Goal: Task Accomplishment & Management: Use online tool/utility

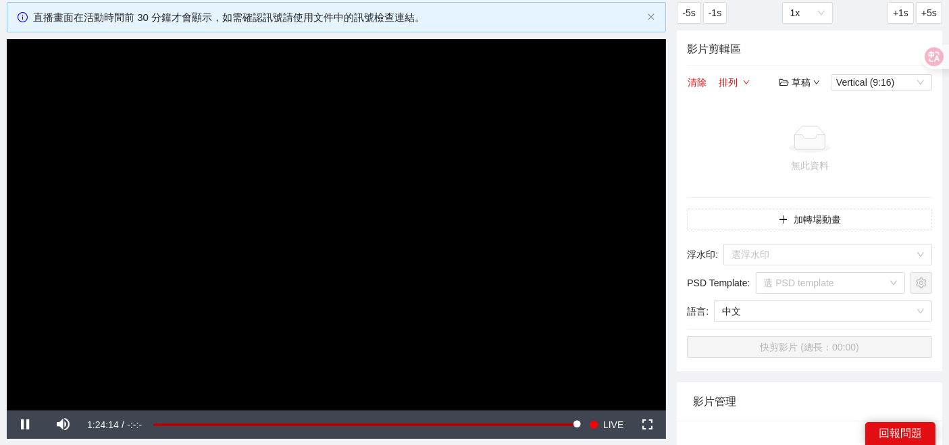
scroll to position [75, 0]
click at [55, 425] on span "Video Player" at bounding box center [64, 425] width 38 height 0
click at [794, 219] on button "加轉場動畫" at bounding box center [809, 220] width 245 height 22
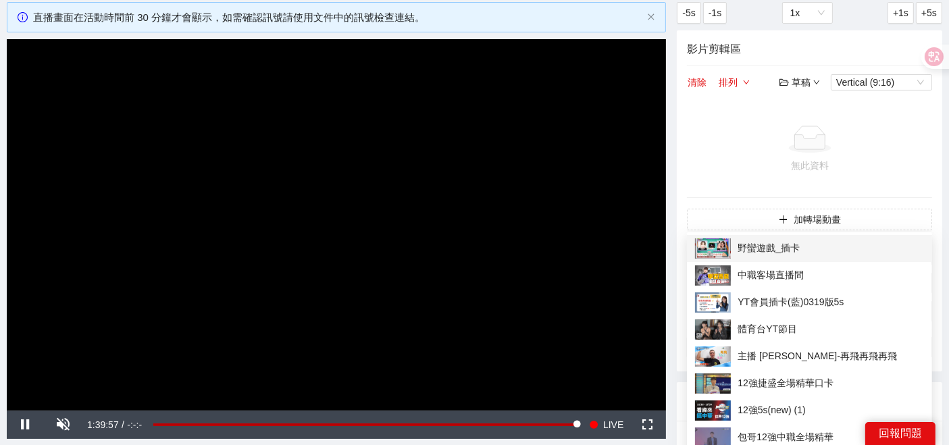
click at [759, 253] on span "野蠻遊戲_插卡" at bounding box center [809, 249] width 229 height 20
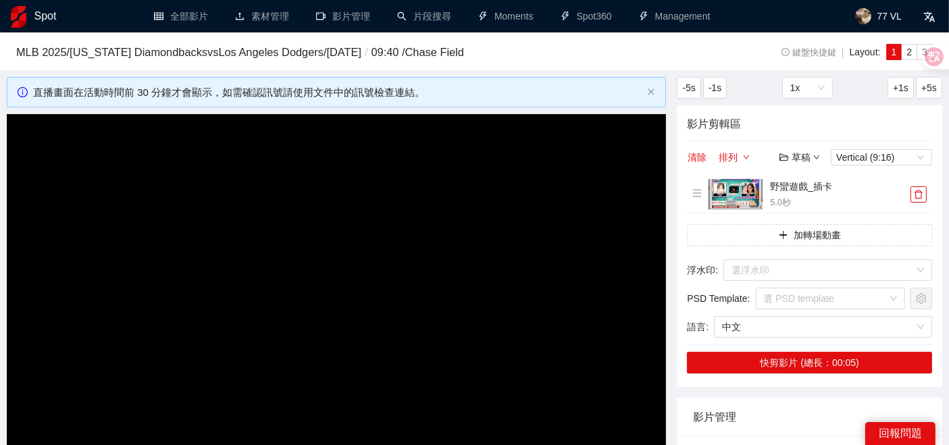
scroll to position [0, 0]
click at [920, 196] on icon "delete" at bounding box center [918, 194] width 9 height 9
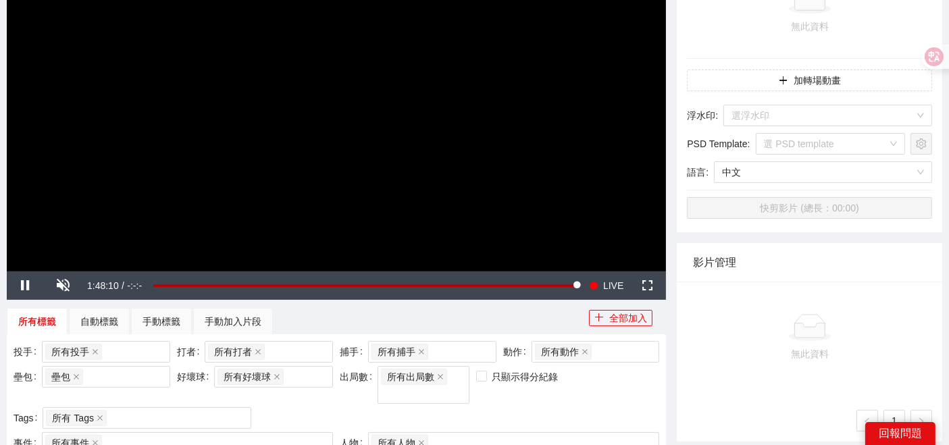
scroll to position [150, 0]
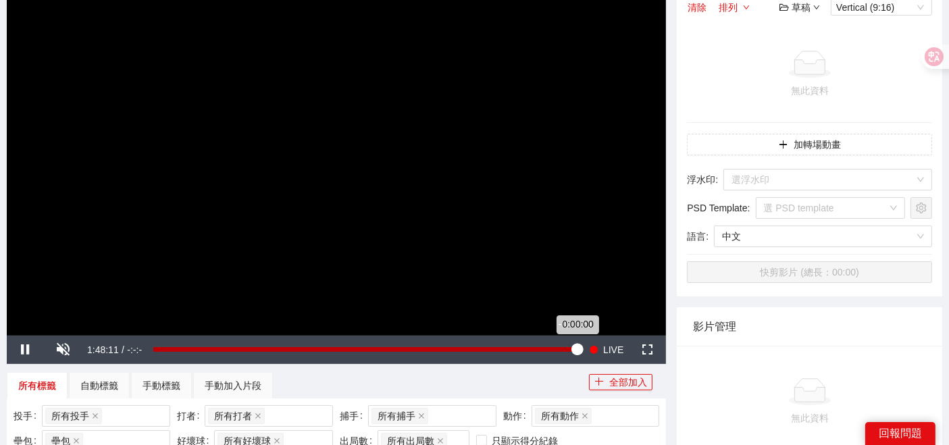
click at [574, 348] on div "0:00:00" at bounding box center [365, 349] width 424 height 5
click at [569, 348] on div "Loaded : 100.00% -0:02:04 0:00:00" at bounding box center [365, 349] width 424 height 5
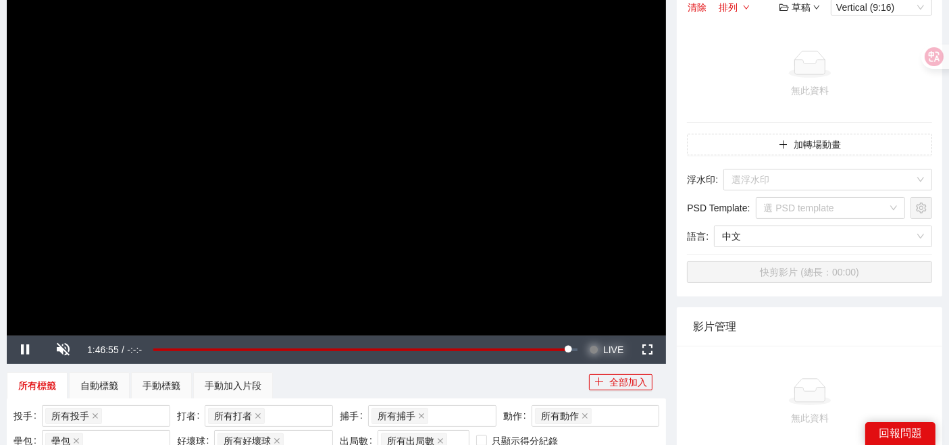
click at [604, 352] on span "LIVE" at bounding box center [613, 350] width 20 height 28
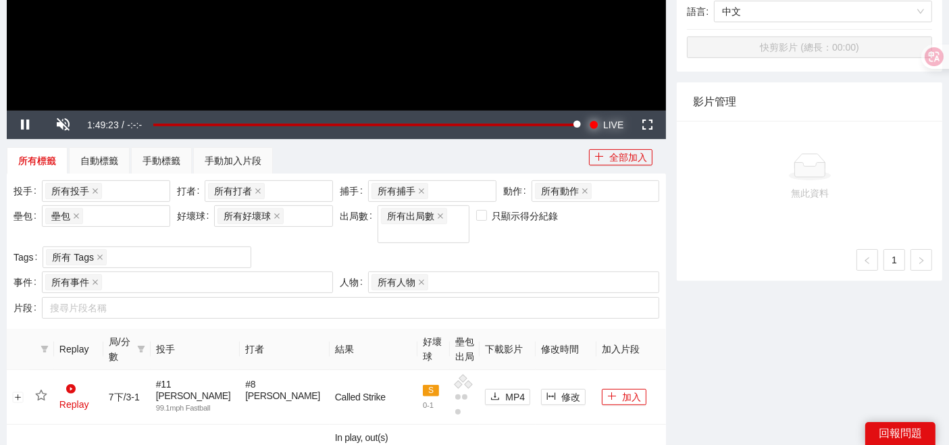
scroll to position [300, 0]
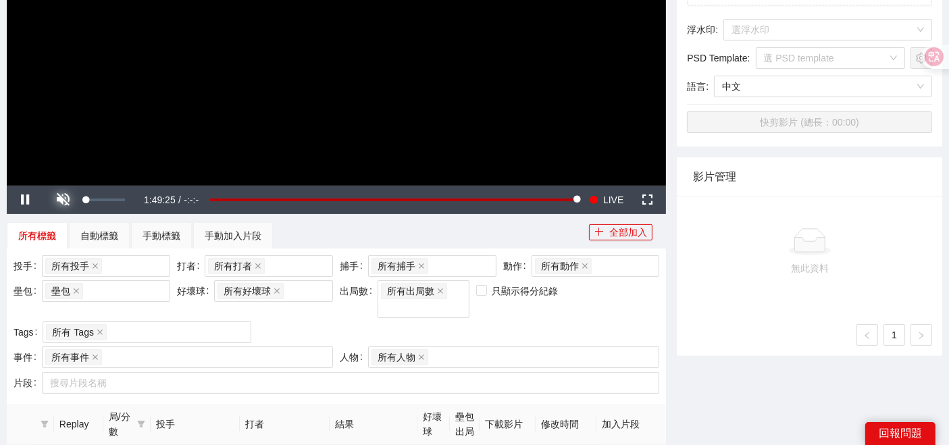
click at [67, 200] on span "Video Player" at bounding box center [64, 200] width 38 height 0
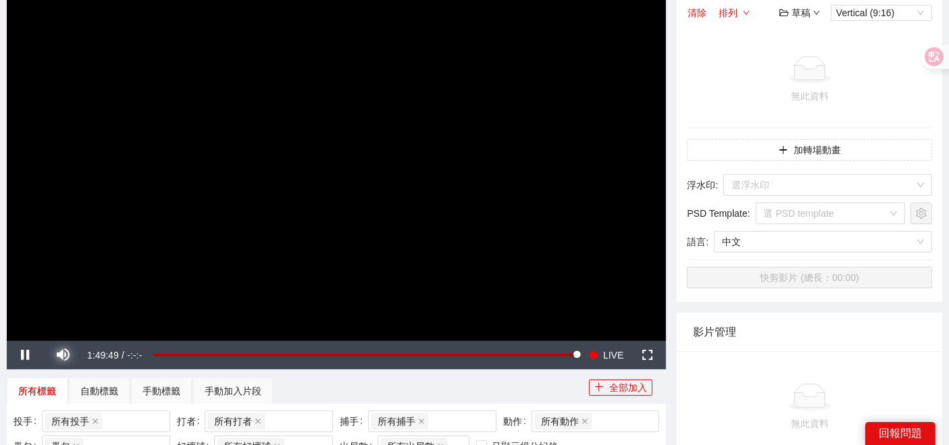
scroll to position [150, 0]
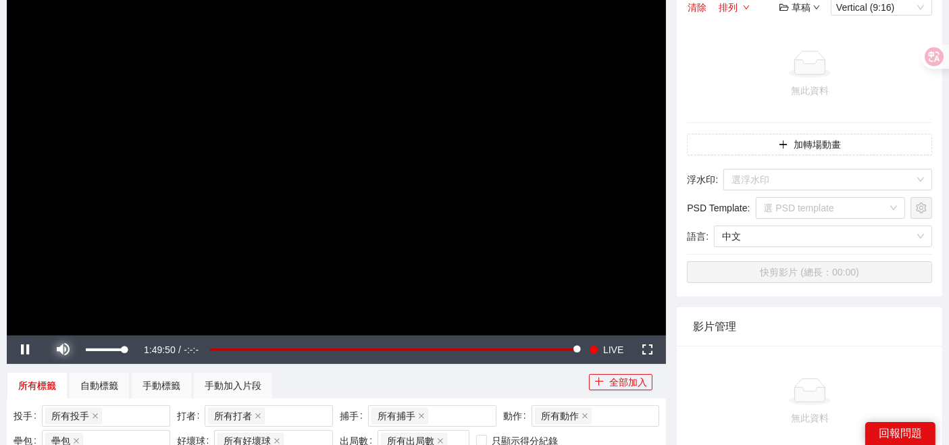
click at [66, 350] on span "Video Player" at bounding box center [64, 350] width 38 height 0
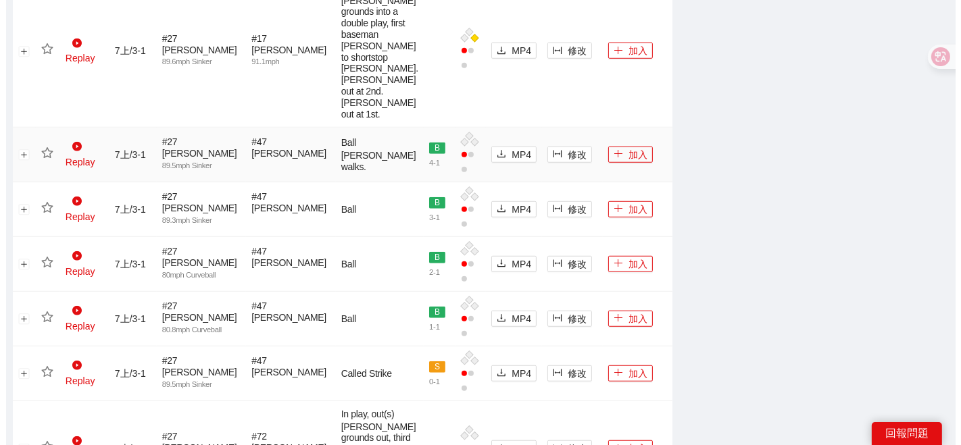
scroll to position [600, 0]
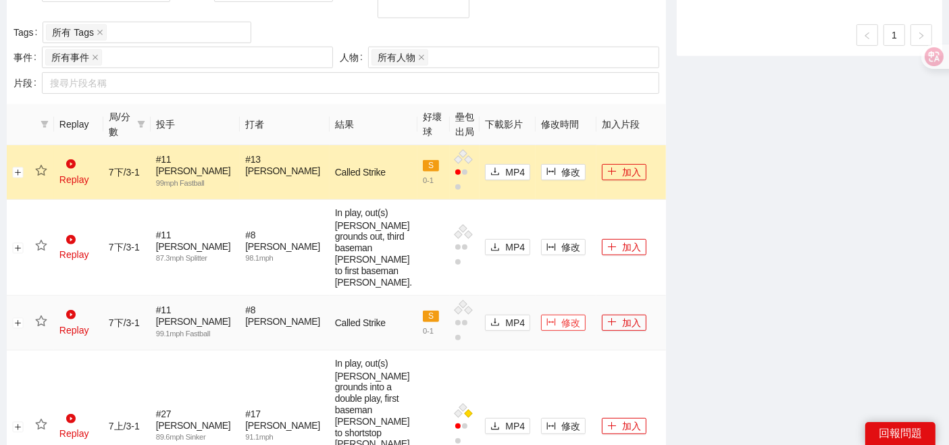
click at [541, 331] on button "修改" at bounding box center [563, 323] width 45 height 16
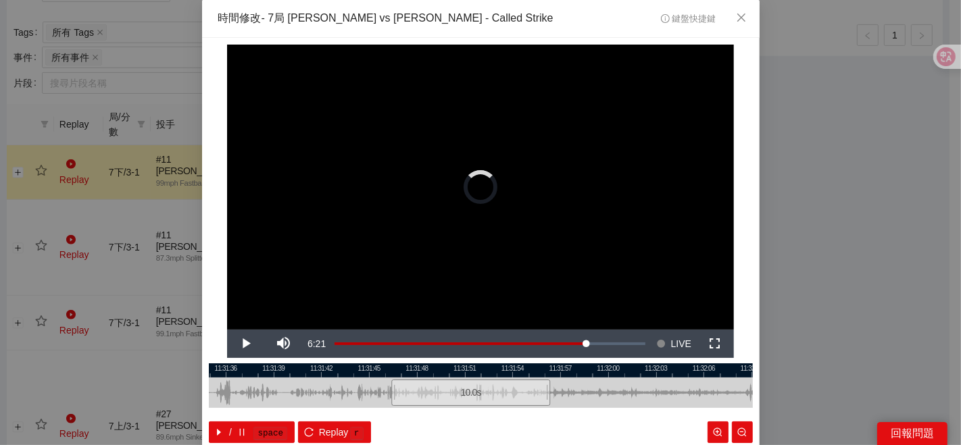
scroll to position [68, 0]
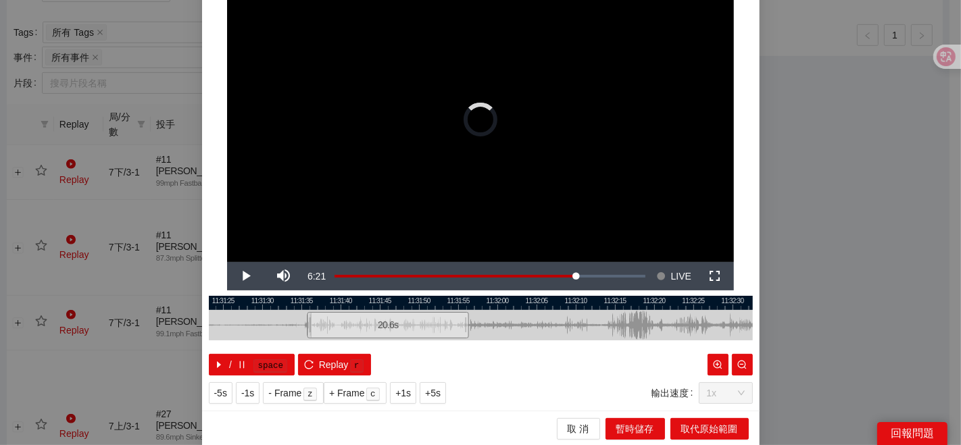
drag, startPoint x: 382, startPoint y: 320, endPoint x: 299, endPoint y: 328, distance: 84.2
click at [305, 328] on div at bounding box center [309, 325] width 8 height 30
click at [129, 279] on div "**********" at bounding box center [480, 222] width 961 height 445
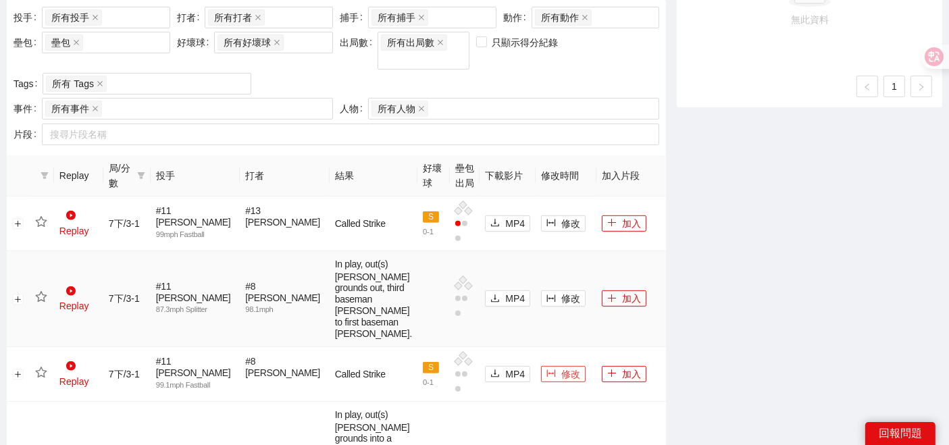
scroll to position [225, 0]
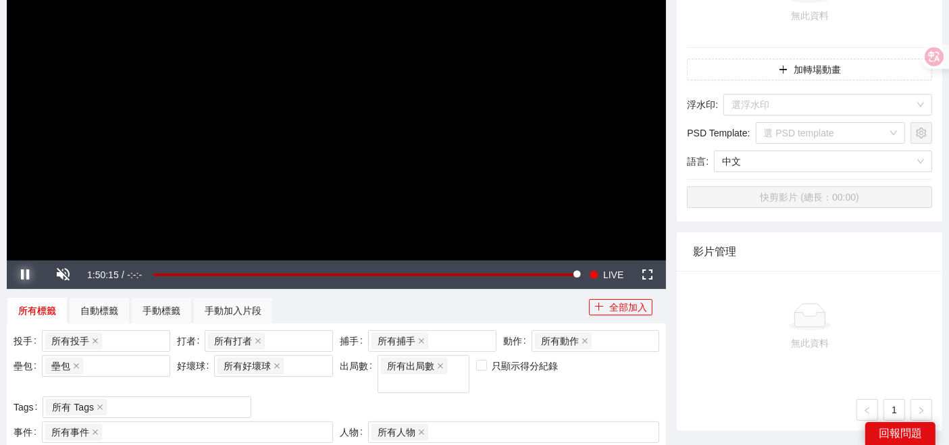
click at [27, 275] on span "Video Player" at bounding box center [26, 275] width 38 height 0
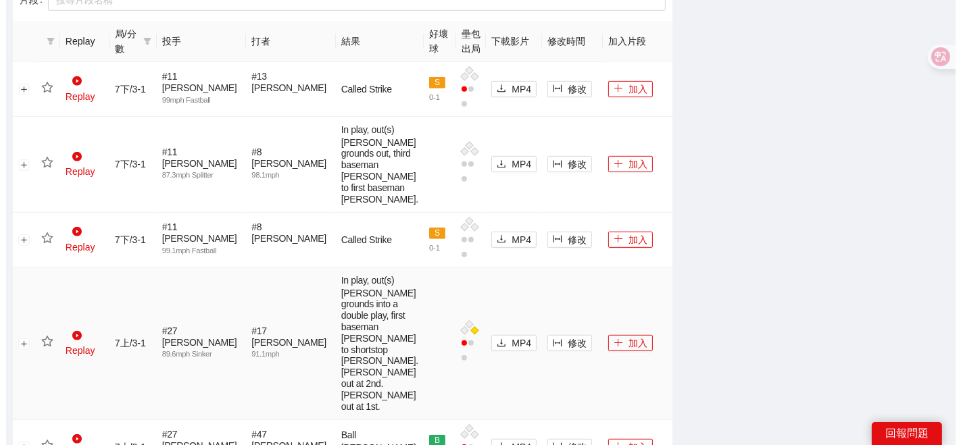
scroll to position [826, 0]
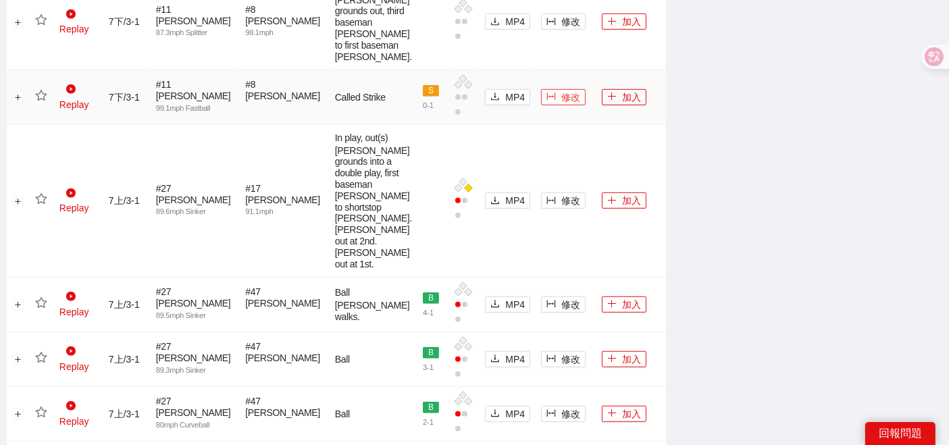
click at [562, 105] on span "修改" at bounding box center [571, 97] width 19 height 15
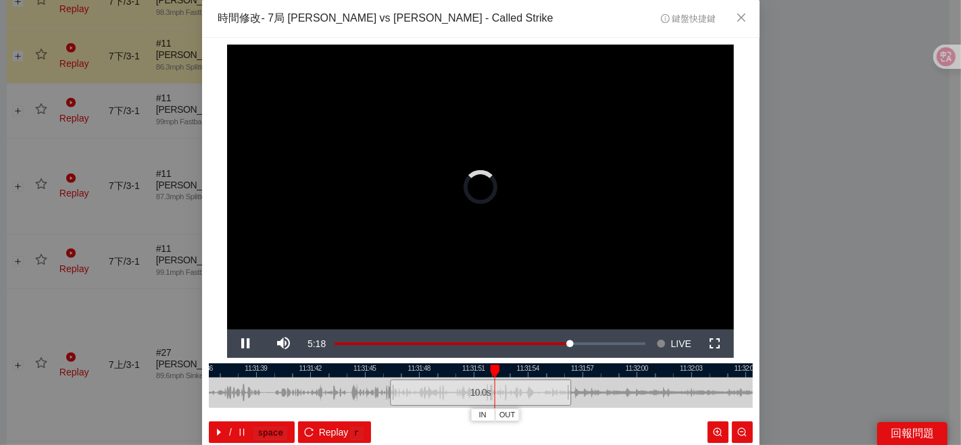
click at [795, 304] on div "**********" at bounding box center [480, 222] width 961 height 445
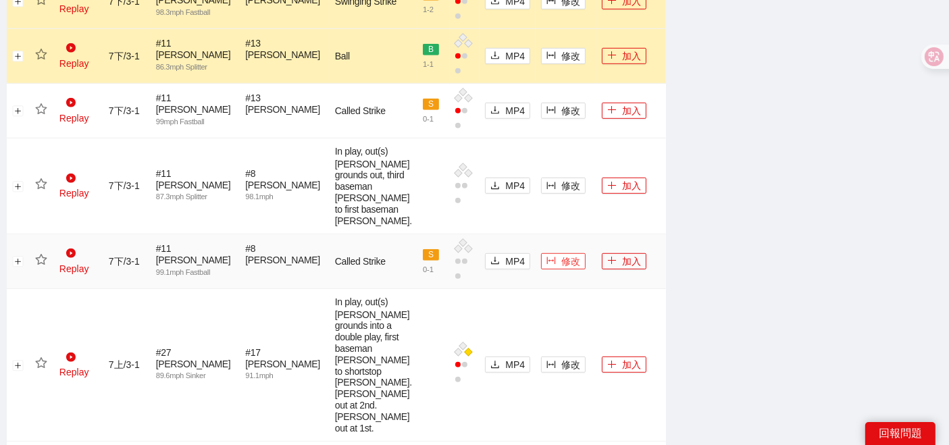
click at [562, 257] on span "修改" at bounding box center [571, 261] width 19 height 15
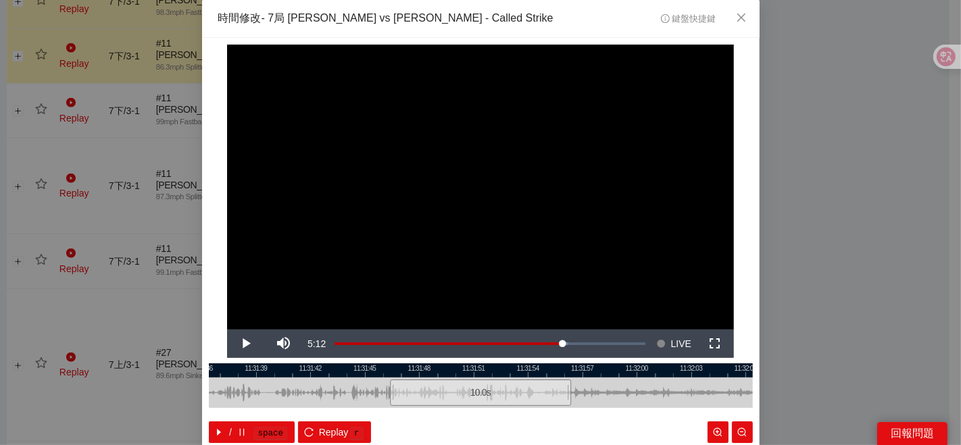
click at [388, 378] on div at bounding box center [392, 393] width 8 height 30
drag, startPoint x: 383, startPoint y: 390, endPoint x: 246, endPoint y: 384, distance: 137.3
click at [254, 385] on div at bounding box center [258, 393] width 8 height 30
click at [249, 375] on div at bounding box center [481, 371] width 544 height 14
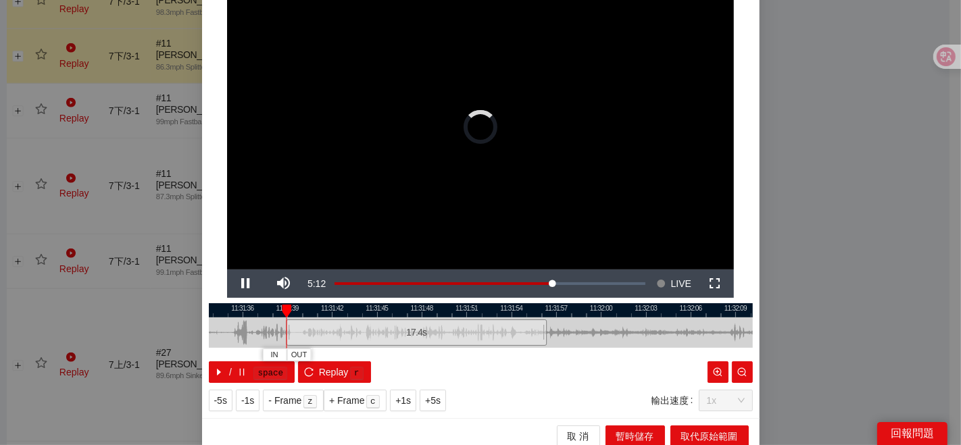
scroll to position [68, 0]
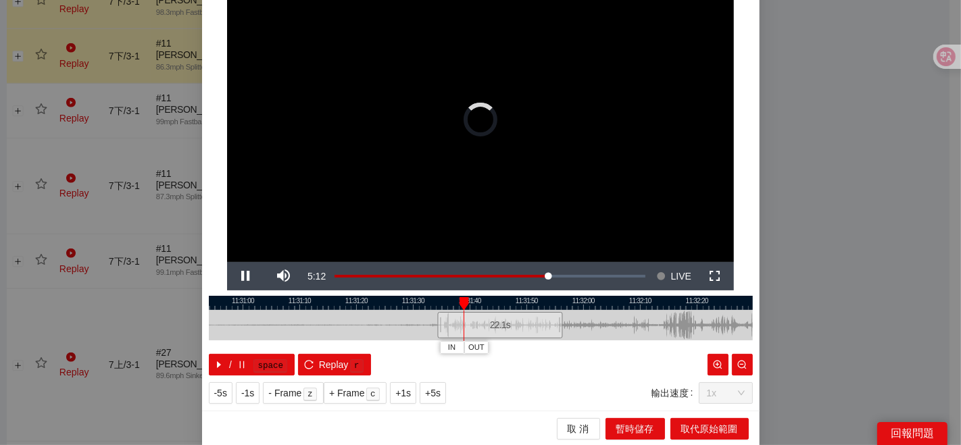
drag, startPoint x: 461, startPoint y: 329, endPoint x: 434, endPoint y: 326, distance: 26.5
click at [435, 326] on div at bounding box center [439, 325] width 8 height 30
click at [432, 305] on div at bounding box center [481, 303] width 544 height 14
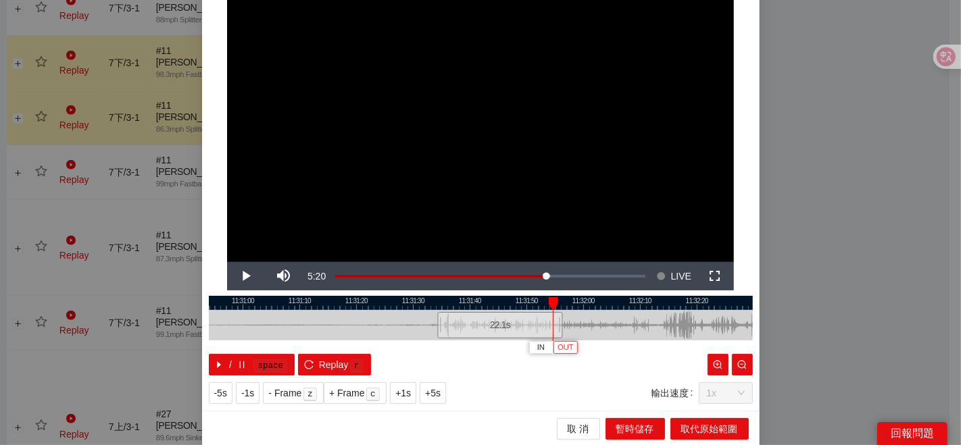
click at [561, 346] on span "OUT" at bounding box center [565, 348] width 16 height 12
click at [685, 427] on span "取代原始範圍" at bounding box center [709, 429] width 57 height 15
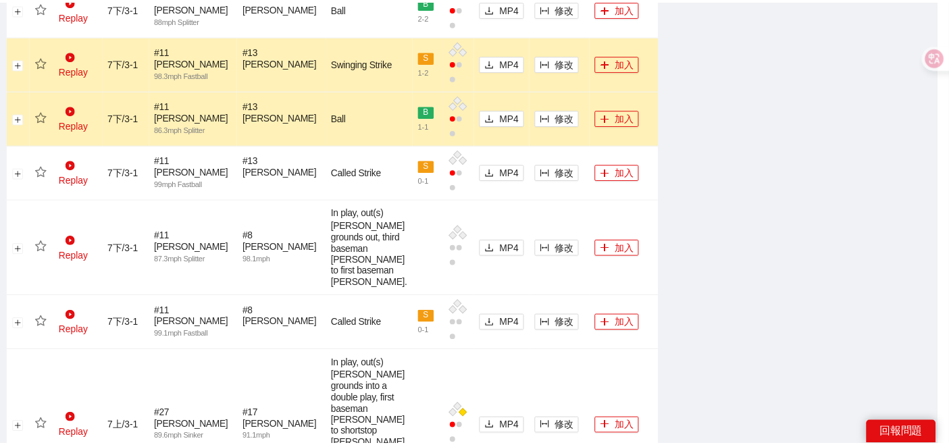
scroll to position [0, 0]
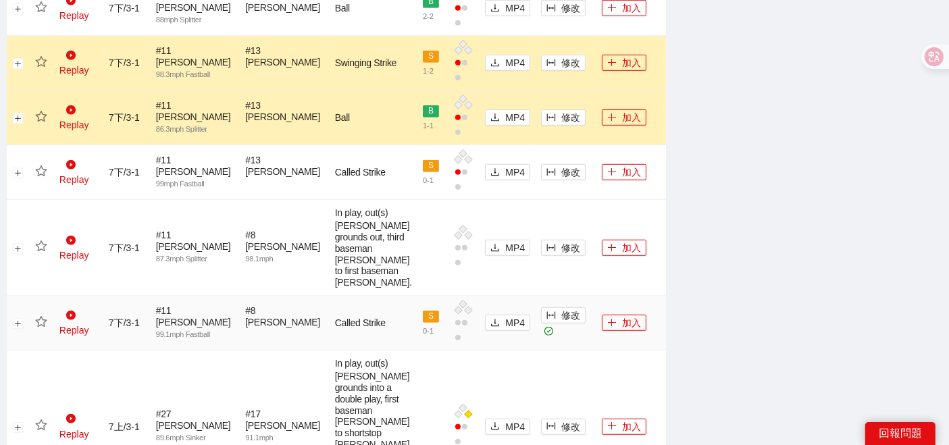
click at [42, 337] on td at bounding box center [42, 323] width 24 height 55
click at [42, 328] on icon "star" at bounding box center [41, 322] width 12 height 12
click at [622, 321] on td "加入" at bounding box center [632, 323] width 70 height 55
click at [615, 329] on button "加入" at bounding box center [624, 323] width 45 height 16
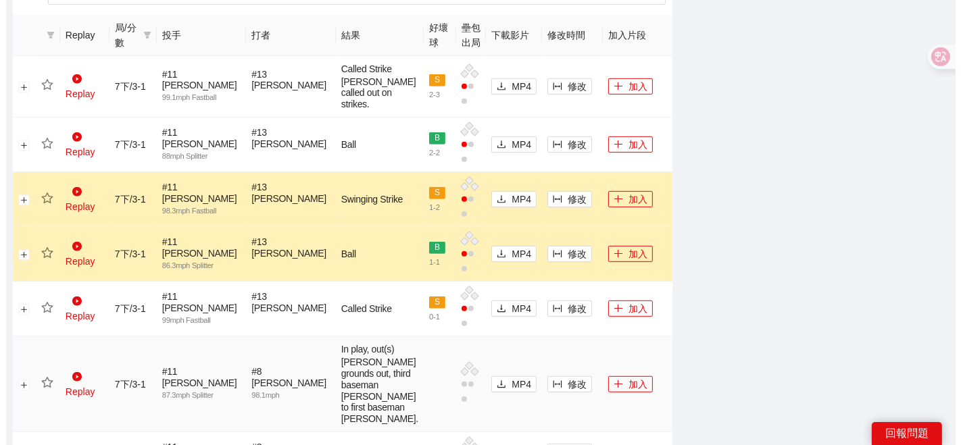
scroll to position [676, 0]
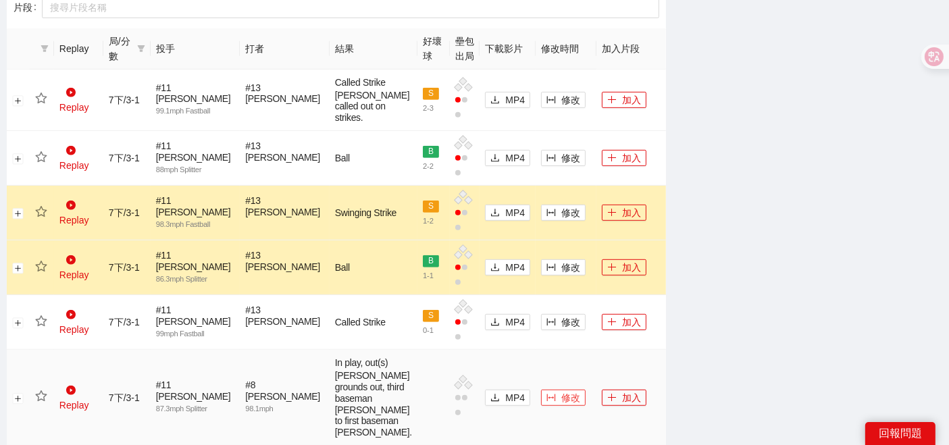
click at [547, 393] on icon "column-width" at bounding box center [551, 397] width 9 height 9
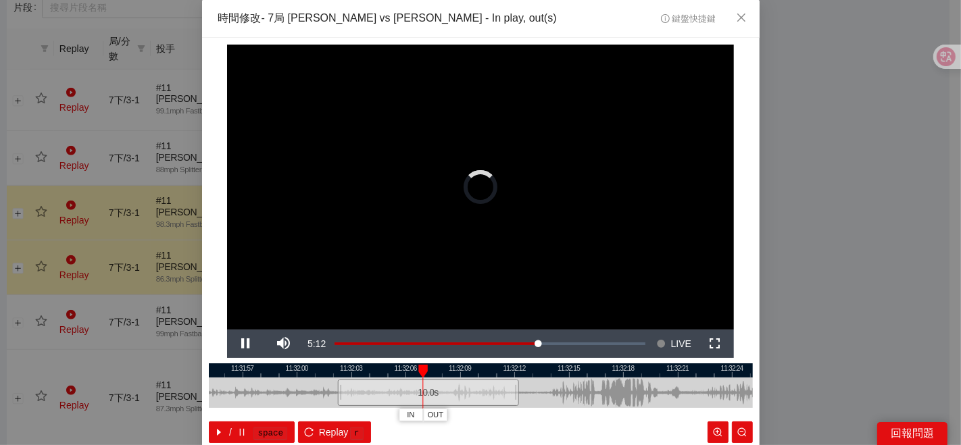
drag, startPoint x: 424, startPoint y: 370, endPoint x: 368, endPoint y: 374, distance: 55.6
click at [369, 375] on div at bounding box center [429, 371] width 544 height 14
click at [460, 372] on div at bounding box center [481, 371] width 544 height 14
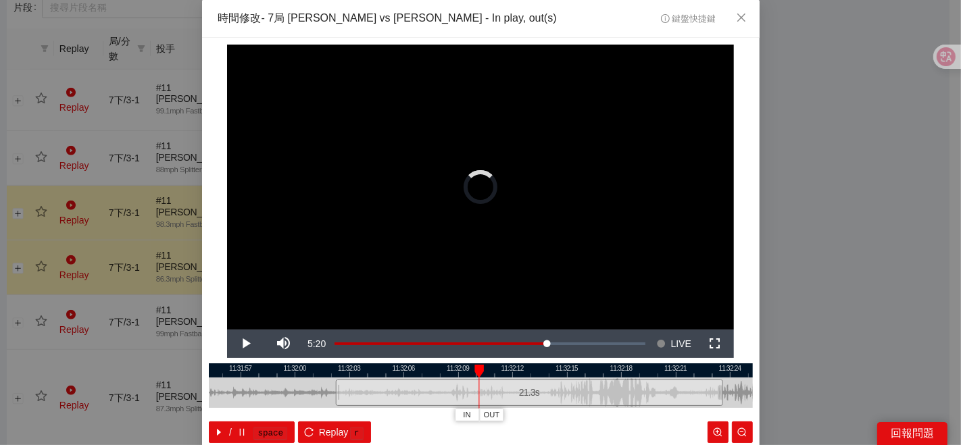
drag, startPoint x: 505, startPoint y: 389, endPoint x: 710, endPoint y: 380, distance: 205.6
click at [717, 380] on div at bounding box center [721, 393] width 8 height 30
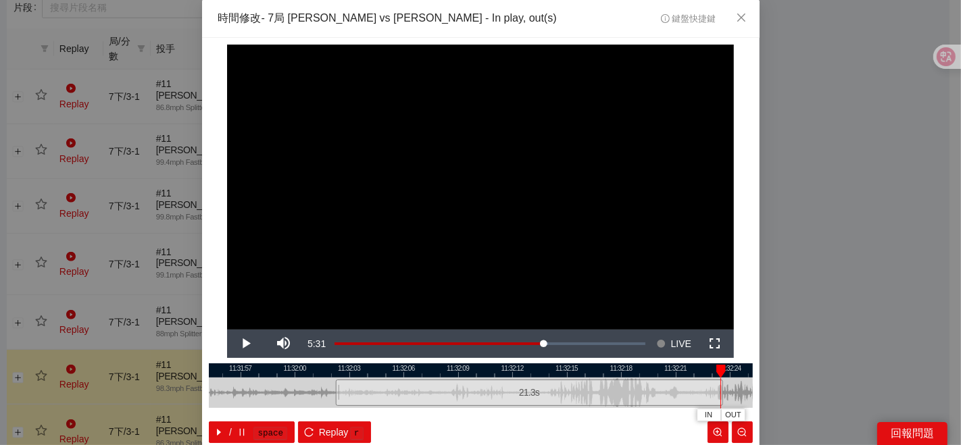
click at [502, 370] on div at bounding box center [481, 371] width 544 height 14
click at [403, 372] on div at bounding box center [481, 371] width 544 height 14
click at [475, 372] on div at bounding box center [481, 371] width 544 height 14
click at [474, 413] on span "IN" at bounding box center [477, 415] width 7 height 12
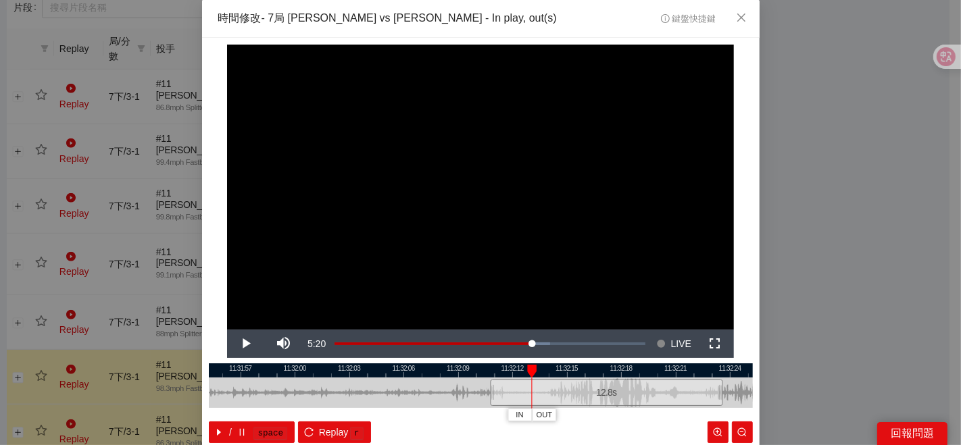
click at [490, 372] on div at bounding box center [481, 371] width 544 height 14
click at [482, 366] on div at bounding box center [481, 371] width 544 height 14
click at [481, 412] on button "IN" at bounding box center [482, 415] width 24 height 13
click at [485, 419] on span "IN" at bounding box center [488, 415] width 7 height 12
click at [490, 414] on span "IN" at bounding box center [492, 415] width 7 height 12
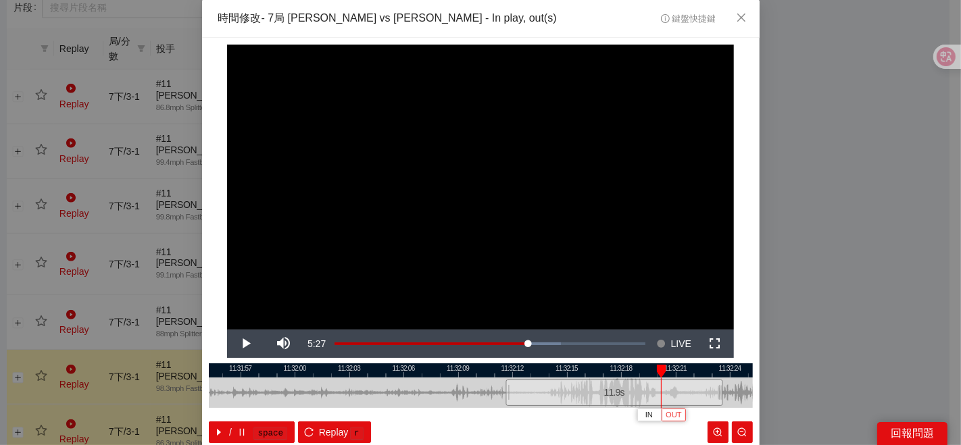
click at [675, 416] on span "OUT" at bounding box center [674, 415] width 16 height 12
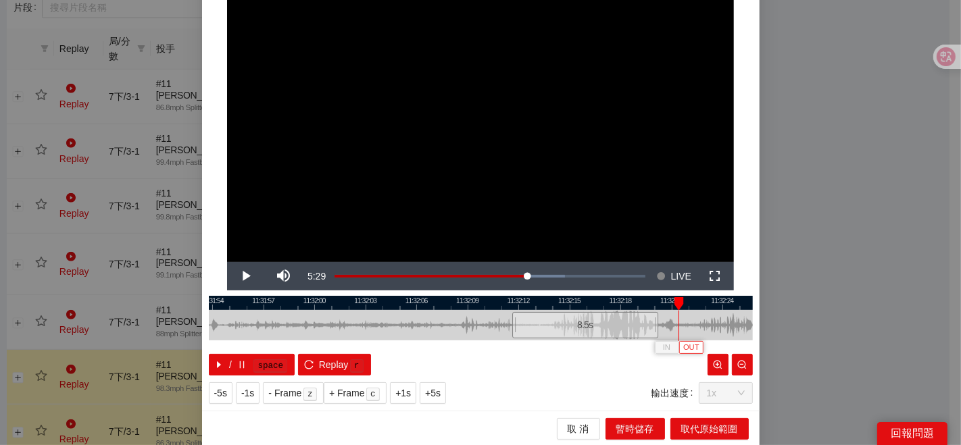
click at [687, 348] on span "OUT" at bounding box center [691, 348] width 16 height 12
click at [681, 425] on span "取代原始範圍" at bounding box center [709, 429] width 57 height 15
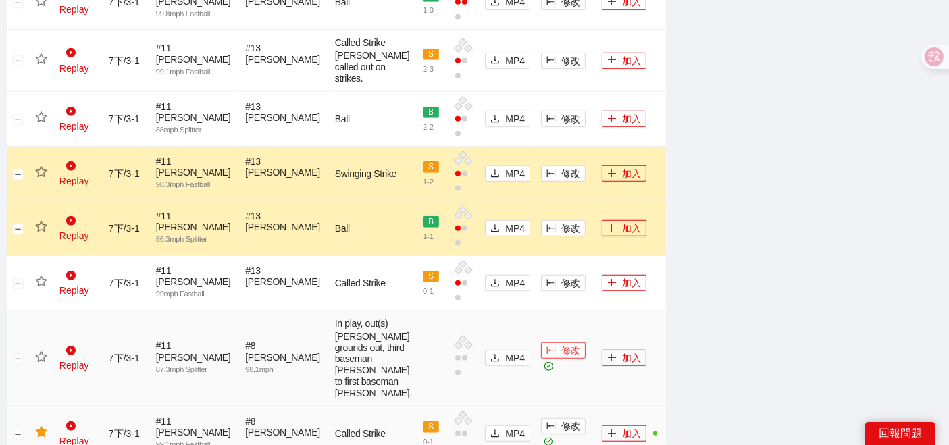
scroll to position [1126, 0]
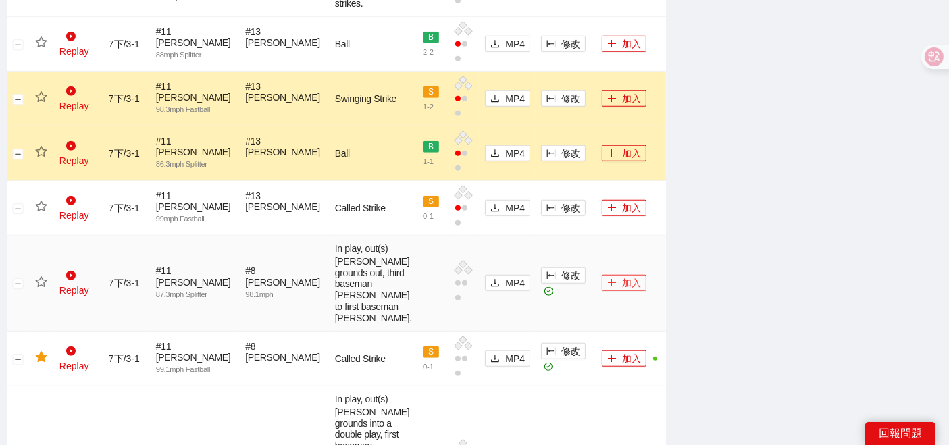
click at [608, 275] on button "加入" at bounding box center [624, 283] width 45 height 16
click at [41, 276] on icon "star" at bounding box center [41, 282] width 12 height 12
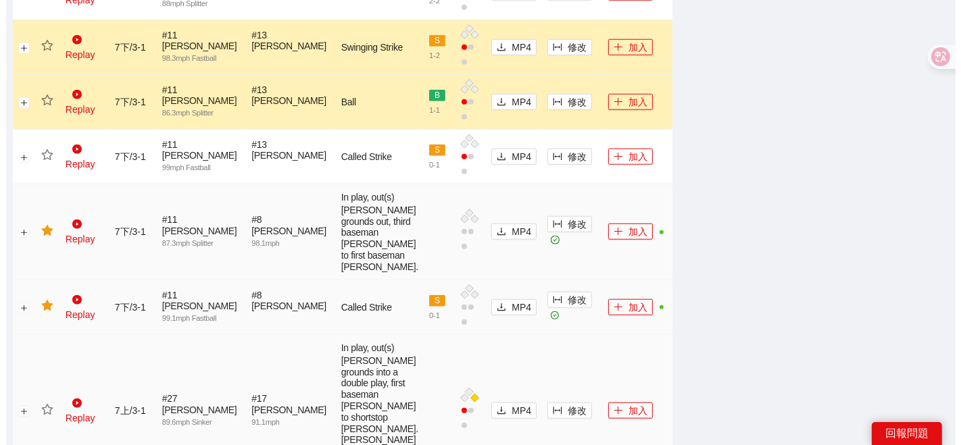
scroll to position [1201, 0]
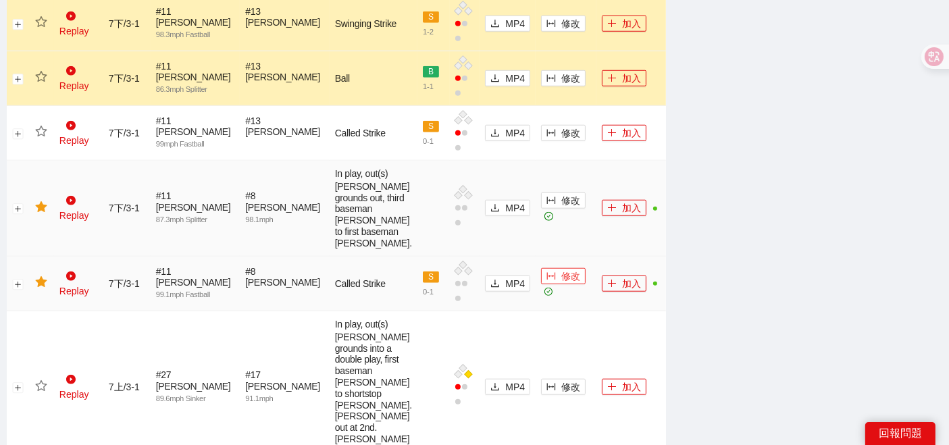
click at [541, 268] on button "修改" at bounding box center [563, 276] width 45 height 16
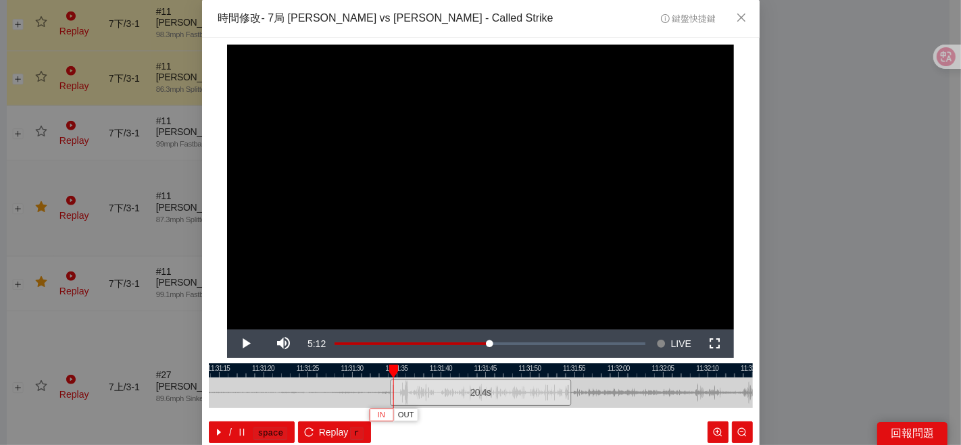
click at [382, 416] on button "IN" at bounding box center [381, 415] width 24 height 13
click at [552, 373] on div at bounding box center [481, 371] width 544 height 14
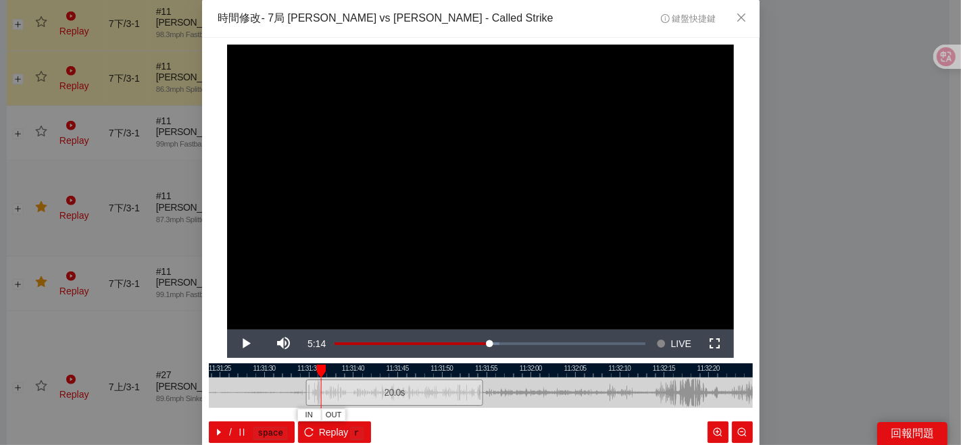
drag, startPoint x: 533, startPoint y: 395, endPoint x: 520, endPoint y: 385, distance: 16.5
click at [531, 394] on div at bounding box center [392, 393] width 544 height 30
click at [464, 370] on div at bounding box center [481, 371] width 544 height 14
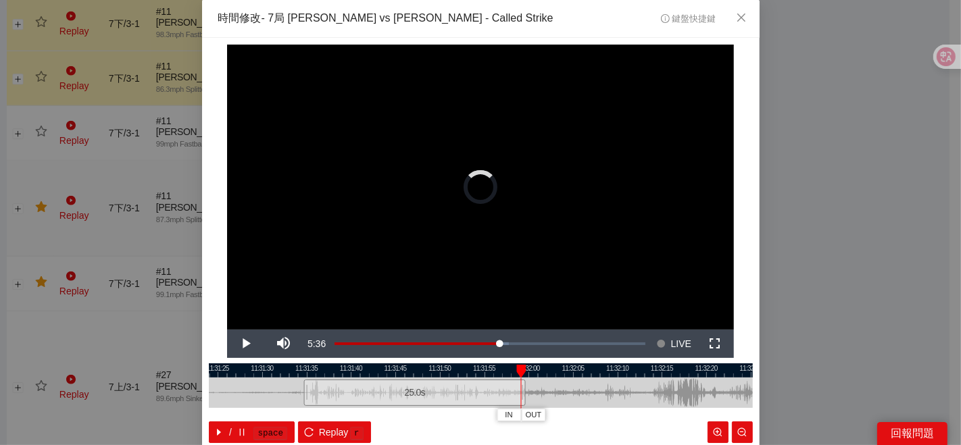
drag, startPoint x: 479, startPoint y: 391, endPoint x: 521, endPoint y: 396, distance: 42.2
click at [521, 396] on div at bounding box center [524, 393] width 8 height 30
click at [472, 374] on div at bounding box center [481, 371] width 544 height 14
click at [553, 416] on span "OUT" at bounding box center [561, 415] width 16 height 12
click at [503, 370] on div at bounding box center [481, 371] width 544 height 14
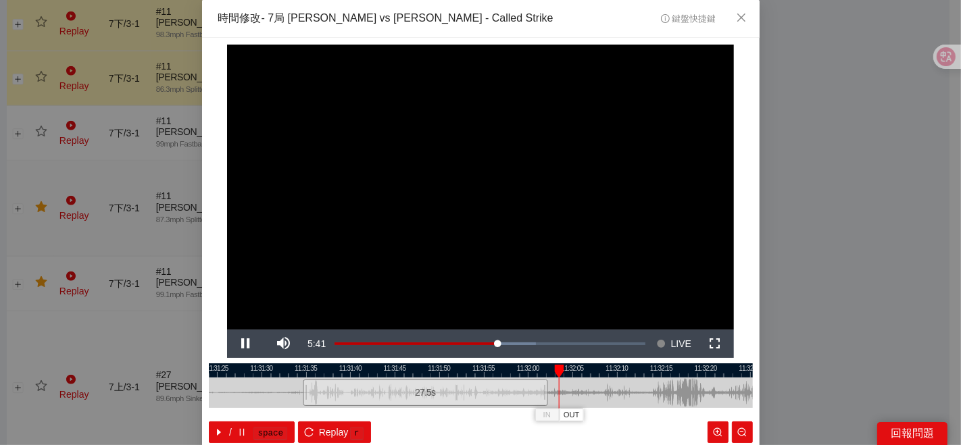
click at [504, 372] on div at bounding box center [481, 371] width 544 height 14
click at [510, 371] on div at bounding box center [481, 371] width 544 height 14
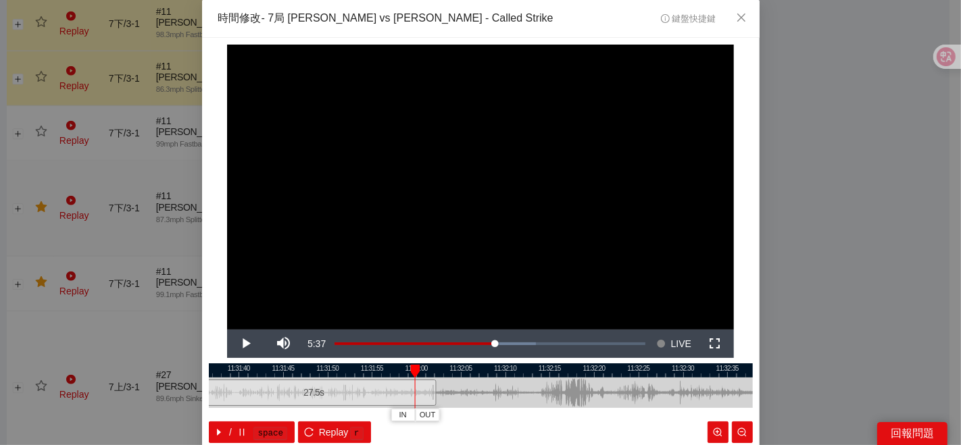
drag, startPoint x: 590, startPoint y: 395, endPoint x: 458, endPoint y: 387, distance: 132.0
click at [461, 389] on div at bounding box center [369, 393] width 544 height 30
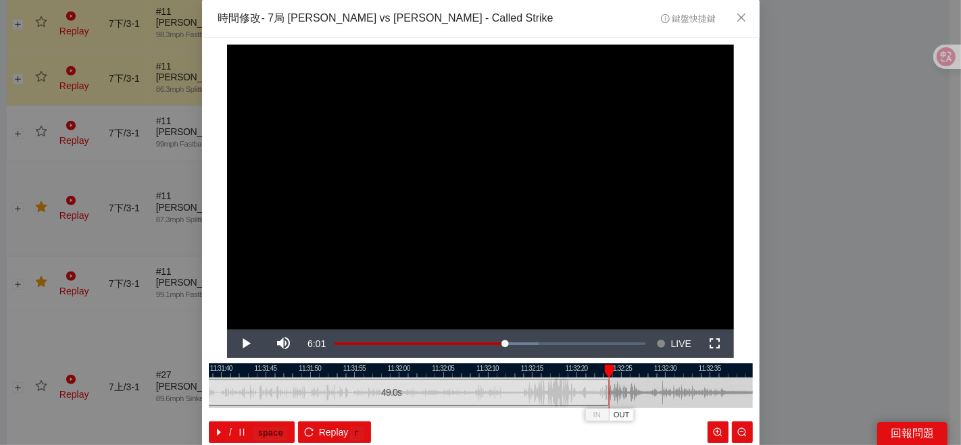
drag, startPoint x: 412, startPoint y: 393, endPoint x: 603, endPoint y: 395, distance: 190.6
click at [603, 395] on div "11:31:35 11:31:40 11:31:45 11:31:50 11:31:55 11:32:00 11:32:05 11:32:10 11:32:1…" at bounding box center [481, 404] width 544 height 80
click at [441, 376] on div at bounding box center [481, 371] width 544 height 14
click at [585, 377] on div at bounding box center [481, 371] width 544 height 14
click at [564, 375] on div at bounding box center [481, 371] width 544 height 14
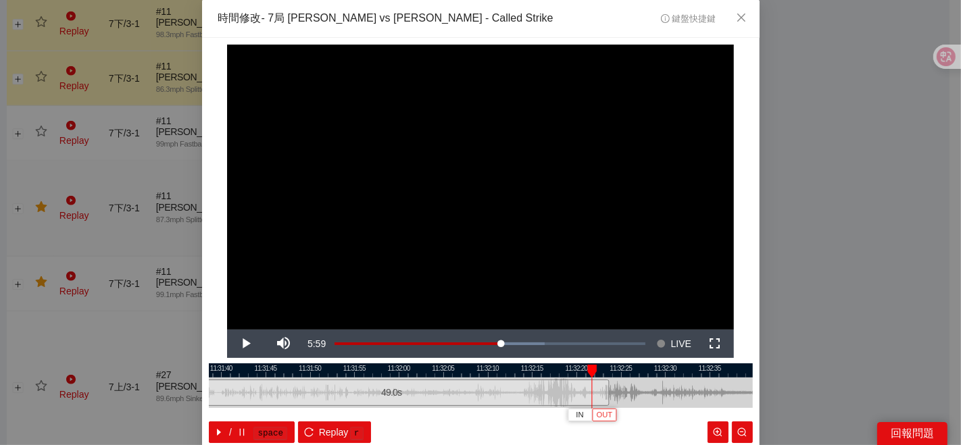
click at [600, 420] on span "OUT" at bounding box center [605, 415] width 16 height 12
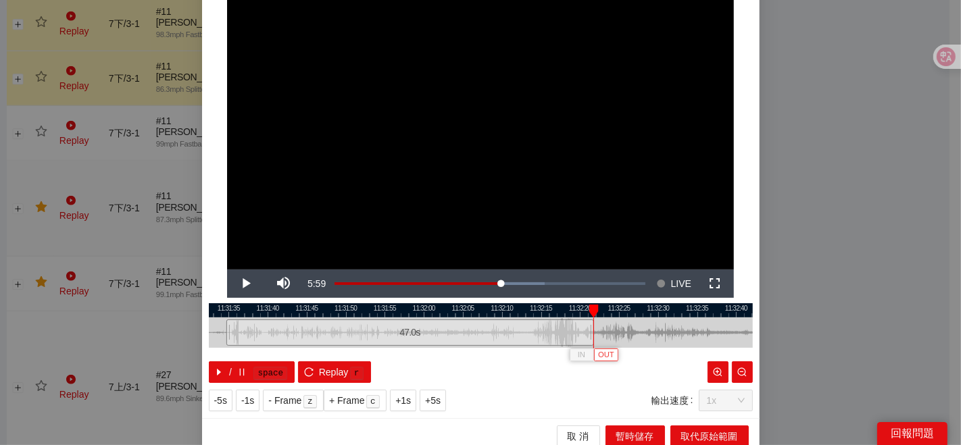
scroll to position [68, 0]
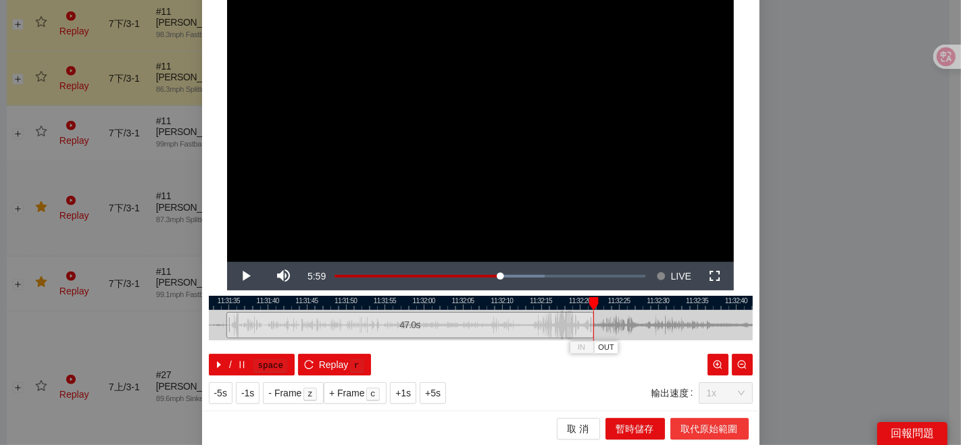
click at [691, 429] on span "取代原始範圍" at bounding box center [709, 429] width 57 height 15
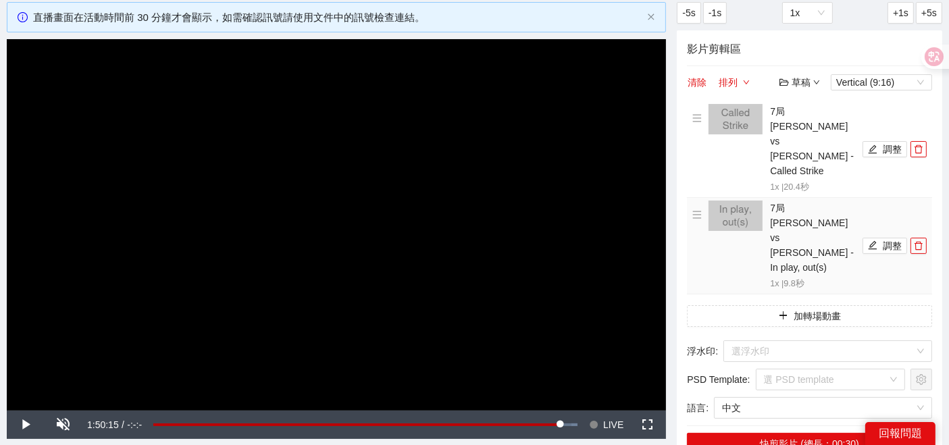
scroll to position [0, 0]
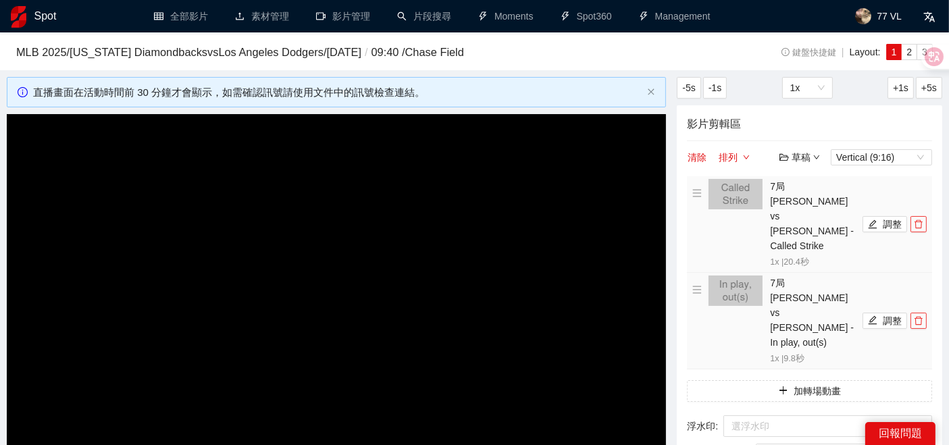
click at [922, 220] on icon "delete" at bounding box center [918, 224] width 9 height 9
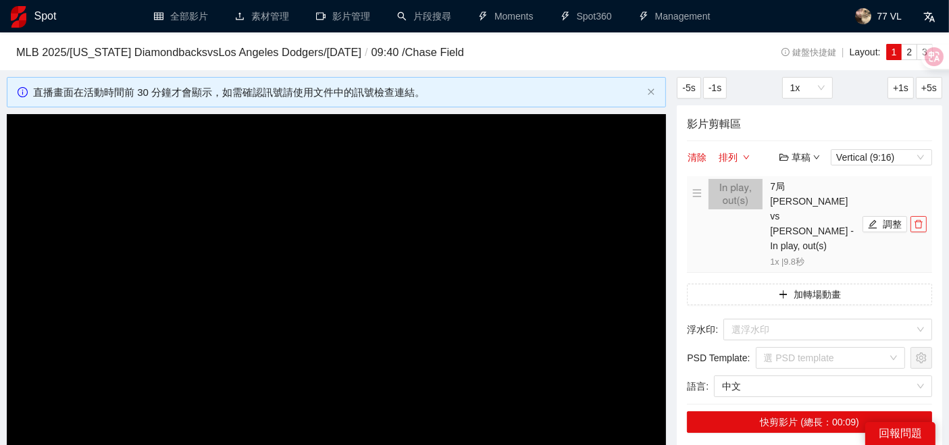
click at [917, 216] on button "button" at bounding box center [919, 224] width 16 height 16
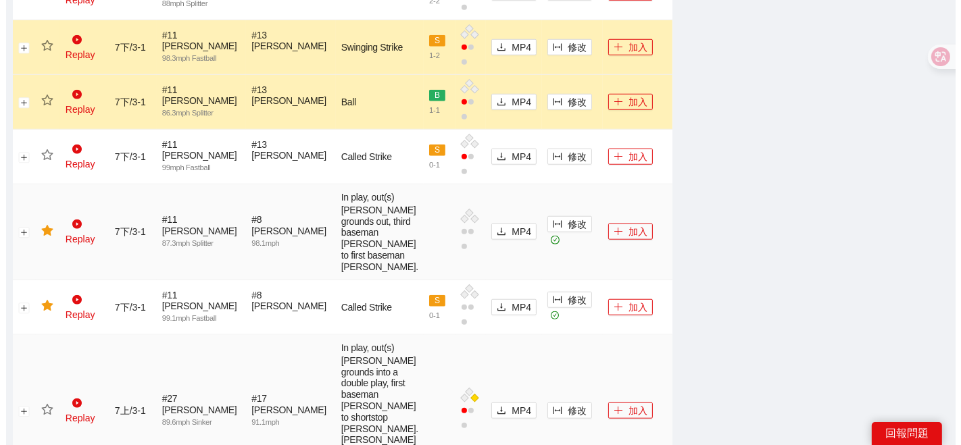
scroll to position [1201, 0]
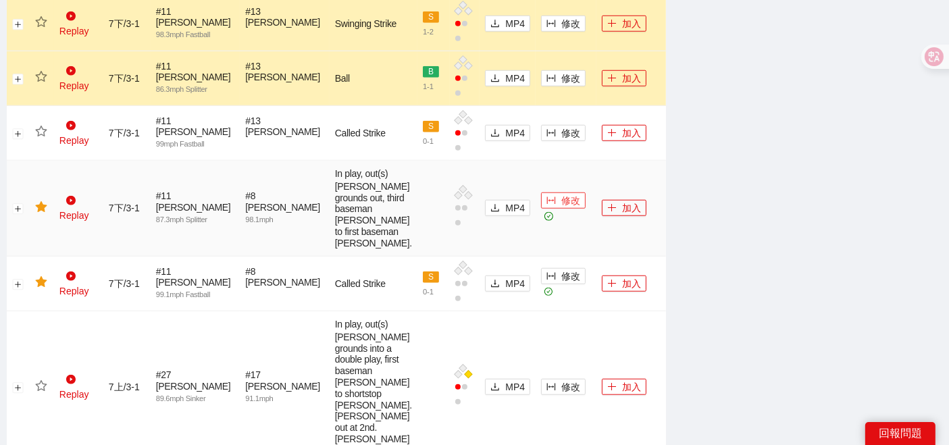
click at [562, 193] on span "修改" at bounding box center [571, 200] width 19 height 15
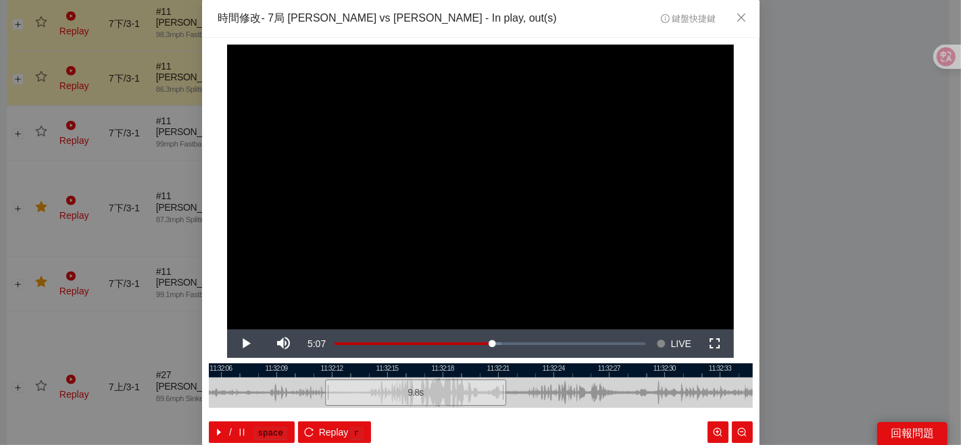
drag, startPoint x: 627, startPoint y: 385, endPoint x: 486, endPoint y: 386, distance: 141.2
click at [496, 391] on div at bounding box center [416, 393] width 544 height 30
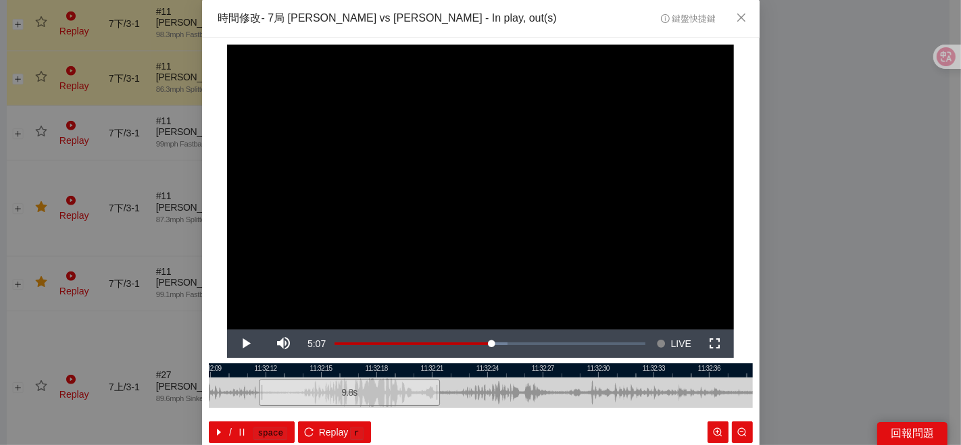
click at [478, 372] on div at bounding box center [481, 371] width 544 height 14
click at [461, 372] on div at bounding box center [481, 371] width 544 height 14
click at [507, 370] on div at bounding box center [481, 371] width 544 height 14
click at [516, 372] on div at bounding box center [481, 371] width 544 height 14
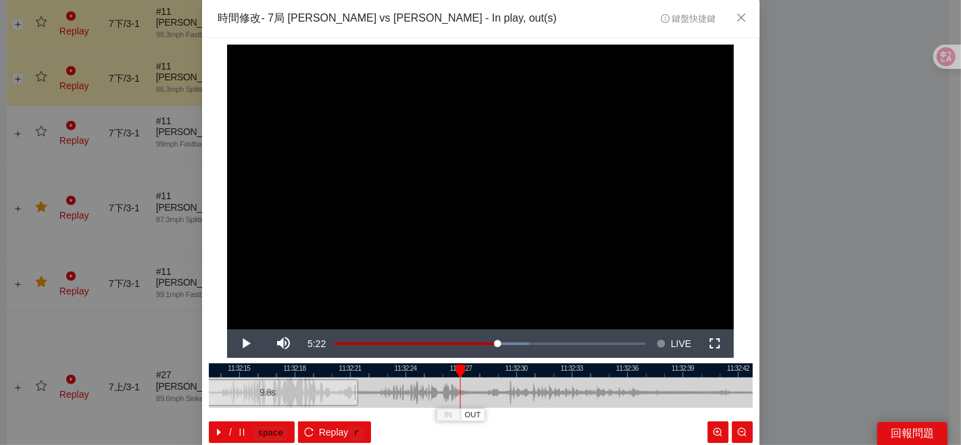
drag, startPoint x: 577, startPoint y: 391, endPoint x: 347, endPoint y: 393, distance: 229.8
click at [355, 403] on div at bounding box center [398, 393] width 544 height 30
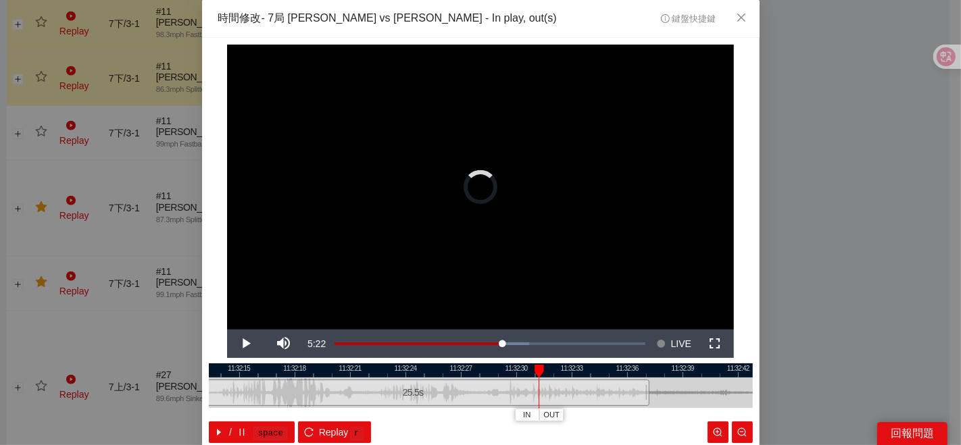
drag, startPoint x: 384, startPoint y: 398, endPoint x: 641, endPoint y: 369, distance: 259.1
click at [641, 369] on div "11:32:12 11:32:15 11:32:18 11:32:21 11:32:24 11:32:27 11:32:30 11:32:33 11:32:3…" at bounding box center [481, 404] width 544 height 80
click at [485, 366] on div at bounding box center [481, 371] width 544 height 14
click at [474, 372] on div at bounding box center [481, 371] width 544 height 14
click at [481, 416] on span "IN" at bounding box center [483, 415] width 7 height 12
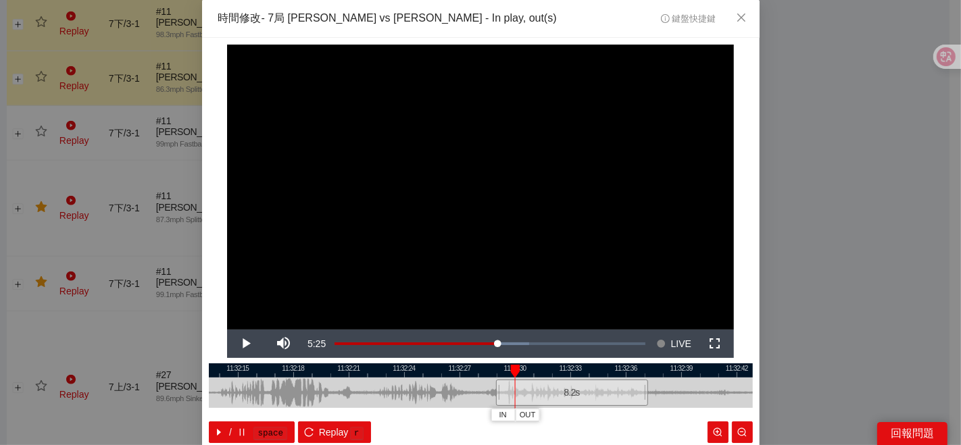
click at [496, 369] on div at bounding box center [481, 371] width 544 height 14
click at [490, 414] on span "IN" at bounding box center [493, 415] width 7 height 12
click at [649, 415] on span "OUT" at bounding box center [657, 415] width 16 height 12
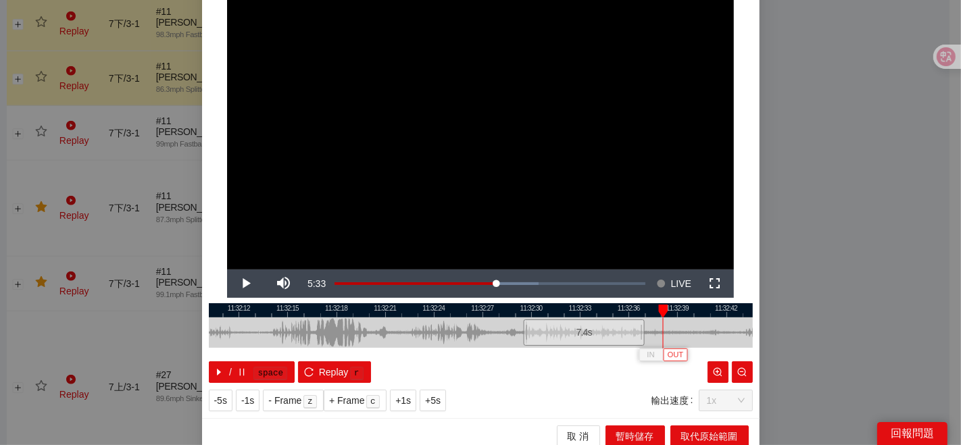
scroll to position [68, 0]
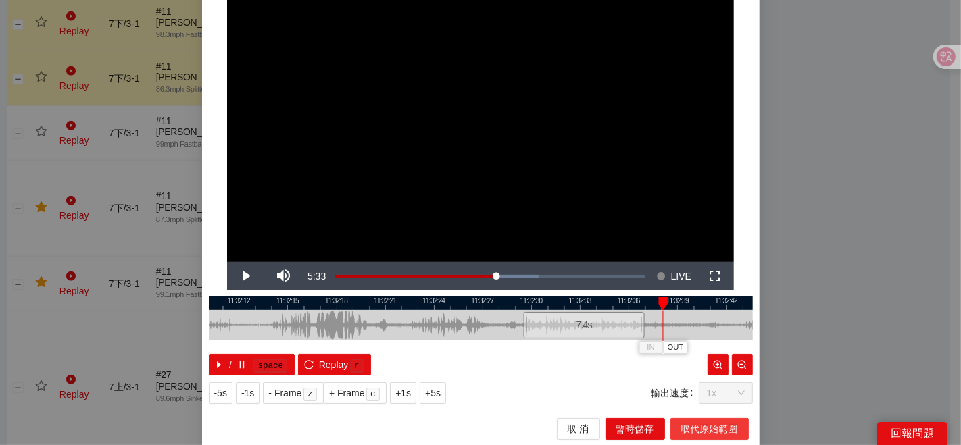
click at [687, 432] on span "取代原始範圍" at bounding box center [709, 429] width 57 height 15
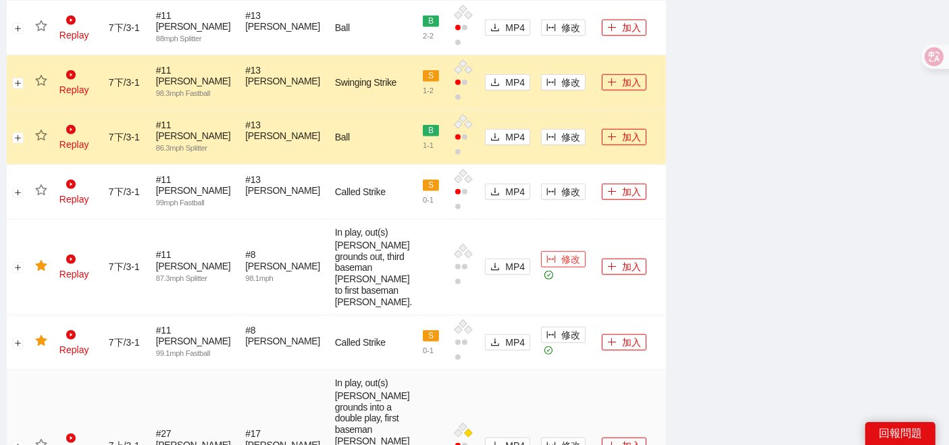
scroll to position [1201, 0]
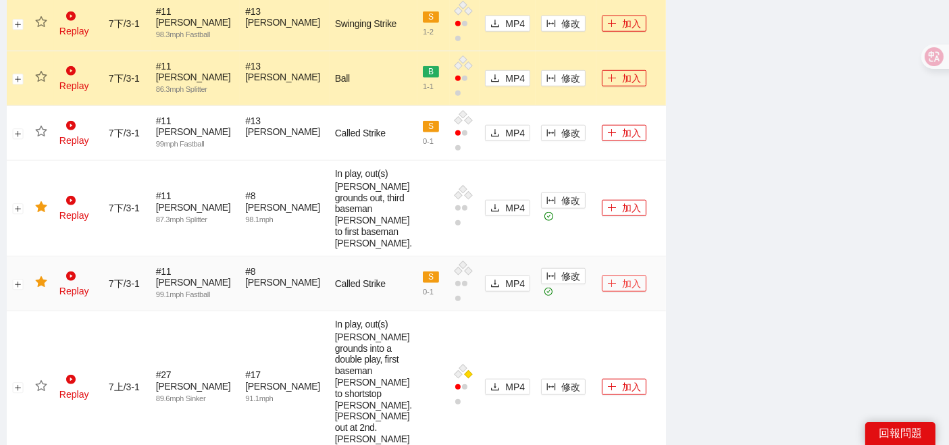
click at [616, 276] on button "加入" at bounding box center [624, 284] width 45 height 16
click at [607, 200] on button "加入" at bounding box center [624, 208] width 45 height 16
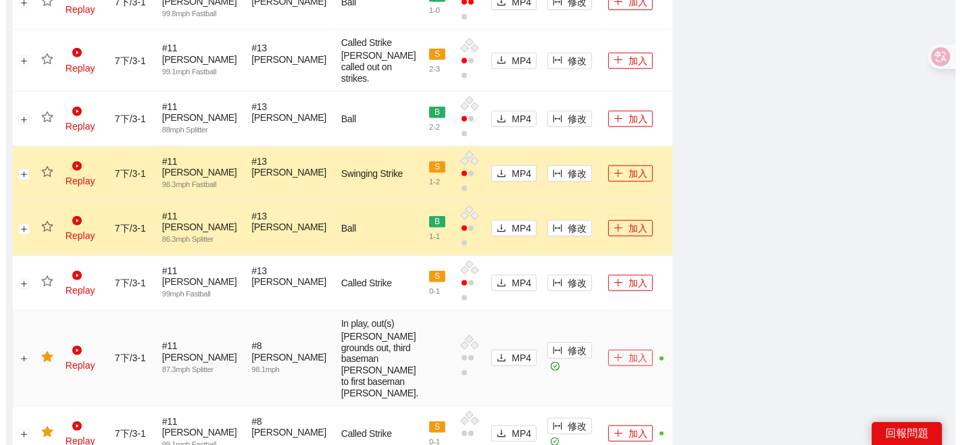
scroll to position [1126, 0]
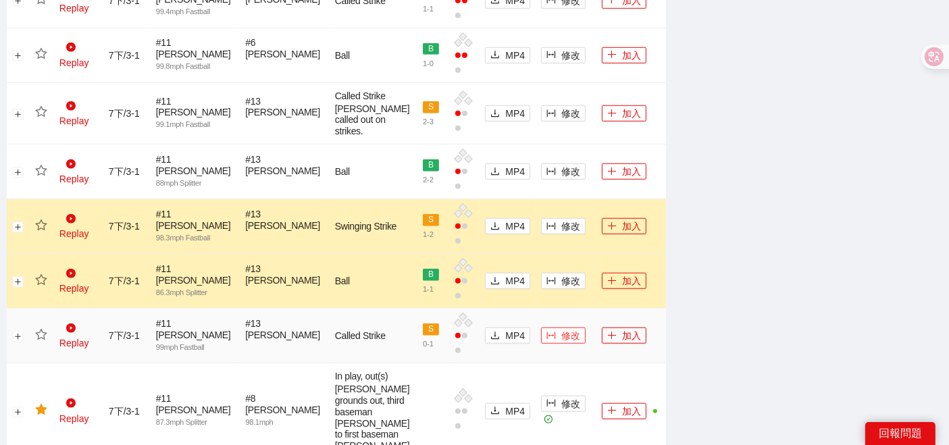
click at [541, 328] on button "修改" at bounding box center [563, 336] width 45 height 16
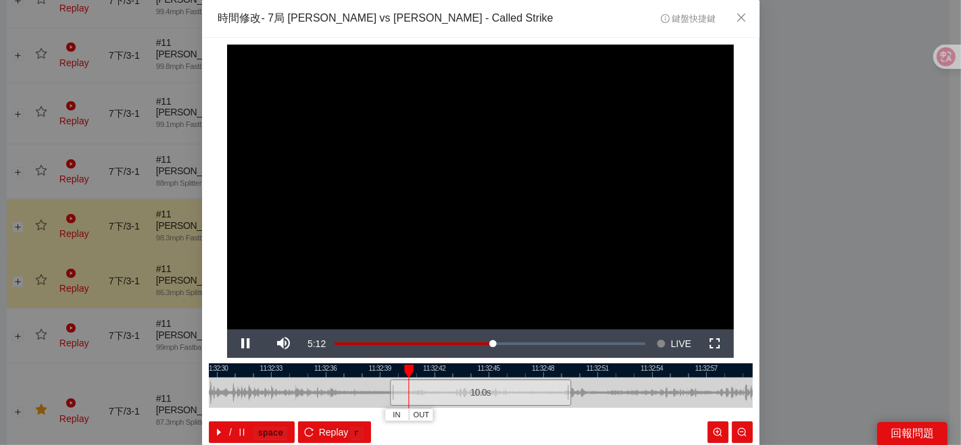
click at [470, 367] on div at bounding box center [481, 371] width 544 height 14
click at [510, 415] on span "IN" at bounding box center [513, 415] width 7 height 12
click at [536, 415] on span "IN" at bounding box center [539, 415] width 7 height 12
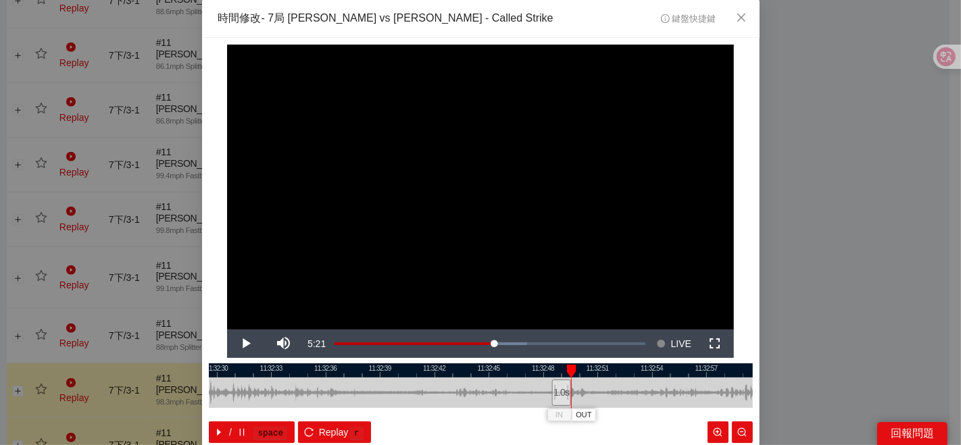
click at [567, 391] on div at bounding box center [569, 393] width 8 height 30
click at [249, 344] on span "Video Player" at bounding box center [246, 344] width 38 height 0
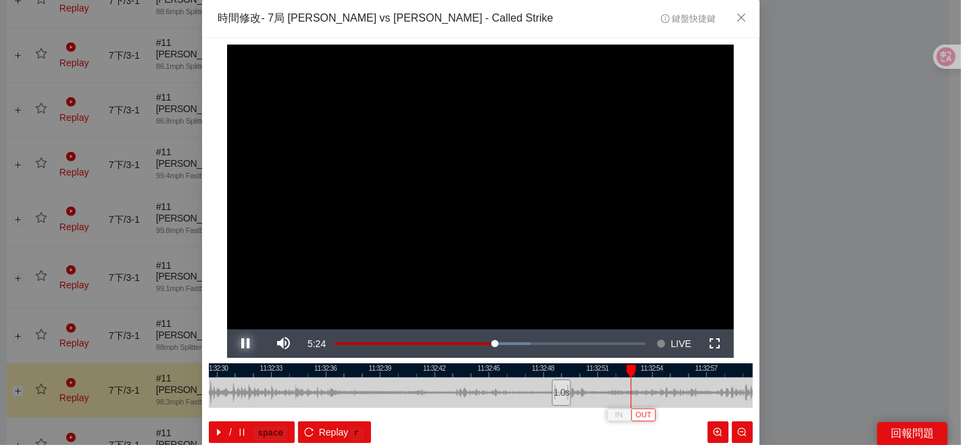
click at [227, 330] on button "Pause" at bounding box center [246, 344] width 38 height 28
click at [655, 418] on span "OUT" at bounding box center [659, 415] width 16 height 12
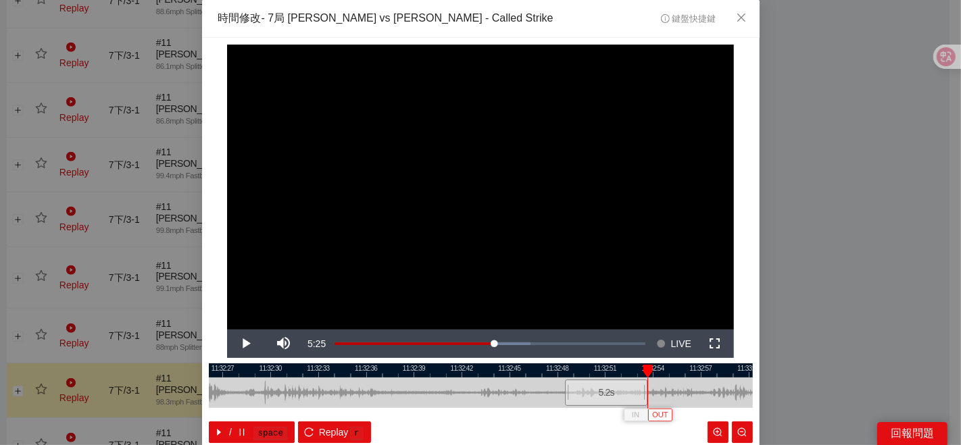
scroll to position [68, 0]
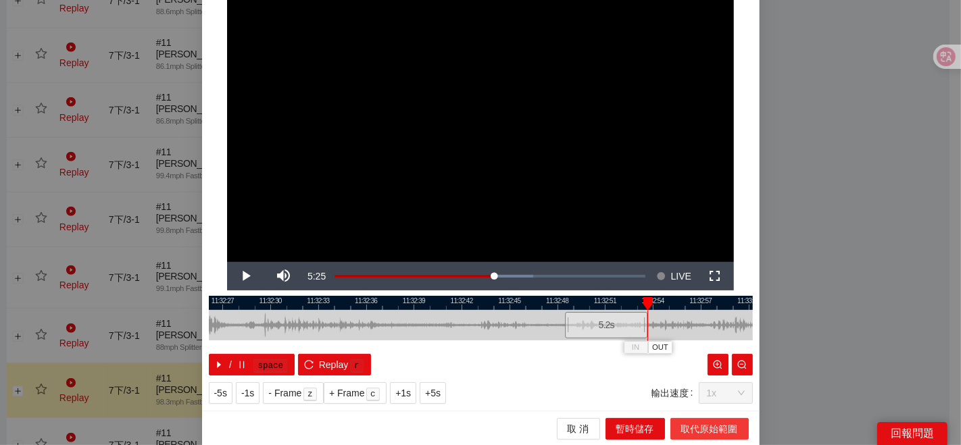
click at [687, 425] on span "取代原始範圍" at bounding box center [709, 429] width 57 height 15
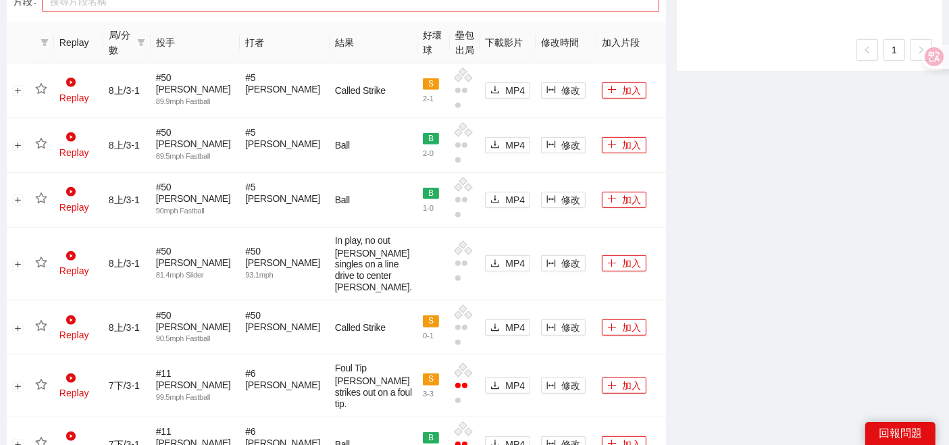
scroll to position [450, 0]
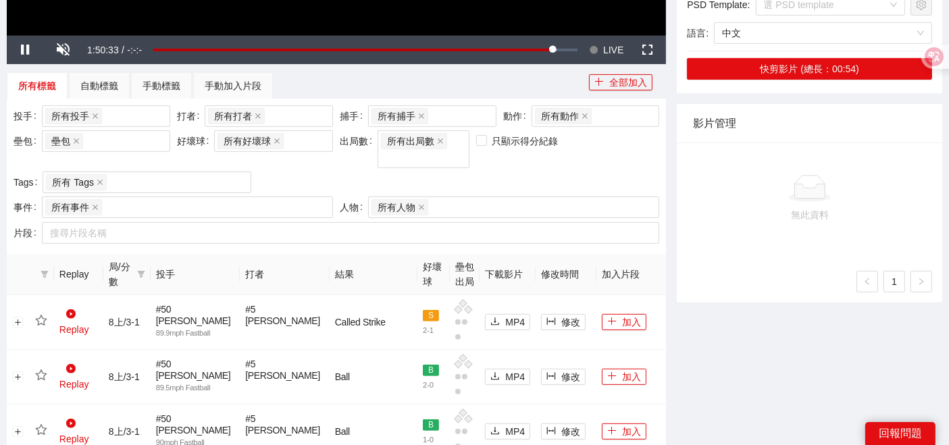
click at [132, 259] on span "局/分數" at bounding box center [120, 274] width 23 height 30
click at [145, 271] on icon "filter" at bounding box center [140, 274] width 7 height 7
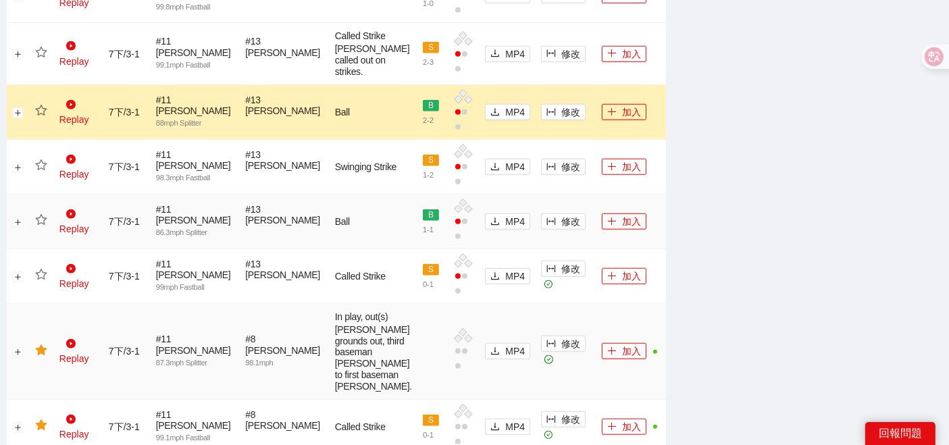
scroll to position [1050, 0]
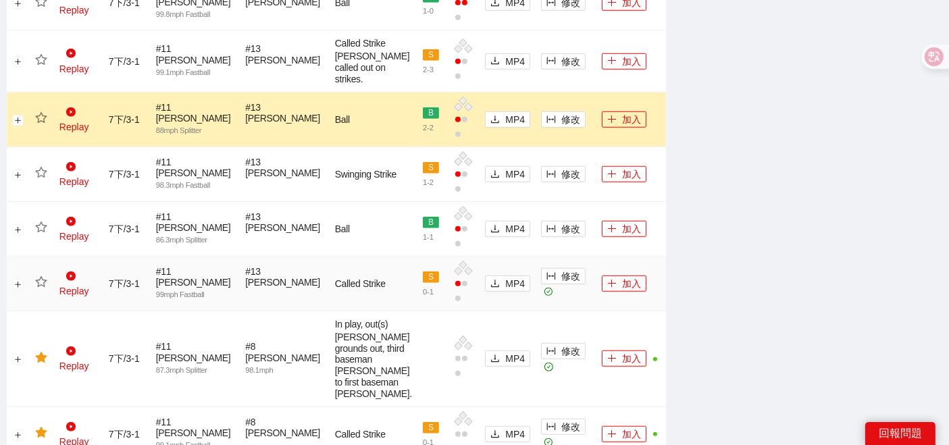
click at [43, 276] on icon "star" at bounding box center [41, 282] width 12 height 12
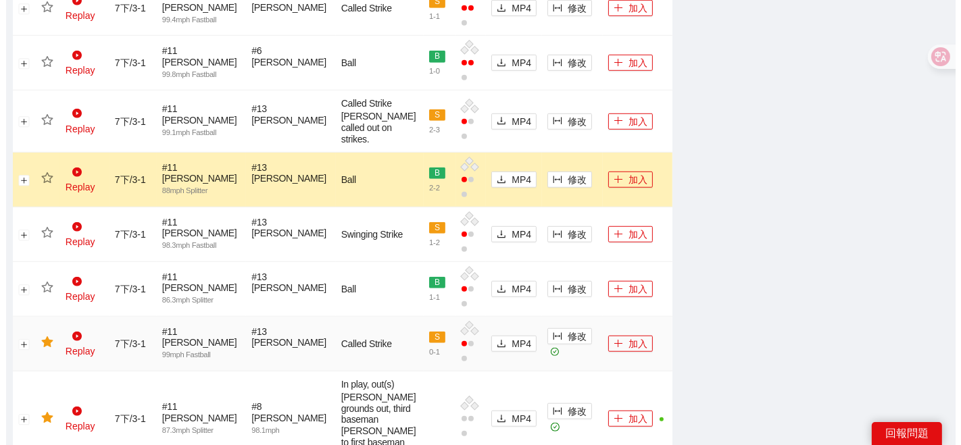
scroll to position [975, 0]
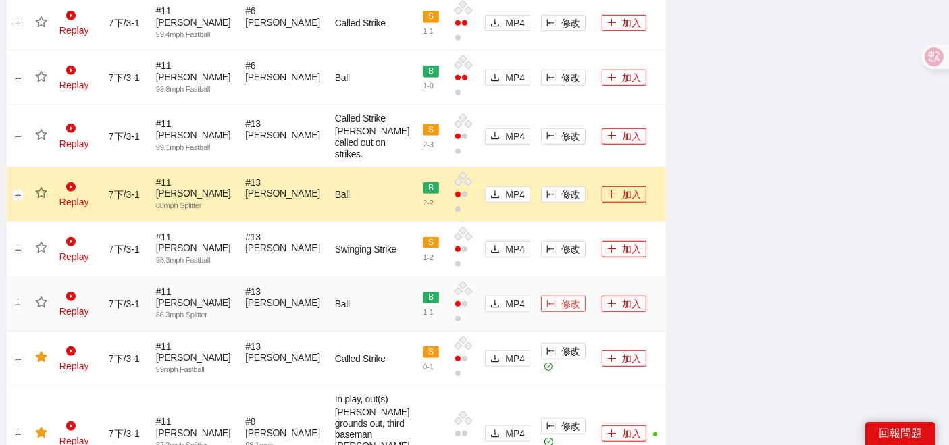
click at [547, 299] on icon "column-width" at bounding box center [551, 303] width 9 height 9
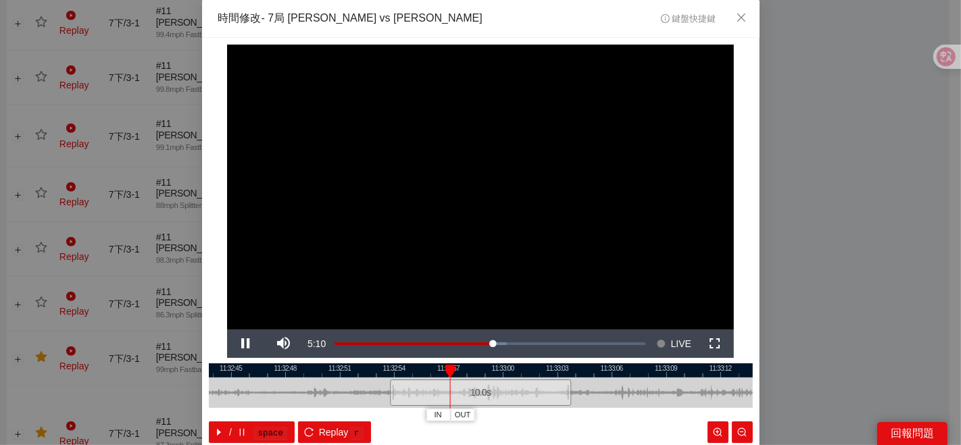
click at [500, 377] on div "11:32:42 11:32:45 11:32:48 11:32:51 11:32:54 11:32:57 11:33:00 11:33:03 11:33:0…" at bounding box center [481, 404] width 544 height 80
click at [508, 368] on div at bounding box center [481, 371] width 544 height 14
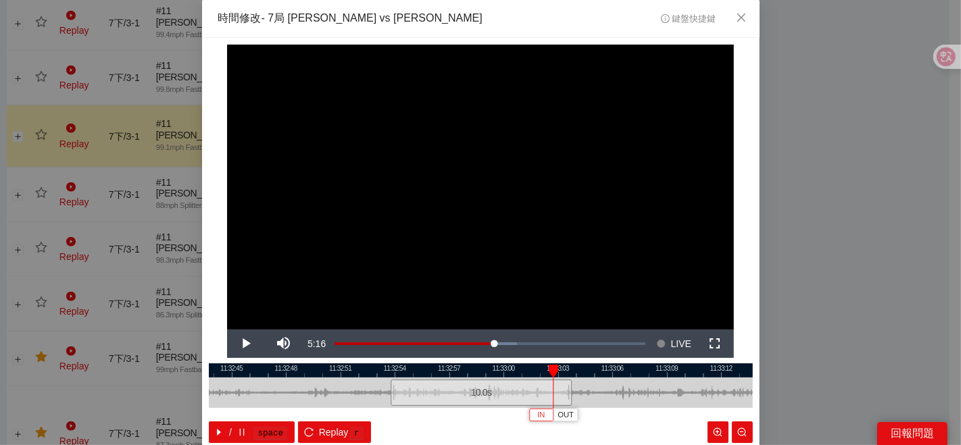
click at [537, 418] on span "IN" at bounding box center [540, 415] width 7 height 12
click at [243, 344] on span "Video Player" at bounding box center [246, 344] width 38 height 0
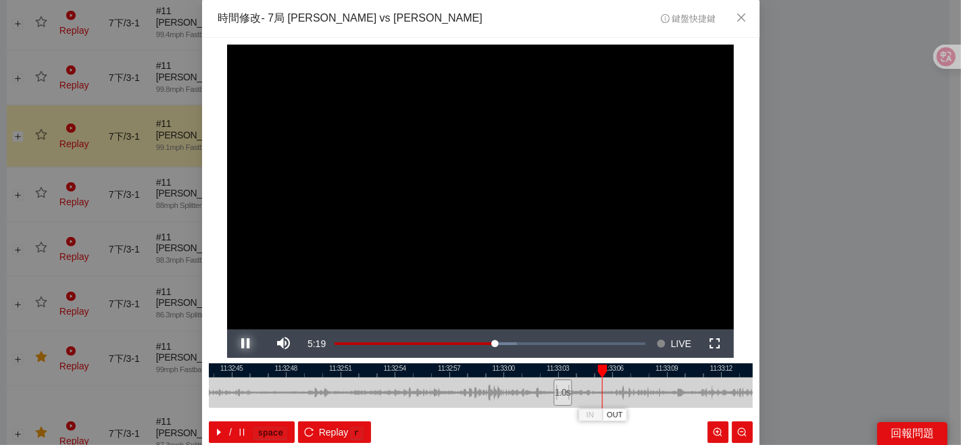
click at [227, 330] on button "Pause" at bounding box center [246, 344] width 38 height 28
click at [616, 416] on span "OUT" at bounding box center [619, 415] width 16 height 12
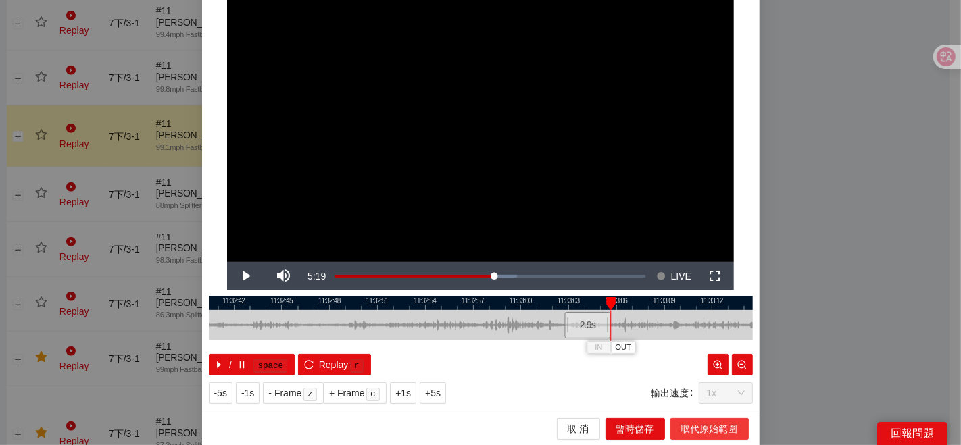
click at [693, 427] on span "取代原始範圍" at bounding box center [709, 429] width 57 height 15
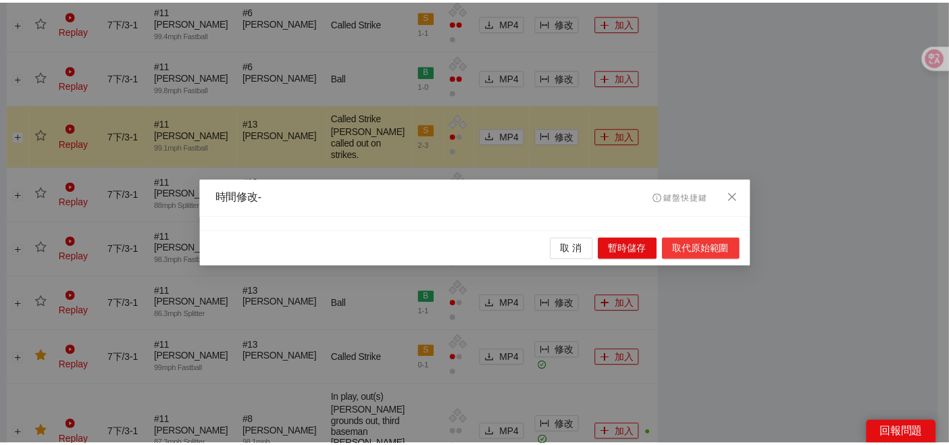
scroll to position [0, 0]
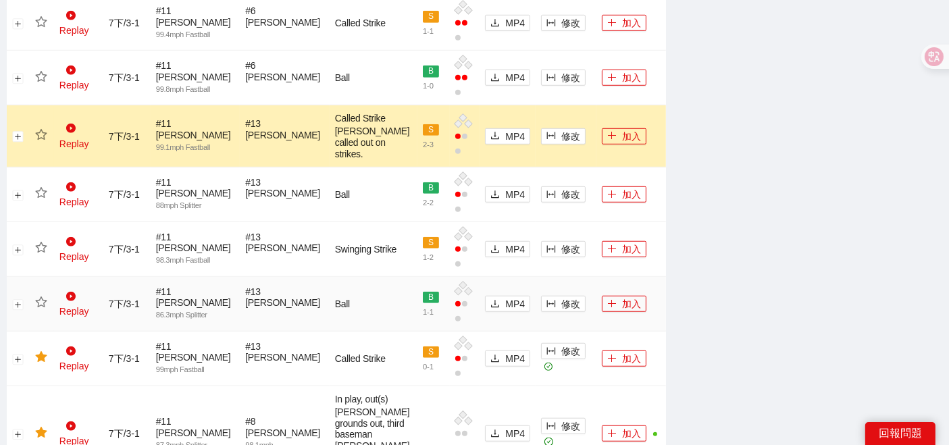
click at [43, 297] on icon "star" at bounding box center [41, 303] width 12 height 12
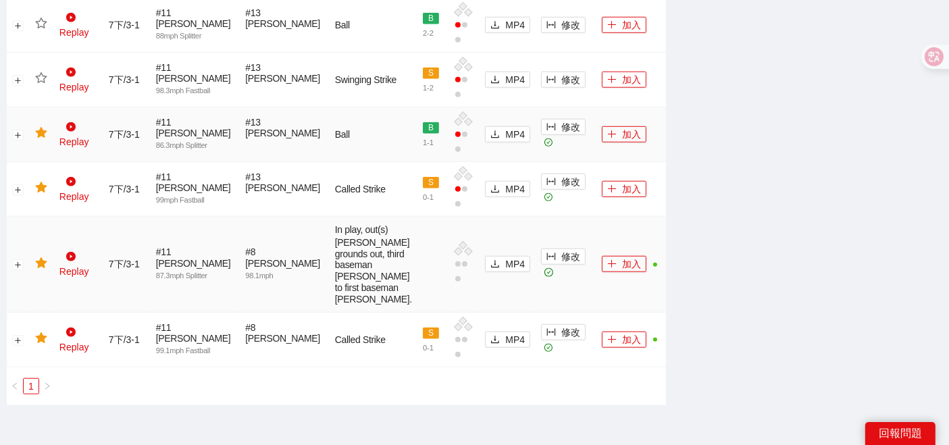
scroll to position [1050, 0]
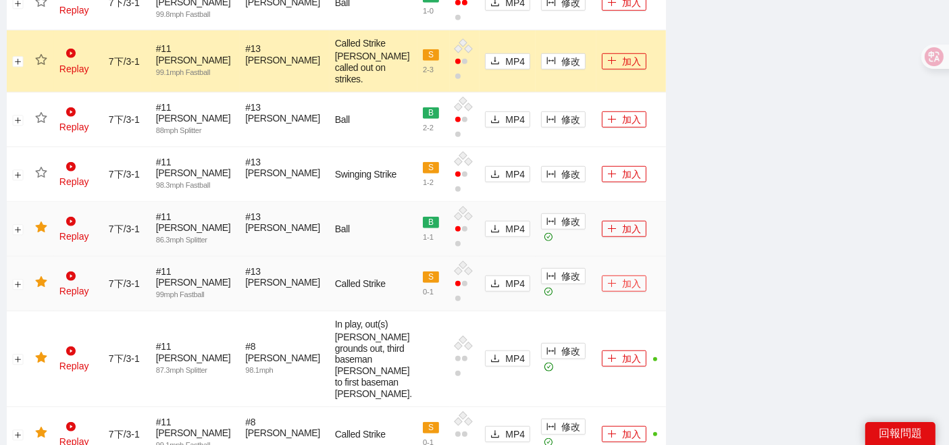
click at [614, 276] on button "加入" at bounding box center [624, 284] width 45 height 16
click at [606, 221] on button "加入" at bounding box center [624, 229] width 45 height 16
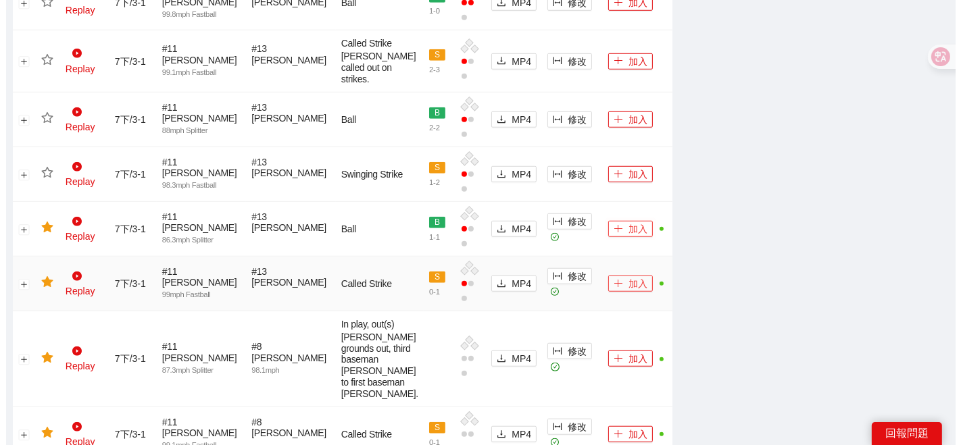
scroll to position [900, 0]
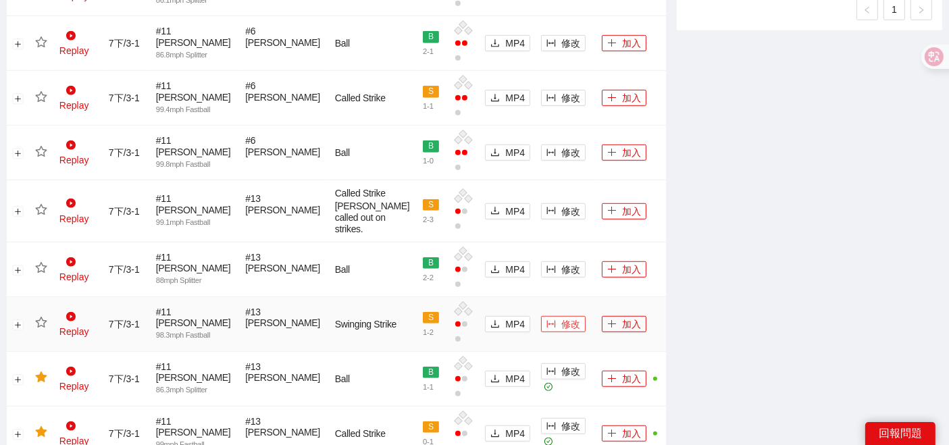
click at [547, 320] on icon "column-width" at bounding box center [551, 324] width 9 height 9
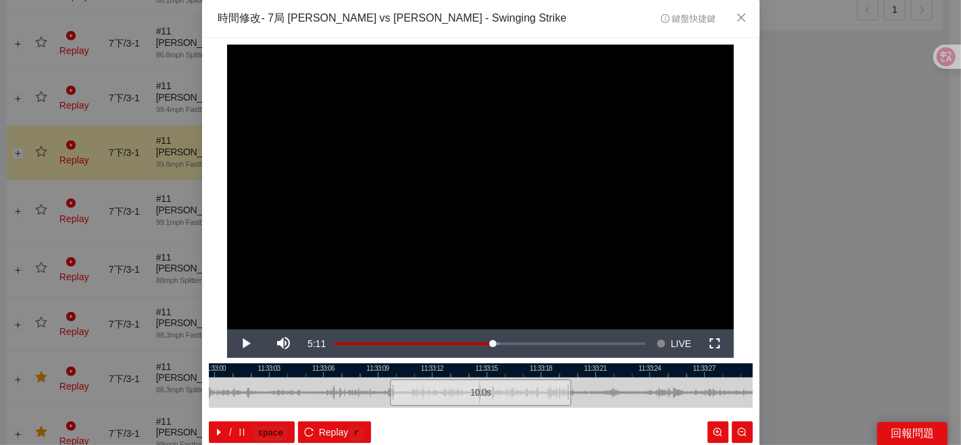
click at [501, 370] on div at bounding box center [481, 371] width 544 height 14
click at [517, 414] on button "IN" at bounding box center [528, 415] width 24 height 13
click at [239, 344] on span "Video Player" at bounding box center [246, 344] width 38 height 0
click at [227, 330] on button "Pause" at bounding box center [246, 344] width 38 height 28
click at [639, 414] on span "OUT" at bounding box center [645, 415] width 16 height 12
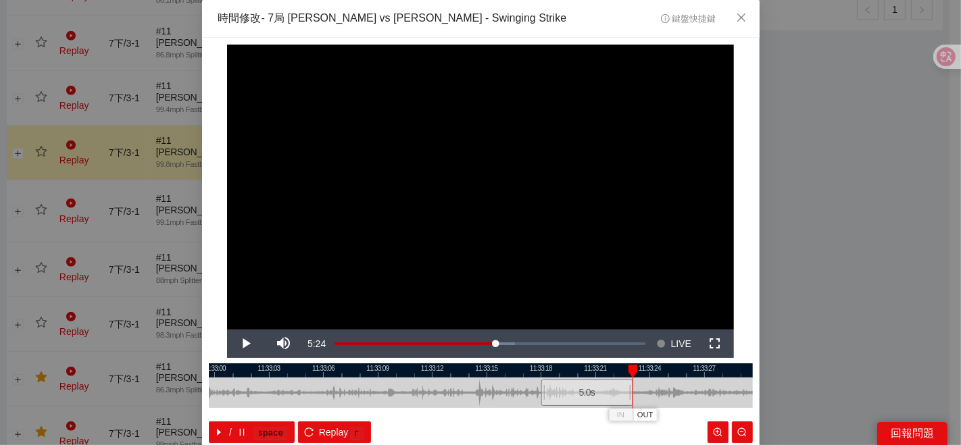
click at [358, 373] on div at bounding box center [481, 371] width 544 height 14
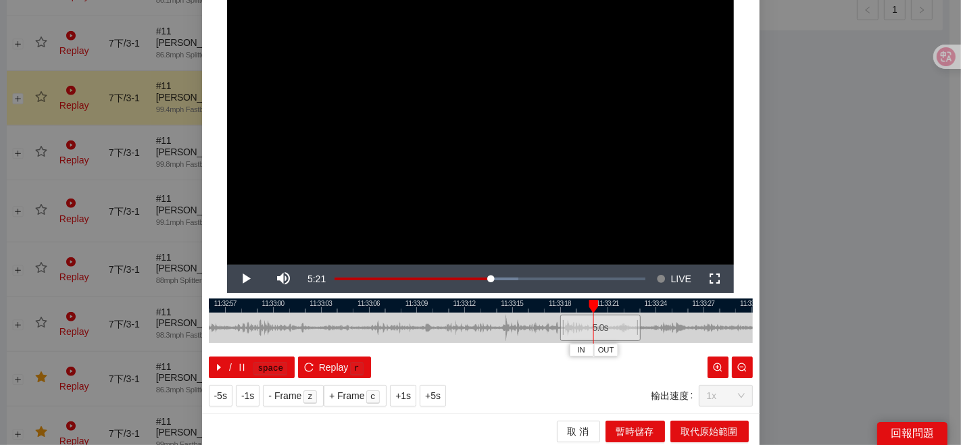
scroll to position [68, 0]
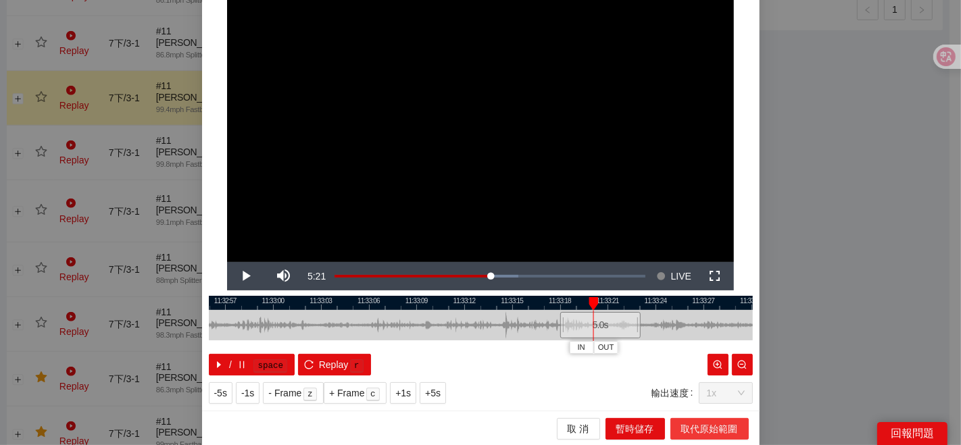
click at [694, 422] on span "取代原始範圍" at bounding box center [709, 429] width 57 height 15
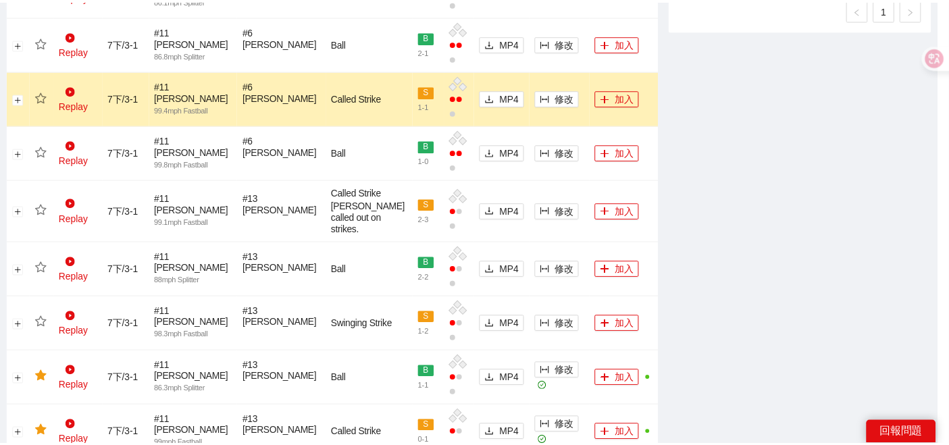
scroll to position [0, 0]
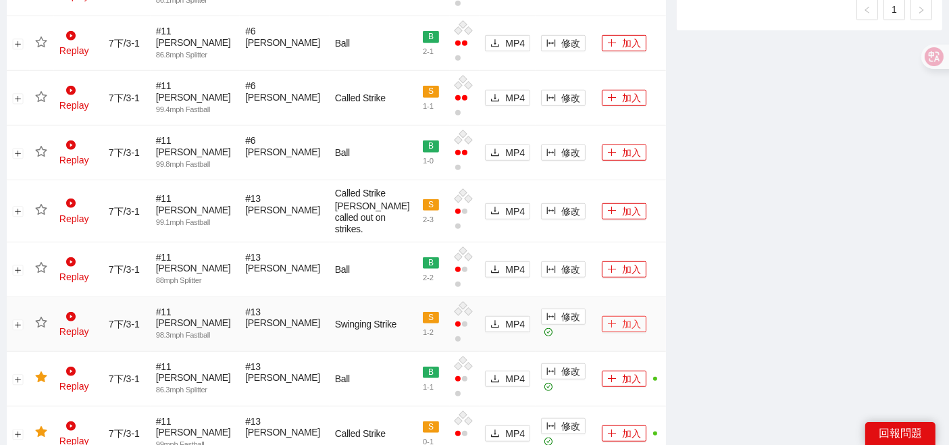
click at [608, 316] on button "加入" at bounding box center [624, 324] width 45 height 16
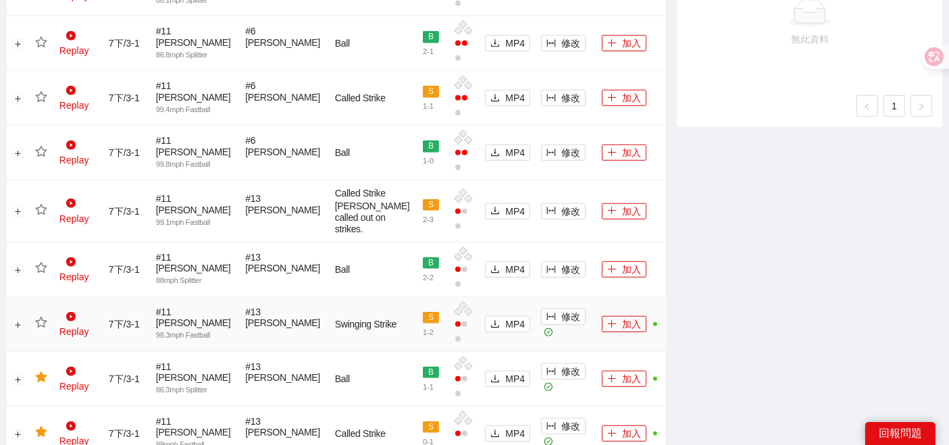
click at [45, 317] on icon "star" at bounding box center [41, 323] width 12 height 12
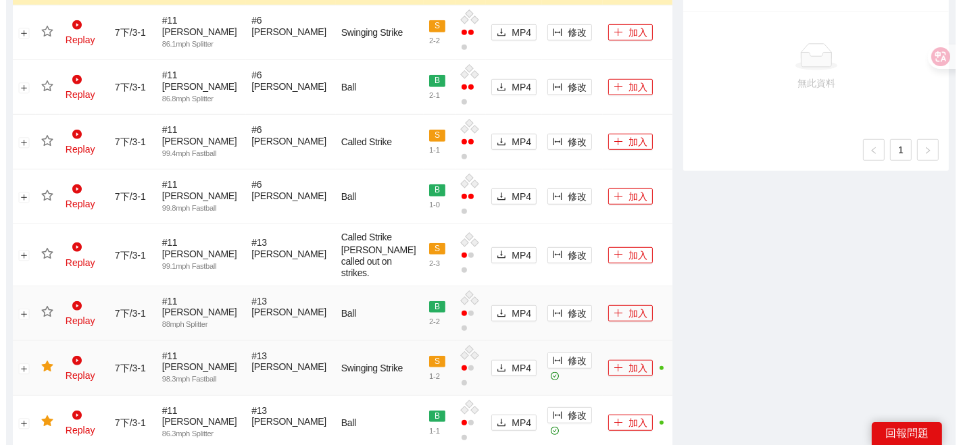
scroll to position [825, 0]
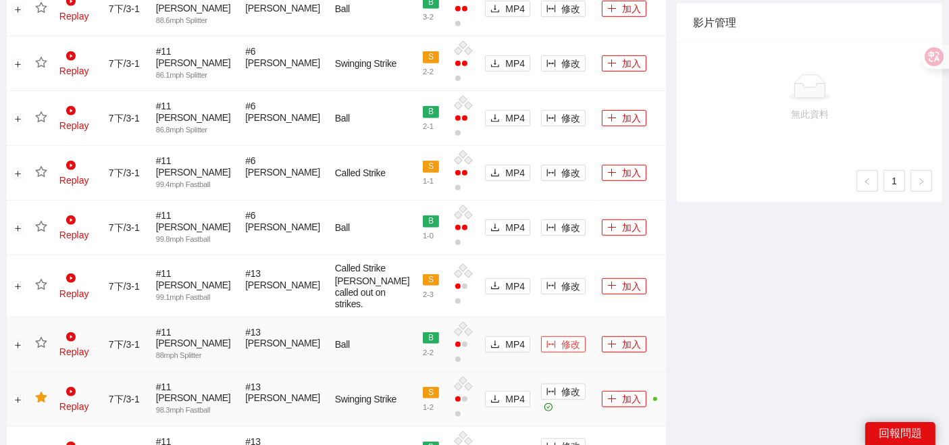
click at [562, 337] on span "修改" at bounding box center [571, 344] width 19 height 15
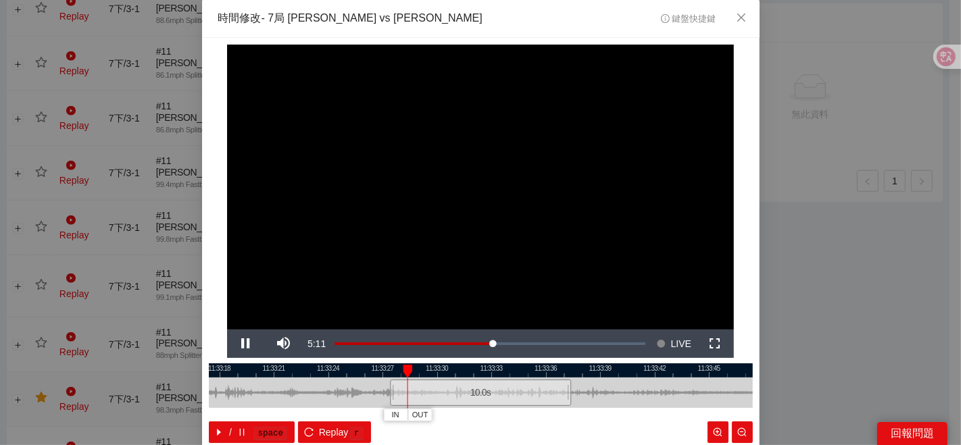
click at [485, 372] on div at bounding box center [481, 371] width 544 height 14
click at [495, 372] on div at bounding box center [481, 371] width 544 height 14
click at [512, 419] on span "IN" at bounding box center [515, 415] width 7 height 12
click at [237, 344] on span "Video Player" at bounding box center [246, 344] width 38 height 0
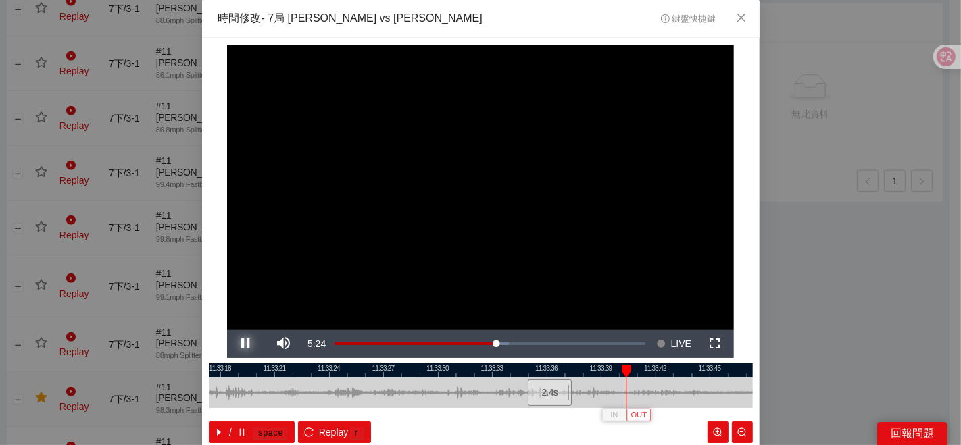
click at [227, 330] on button "Pause" at bounding box center [246, 344] width 38 height 28
click at [636, 414] on span "OUT" at bounding box center [642, 415] width 16 height 12
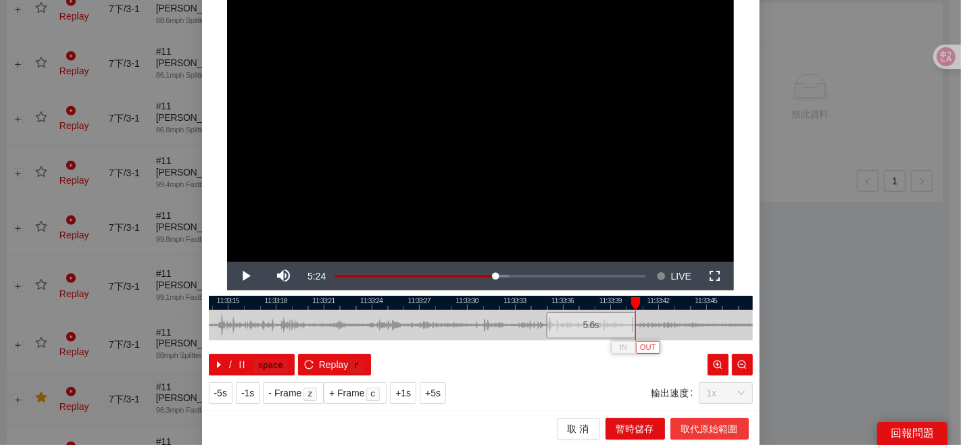
scroll to position [68, 0]
click at [687, 424] on span "取代原始範圍" at bounding box center [709, 429] width 57 height 15
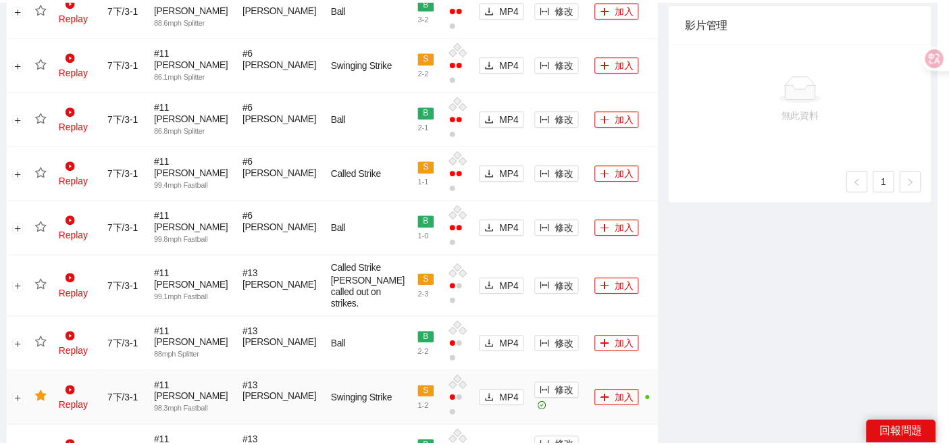
scroll to position [0, 0]
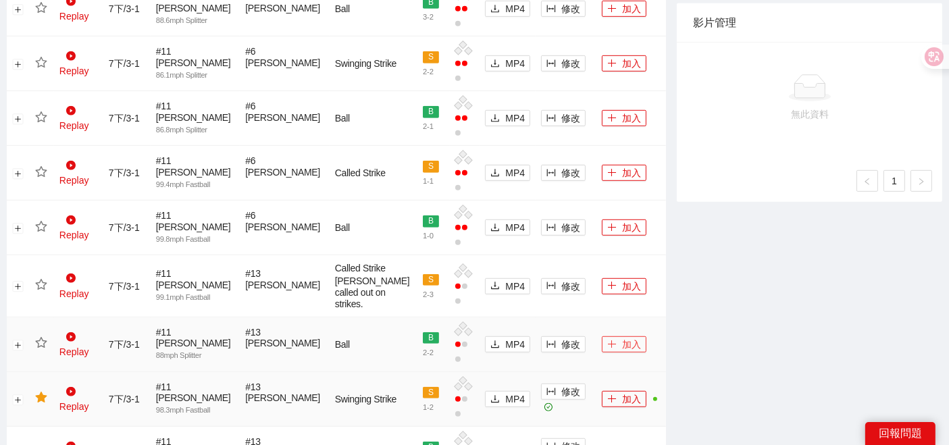
click at [612, 337] on button "加入" at bounding box center [624, 345] width 45 height 16
click at [45, 337] on icon "star" at bounding box center [41, 343] width 12 height 12
click at [39, 337] on icon "star" at bounding box center [41, 343] width 12 height 12
click at [44, 337] on icon "star" at bounding box center [40, 342] width 11 height 11
click at [610, 337] on button "加入" at bounding box center [624, 345] width 45 height 16
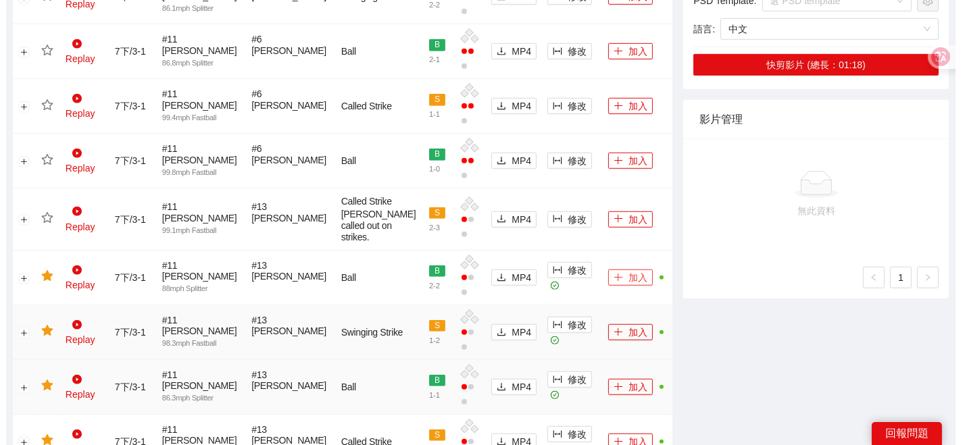
scroll to position [900, 0]
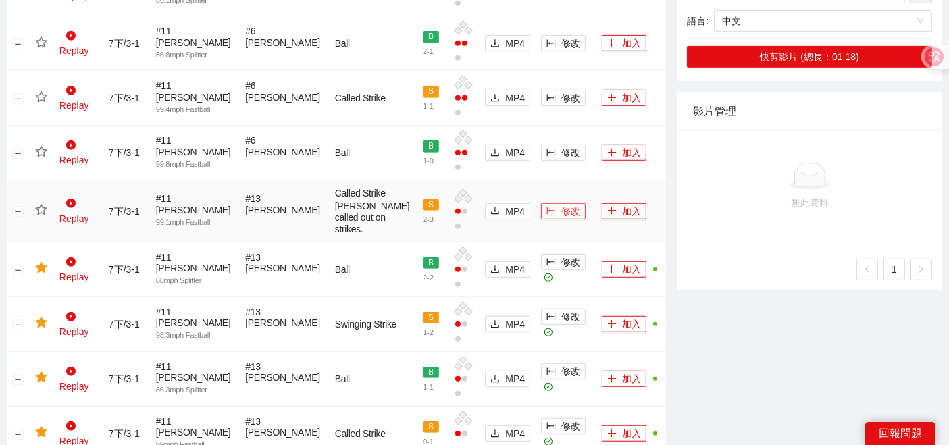
click at [541, 203] on button "修改" at bounding box center [563, 211] width 45 height 16
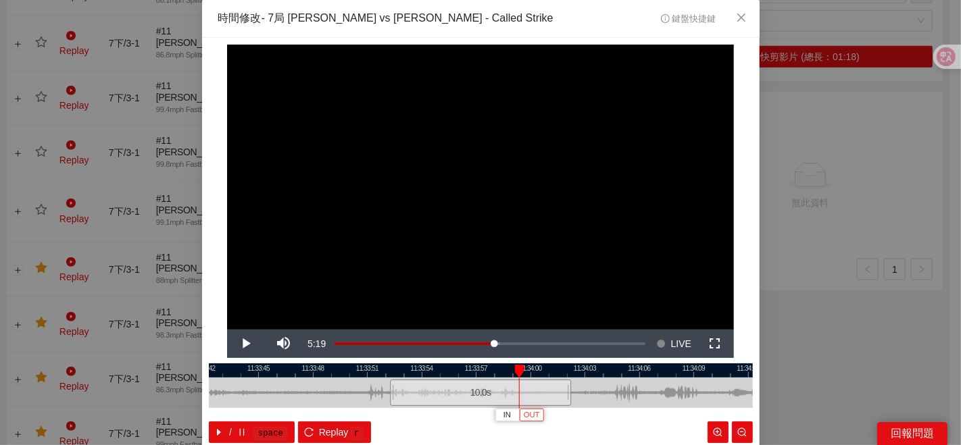
click at [525, 416] on span "OUT" at bounding box center [532, 415] width 16 height 12
click at [447, 370] on div at bounding box center [481, 371] width 544 height 14
click at [451, 373] on div at bounding box center [481, 371] width 544 height 14
click at [457, 420] on span "IN" at bounding box center [460, 415] width 7 height 12
click at [492, 414] on button "IN" at bounding box center [489, 415] width 24 height 13
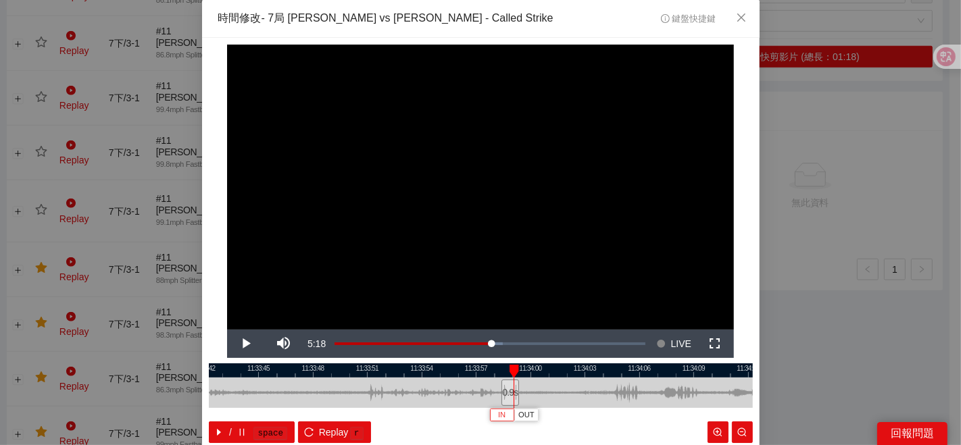
click at [505, 415] on button "IN" at bounding box center [502, 415] width 24 height 13
click at [245, 344] on span "Video Player" at bounding box center [246, 344] width 38 height 0
click at [227, 330] on button "Play" at bounding box center [246, 344] width 38 height 28
click at [227, 330] on button "Pause" at bounding box center [246, 344] width 38 height 28
click at [538, 372] on div at bounding box center [481, 371] width 544 height 14
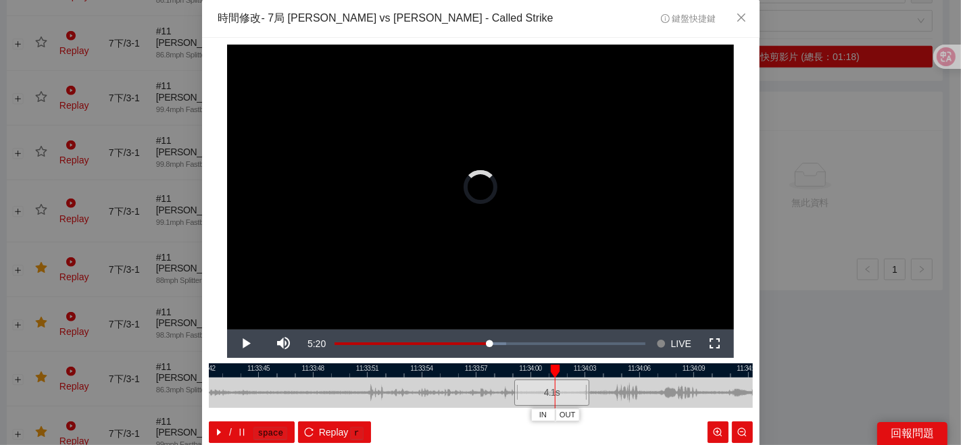
drag, startPoint x: 543, startPoint y: 393, endPoint x: 571, endPoint y: 380, distance: 30.3
click at [585, 391] on div at bounding box center [587, 393] width 8 height 30
click at [535, 373] on div at bounding box center [481, 371] width 544 height 14
click at [529, 416] on span "IN" at bounding box center [532, 415] width 7 height 12
click at [249, 344] on span "Video Player" at bounding box center [246, 344] width 38 height 0
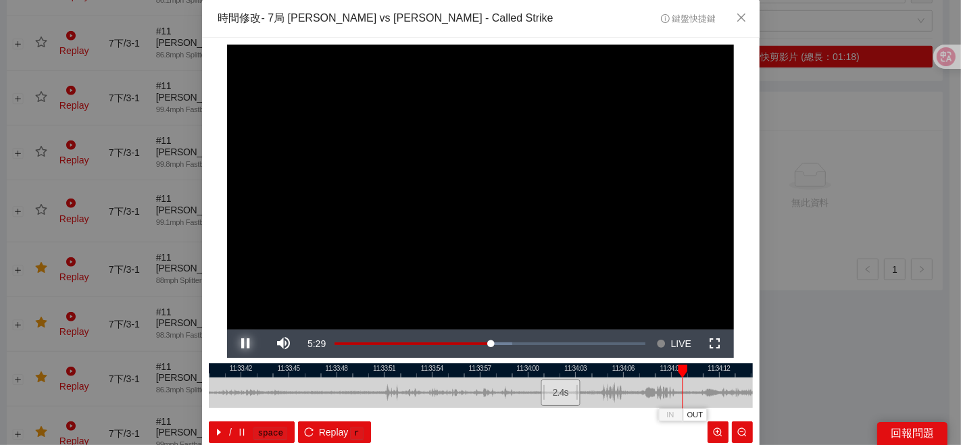
scroll to position [68, 0]
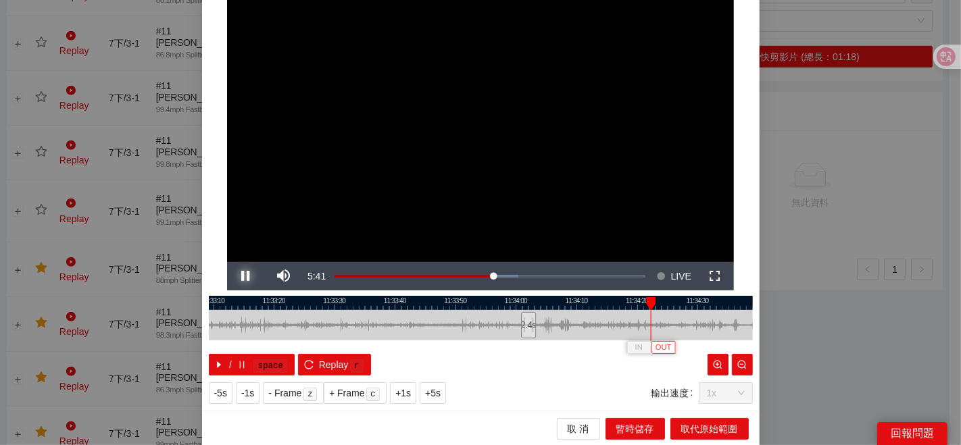
click at [227, 262] on button "Pause" at bounding box center [246, 276] width 38 height 28
click at [662, 343] on span "OUT" at bounding box center [665, 348] width 16 height 12
click at [685, 425] on span "取代原始範圍" at bounding box center [709, 429] width 57 height 15
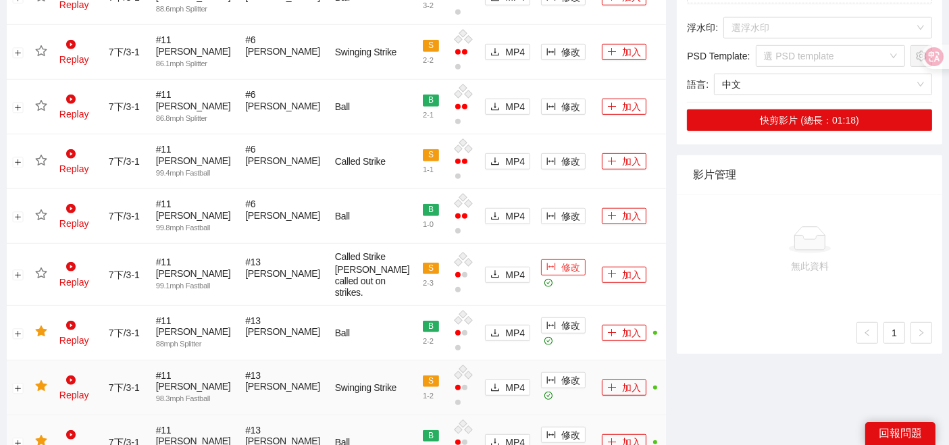
scroll to position [825, 0]
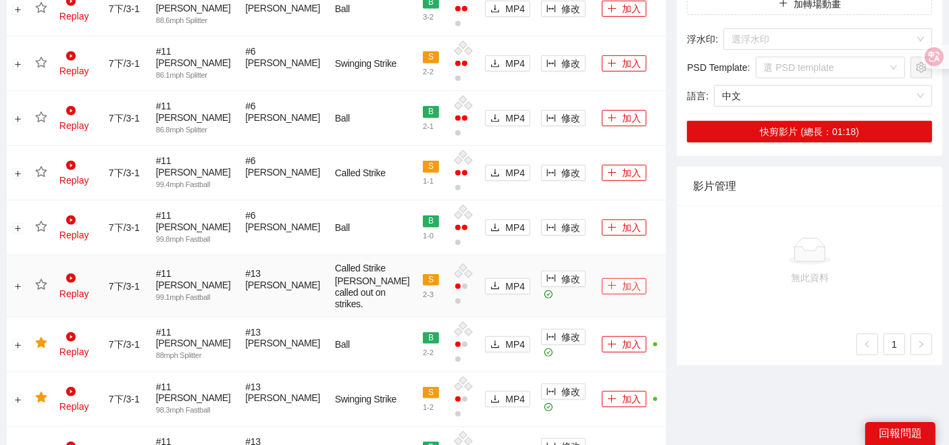
click at [602, 278] on button "加入" at bounding box center [624, 286] width 45 height 16
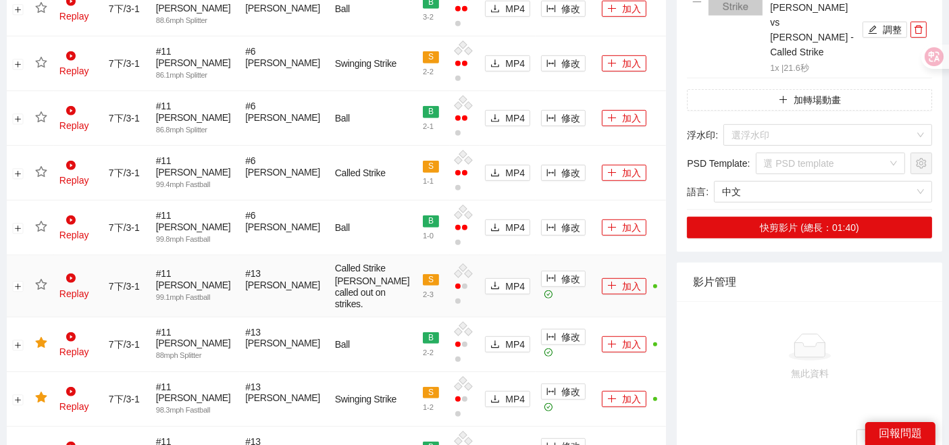
click at [43, 279] on icon "star" at bounding box center [41, 285] width 12 height 12
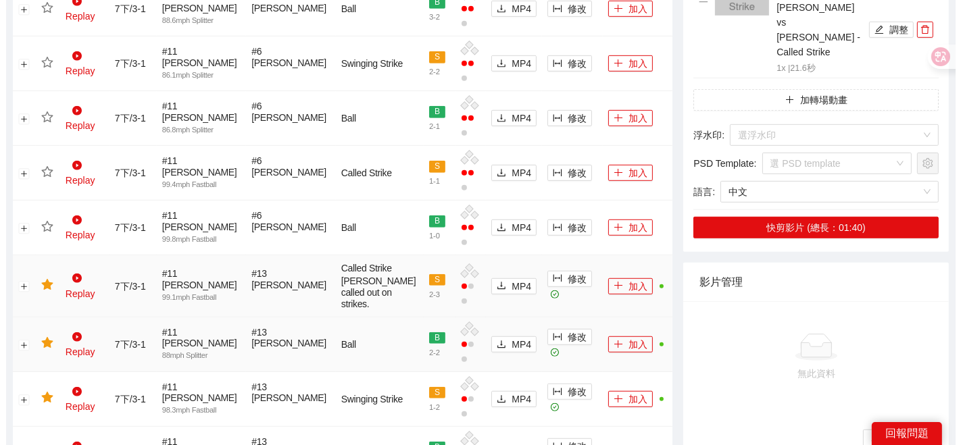
scroll to position [750, 0]
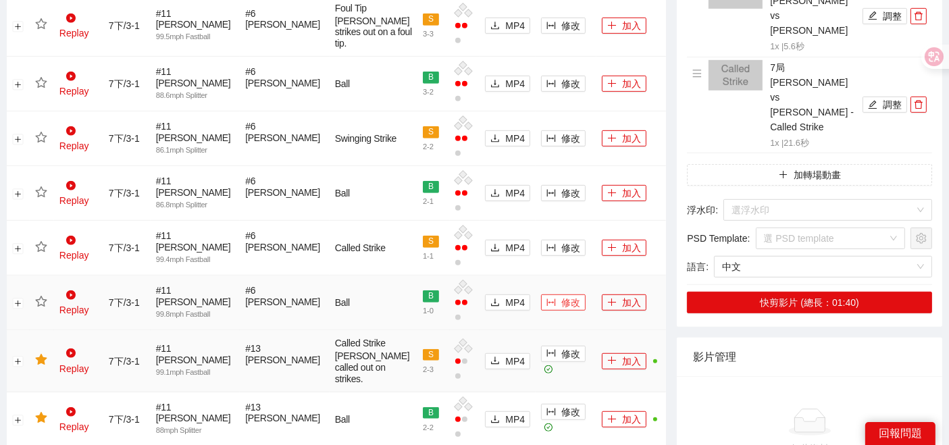
click at [562, 295] on span "修改" at bounding box center [571, 302] width 19 height 15
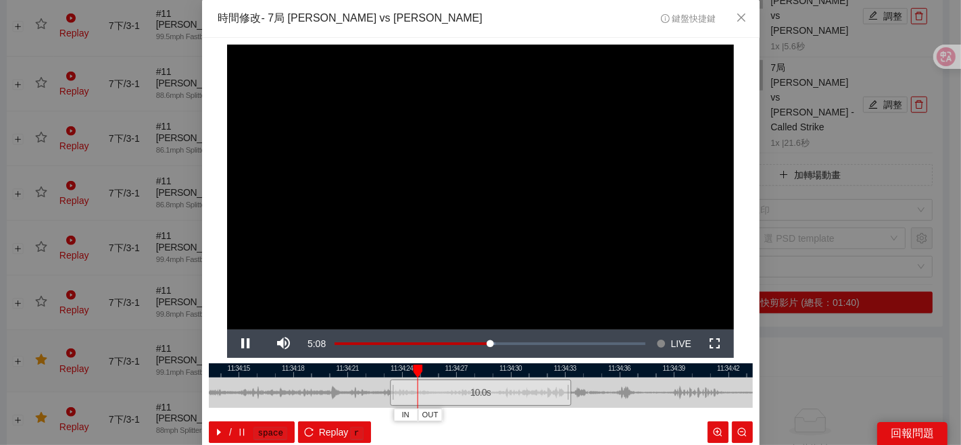
click at [508, 373] on div at bounding box center [481, 371] width 544 height 14
click at [498, 412] on span "IN" at bounding box center [501, 415] width 7 height 12
click at [509, 417] on span "IN" at bounding box center [512, 415] width 7 height 12
click at [524, 416] on span "IN" at bounding box center [527, 415] width 7 height 12
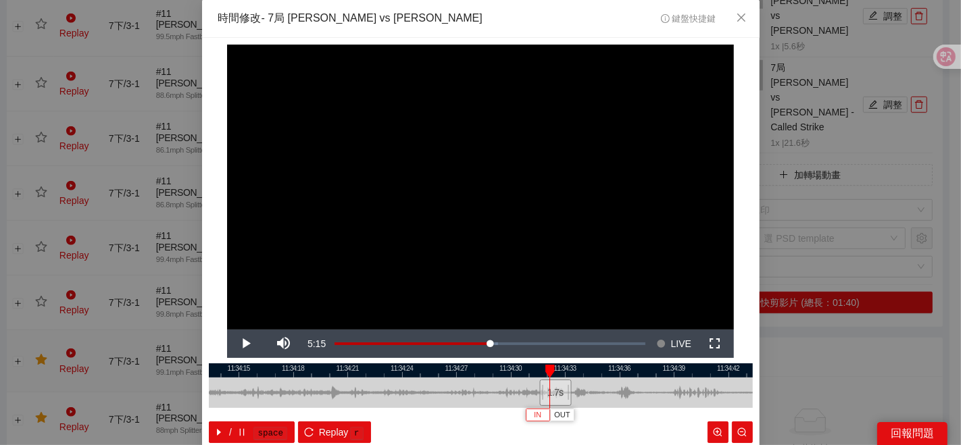
click at [534, 418] on span "IN" at bounding box center [537, 415] width 7 height 12
click at [240, 344] on span "Video Player" at bounding box center [246, 344] width 38 height 0
click at [227, 330] on button "Pause" at bounding box center [246, 344] width 38 height 28
click at [653, 412] on span "OUT" at bounding box center [661, 415] width 16 height 12
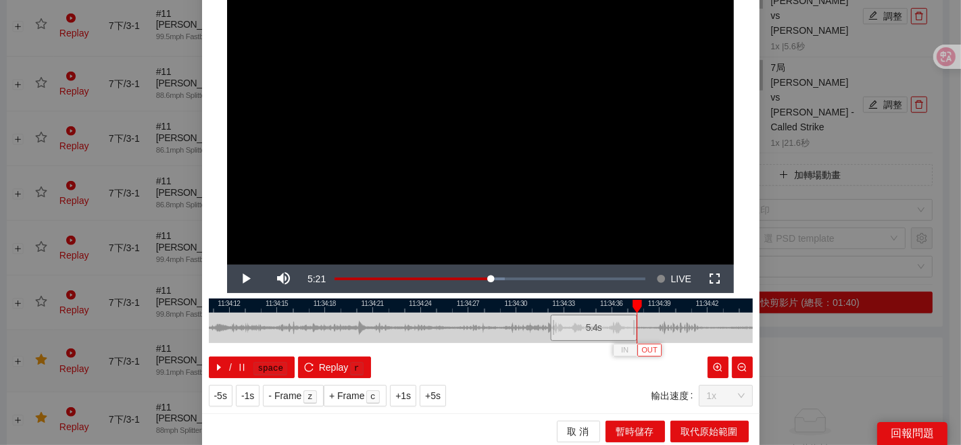
scroll to position [68, 0]
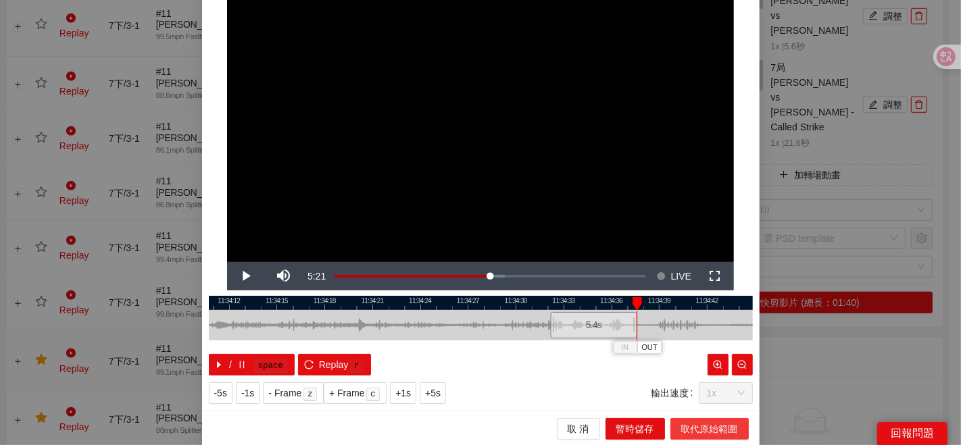
click at [701, 432] on span "取代原始範圍" at bounding box center [709, 429] width 57 height 15
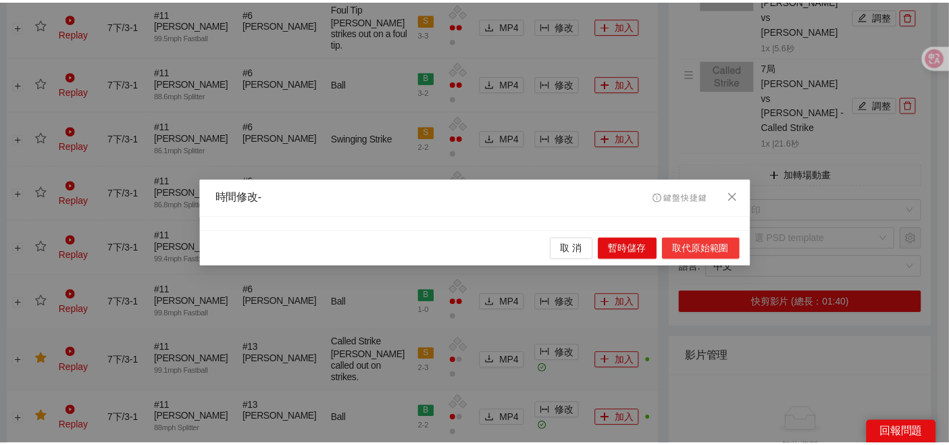
scroll to position [0, 0]
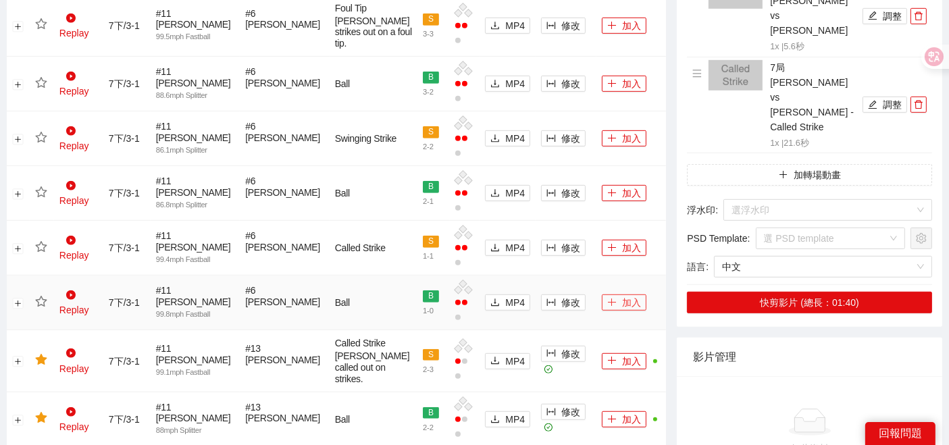
click at [607, 298] on icon "plus" at bounding box center [611, 302] width 9 height 9
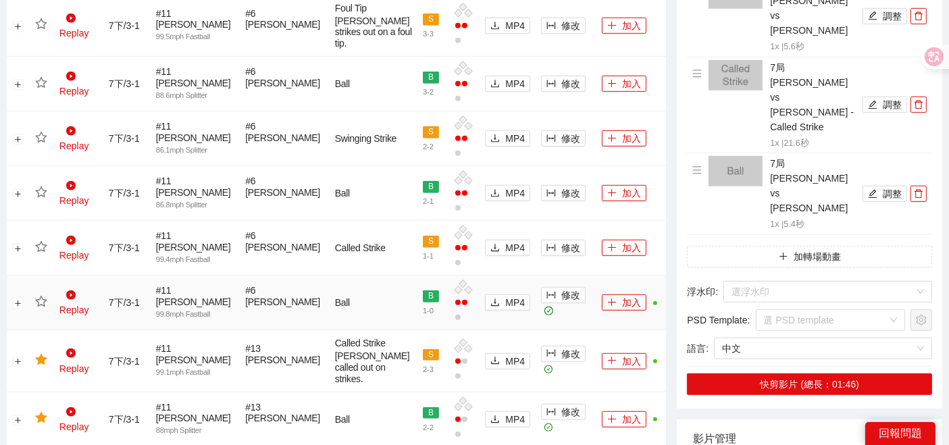
click at [45, 296] on icon "star" at bounding box center [41, 302] width 12 height 12
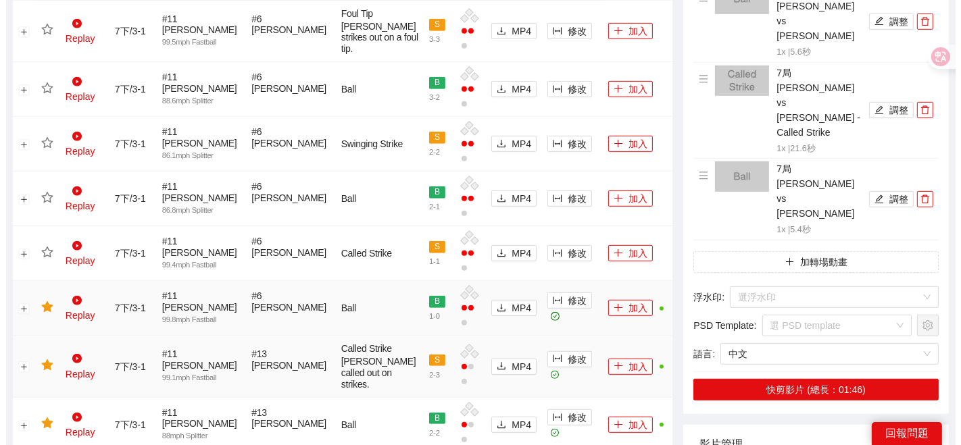
scroll to position [675, 0]
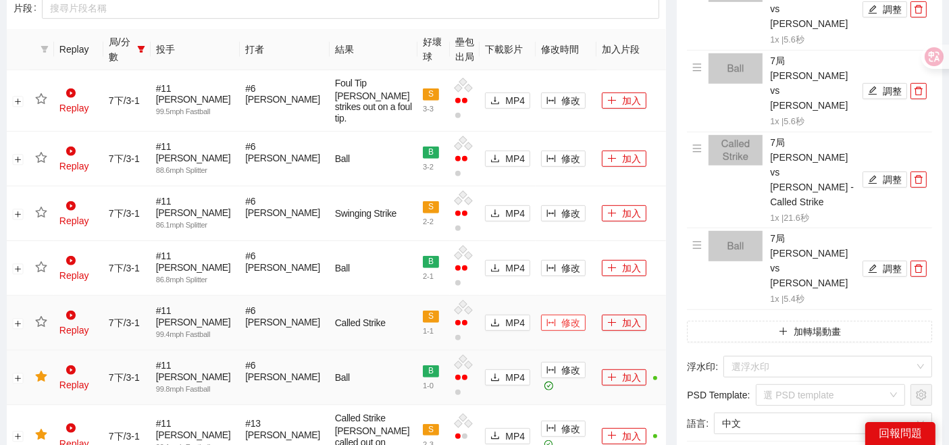
click at [562, 316] on span "修改" at bounding box center [571, 323] width 19 height 15
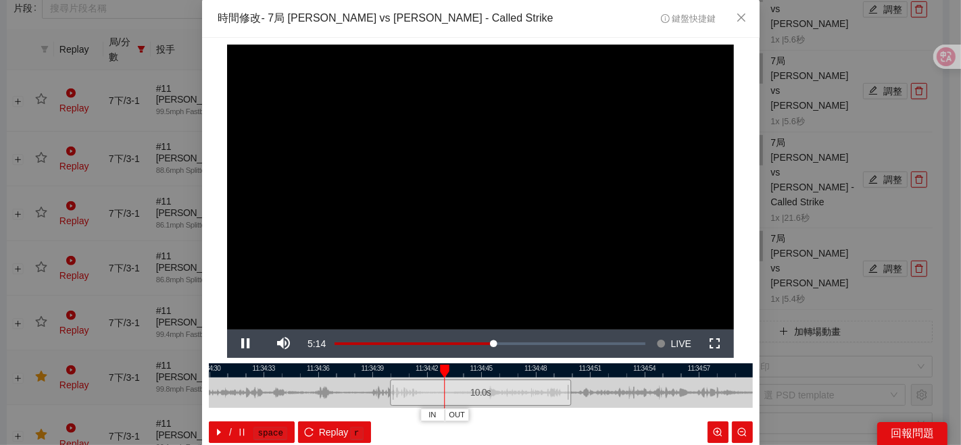
click at [474, 370] on div at bounding box center [481, 371] width 544 height 14
click at [537, 416] on button "IN" at bounding box center [538, 415] width 24 height 13
click at [243, 344] on span "Video Player" at bounding box center [246, 344] width 38 height 0
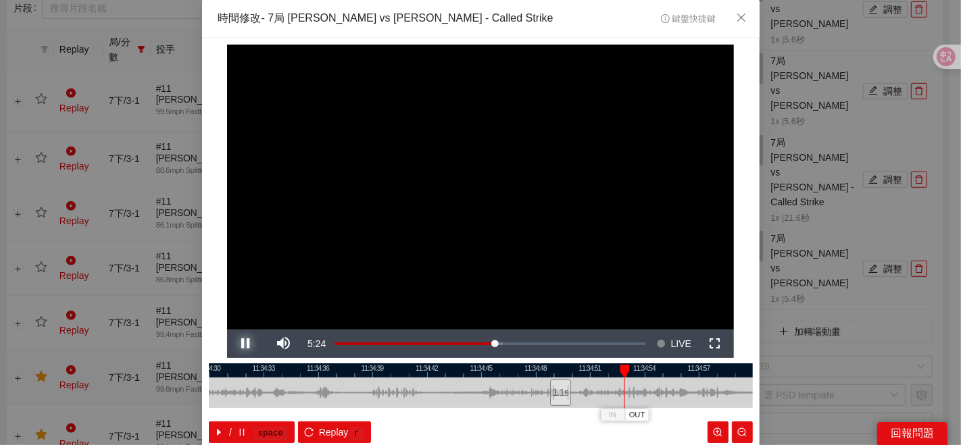
click at [227, 330] on button "Pause" at bounding box center [246, 344] width 38 height 28
click at [227, 330] on button "Play" at bounding box center [246, 344] width 38 height 28
click at [227, 330] on button "Pause" at bounding box center [246, 344] width 38 height 28
click at [649, 416] on span "OUT" at bounding box center [656, 415] width 16 height 12
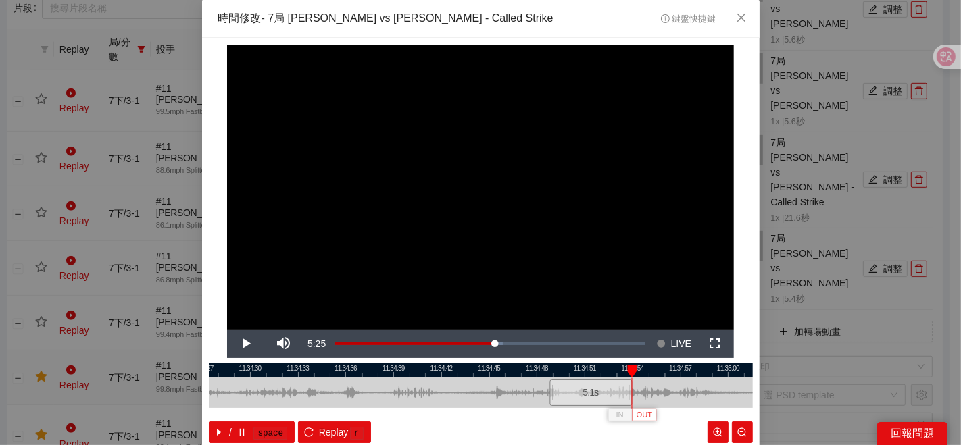
scroll to position [68, 0]
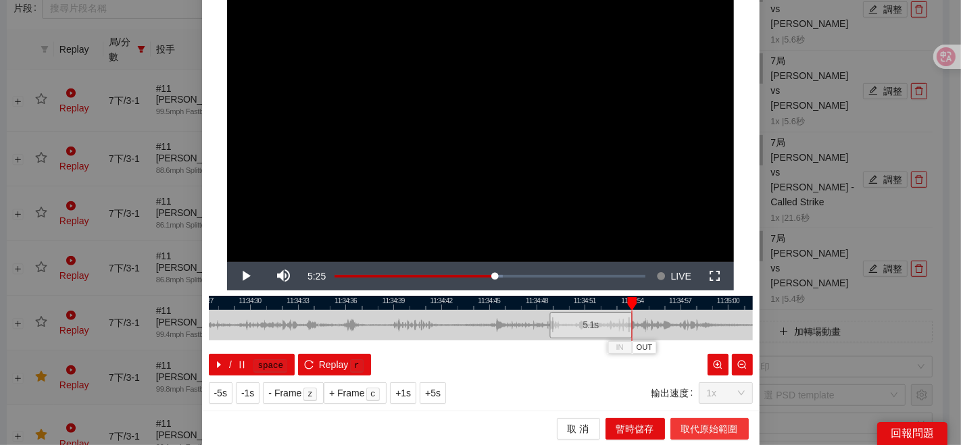
click at [714, 427] on span "取代原始範圍" at bounding box center [709, 429] width 57 height 15
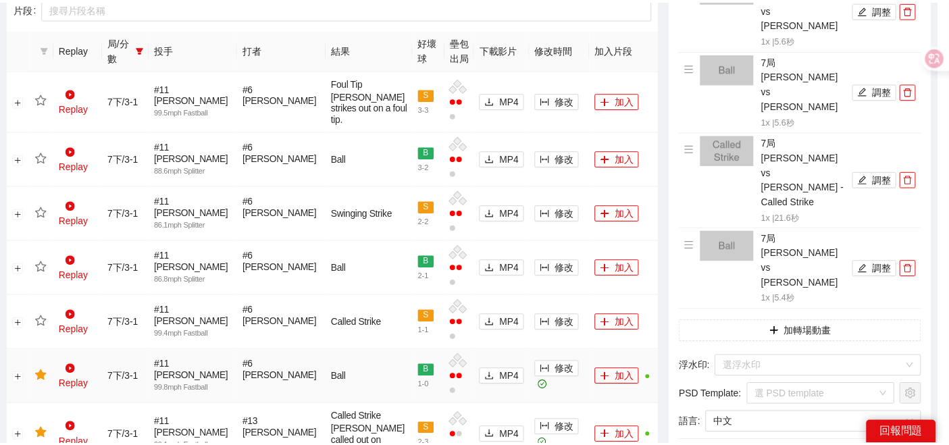
scroll to position [0, 0]
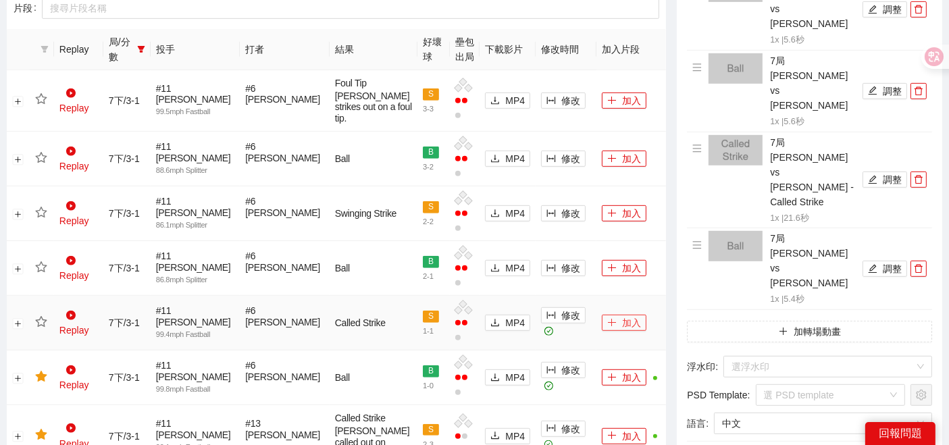
click at [607, 315] on button "加入" at bounding box center [624, 323] width 45 height 16
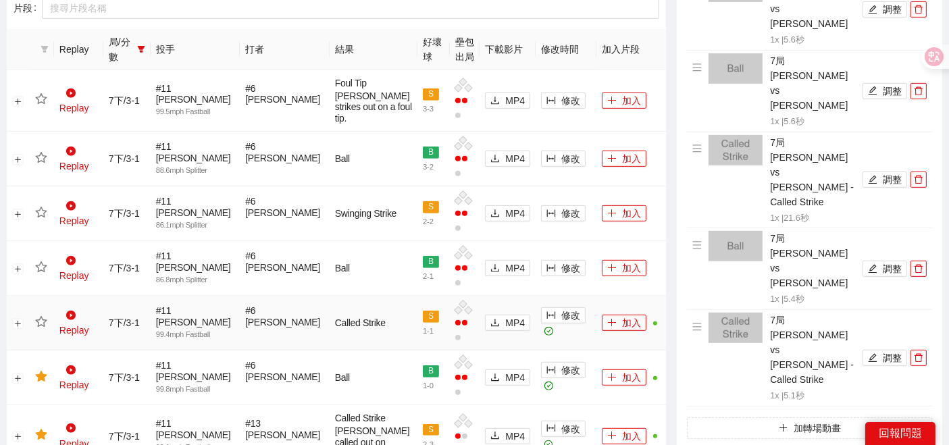
click at [43, 316] on icon "star" at bounding box center [40, 321] width 11 height 11
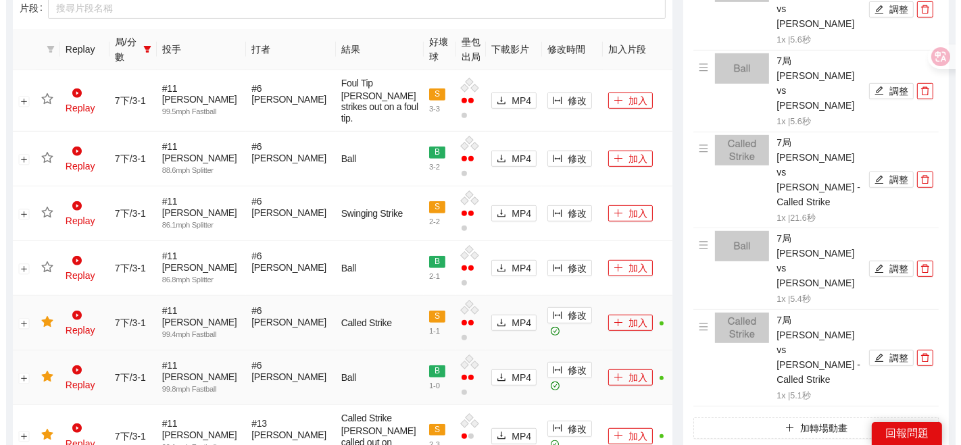
scroll to position [600, 0]
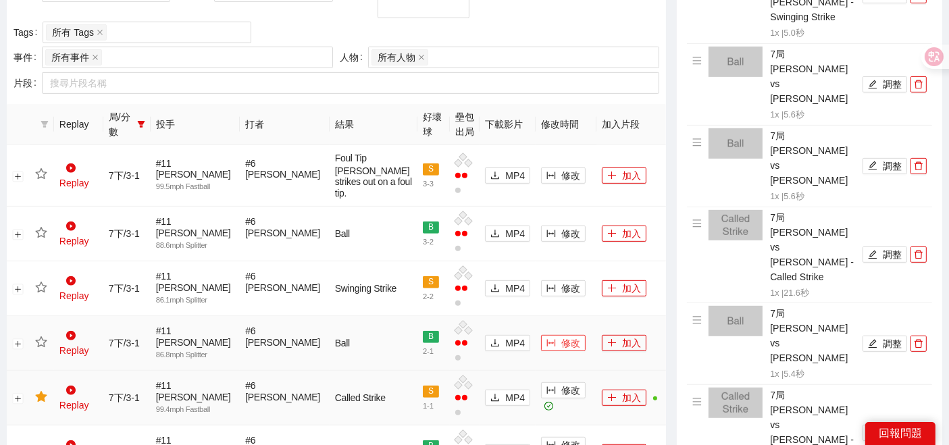
click at [562, 336] on span "修改" at bounding box center [571, 343] width 19 height 15
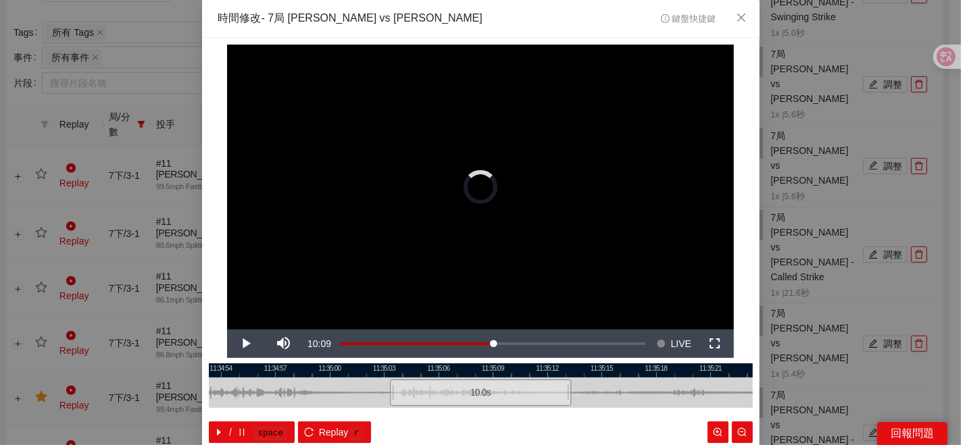
click at [412, 370] on div at bounding box center [481, 371] width 544 height 14
click at [505, 371] on div at bounding box center [481, 371] width 544 height 14
click at [514, 371] on div at bounding box center [481, 371] width 544 height 14
click at [485, 372] on div at bounding box center [481, 371] width 544 height 14
click at [514, 420] on span "IN" at bounding box center [516, 415] width 7 height 12
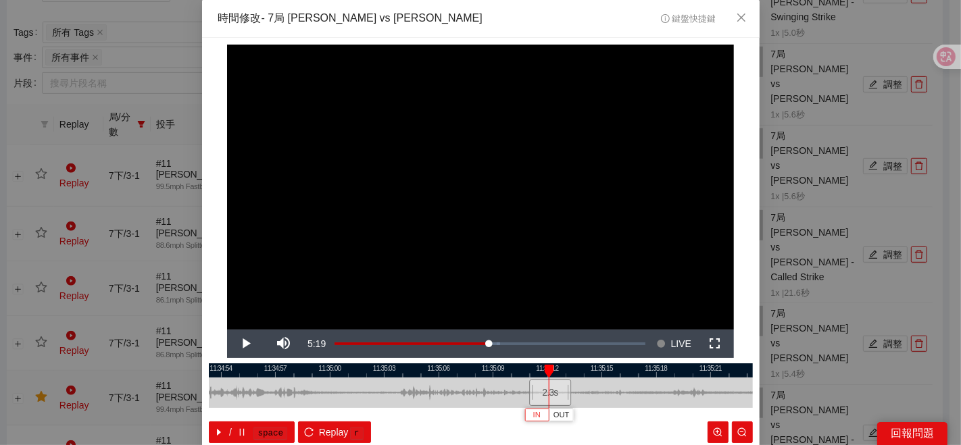
click at [533, 412] on span "IN" at bounding box center [536, 415] width 7 height 12
click at [245, 344] on span "Video Player" at bounding box center [246, 344] width 38 height 0
click at [227, 330] on button "Pause" at bounding box center [246, 344] width 38 height 28
click at [227, 330] on button "Play" at bounding box center [246, 344] width 38 height 28
click at [227, 330] on button "Pause" at bounding box center [246, 344] width 38 height 28
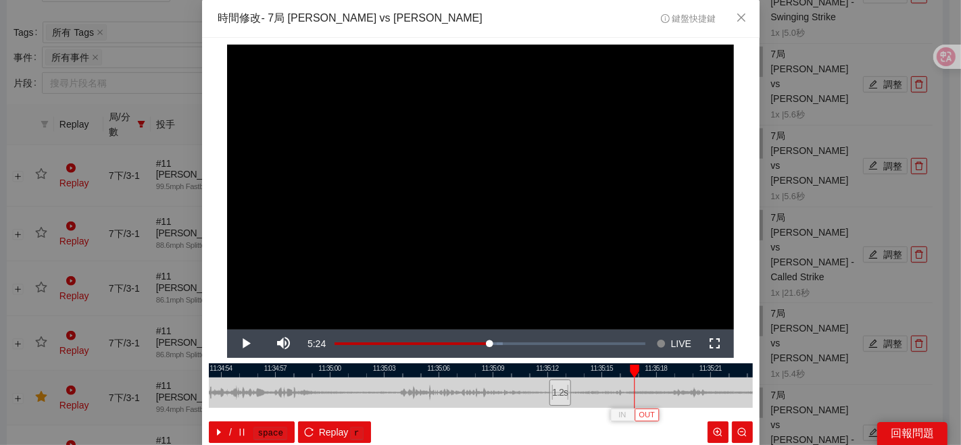
click at [643, 420] on span "OUT" at bounding box center [647, 415] width 16 height 12
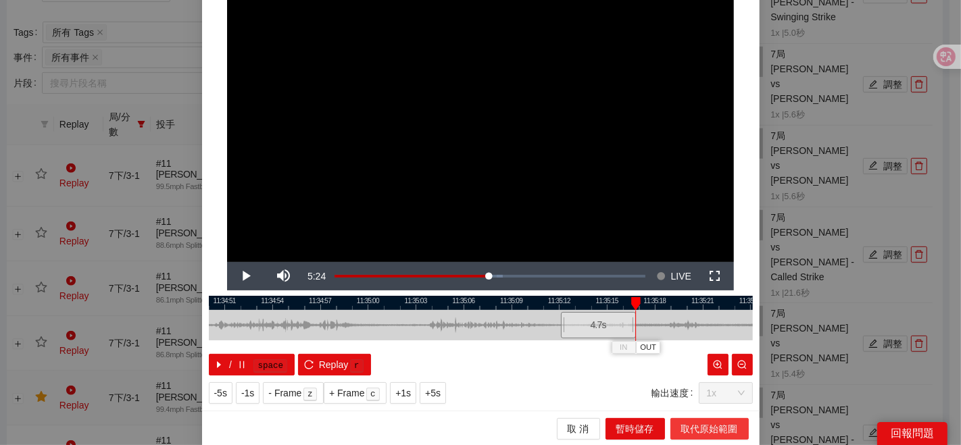
click at [677, 435] on button "取代原始範圍" at bounding box center [709, 429] width 78 height 22
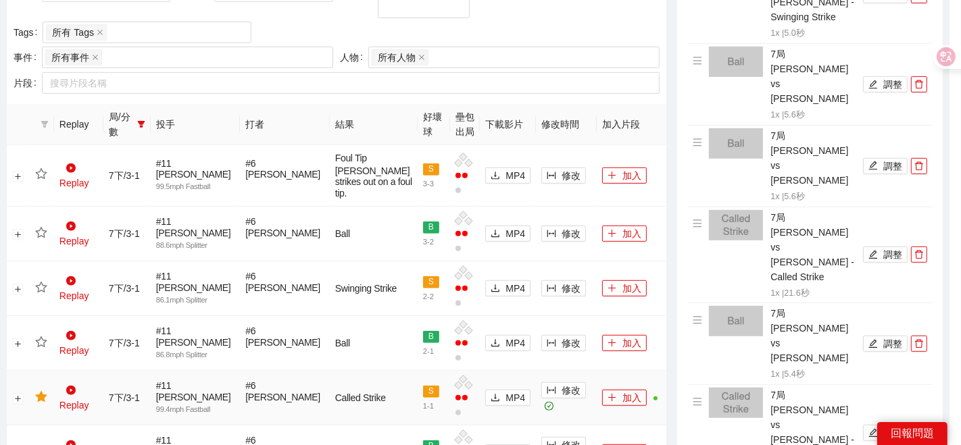
scroll to position [0, 0]
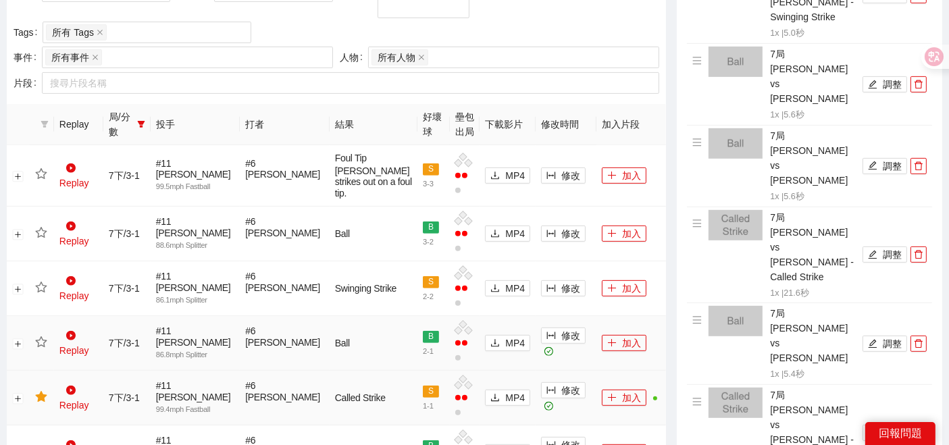
click at [41, 337] on icon "star" at bounding box center [41, 343] width 12 height 12
click at [607, 339] on span "plus" at bounding box center [611, 344] width 9 height 11
click at [541, 280] on button "修改" at bounding box center [563, 288] width 45 height 16
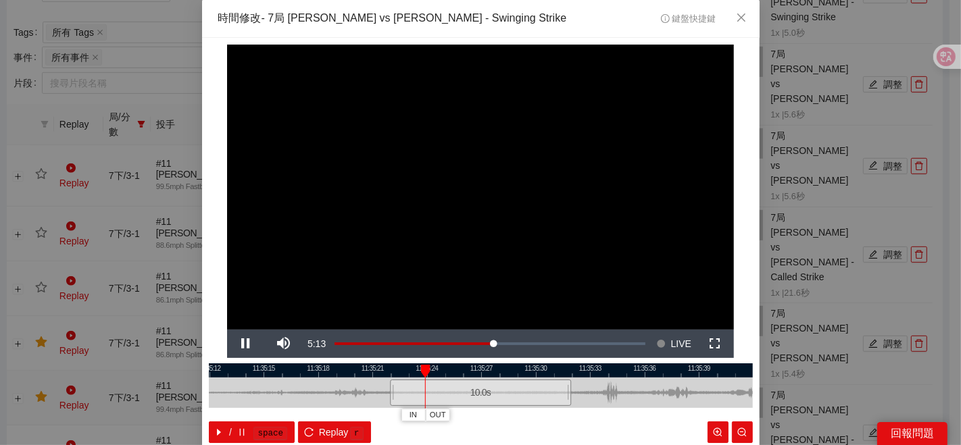
click at [512, 374] on div at bounding box center [481, 371] width 544 height 14
click at [407, 380] on div "10.0 s" at bounding box center [480, 393] width 181 height 26
click at [386, 368] on div at bounding box center [481, 371] width 544 height 14
click at [390, 368] on div at bounding box center [391, 372] width 9 height 14
click at [409, 374] on div at bounding box center [481, 371] width 544 height 14
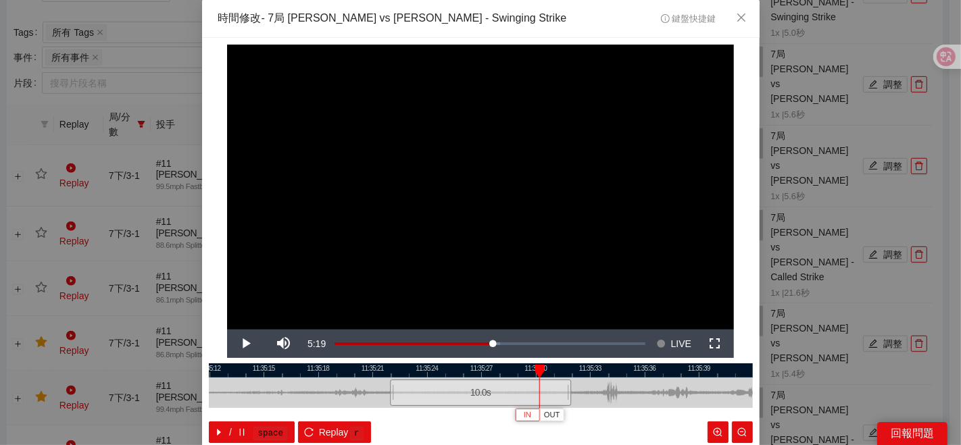
click at [516, 416] on button "IN" at bounding box center [527, 415] width 24 height 13
click at [543, 372] on div at bounding box center [481, 371] width 544 height 14
click at [536, 414] on button "IN" at bounding box center [536, 415] width 24 height 13
click at [240, 344] on span "Video Player" at bounding box center [246, 344] width 38 height 0
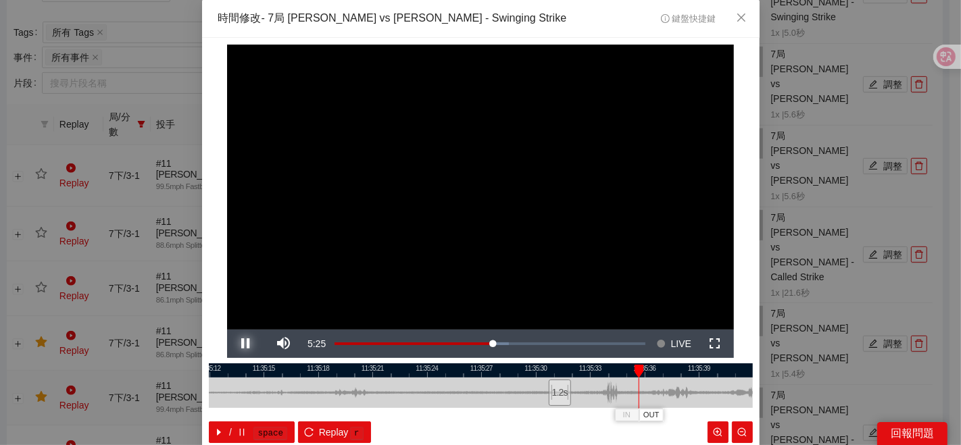
click at [227, 330] on button "Pause" at bounding box center [246, 344] width 38 height 28
click at [650, 420] on span "OUT" at bounding box center [656, 415] width 16 height 12
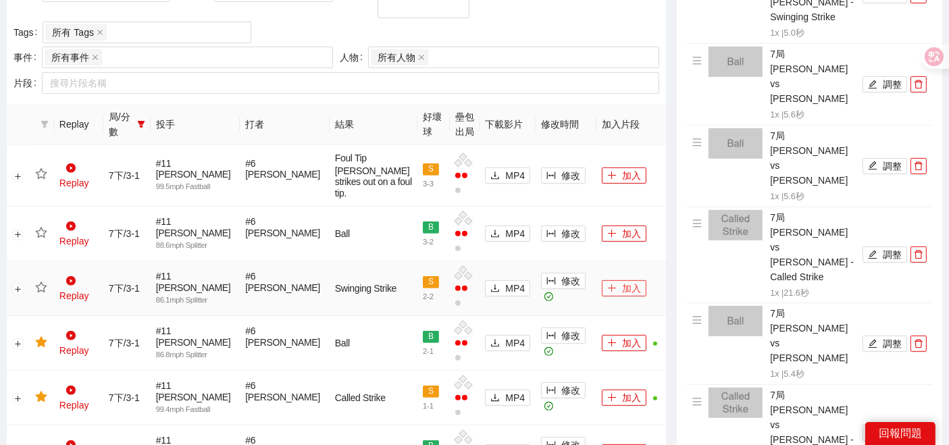
click at [606, 280] on button "加入" at bounding box center [624, 288] width 45 height 16
click at [39, 280] on td at bounding box center [42, 289] width 24 height 55
click at [45, 282] on icon "star" at bounding box center [41, 288] width 12 height 12
click at [562, 232] on span "修改" at bounding box center [571, 233] width 19 height 15
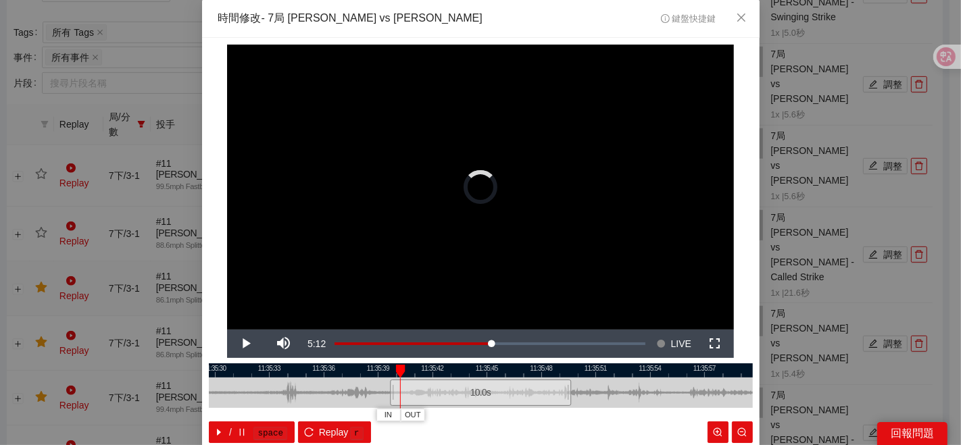
click at [475, 372] on div at bounding box center [481, 371] width 544 height 14
click at [523, 416] on button "IN" at bounding box center [522, 415] width 24 height 13
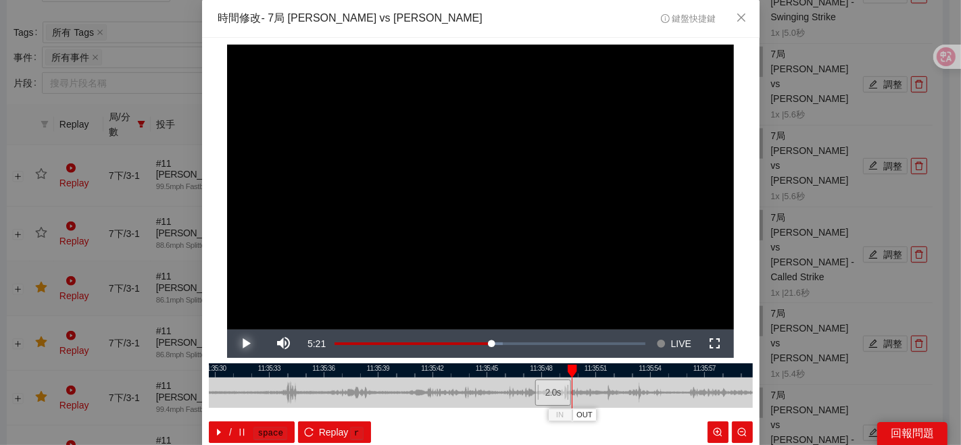
click at [242, 344] on span "Video Player" at bounding box center [246, 344] width 38 height 0
click at [227, 330] on button "Pause" at bounding box center [246, 344] width 38 height 28
click at [227, 330] on button "Play" at bounding box center [246, 344] width 38 height 28
click at [227, 330] on button "Pause" at bounding box center [246, 344] width 38 height 28
click at [660, 420] on span "OUT" at bounding box center [661, 415] width 16 height 12
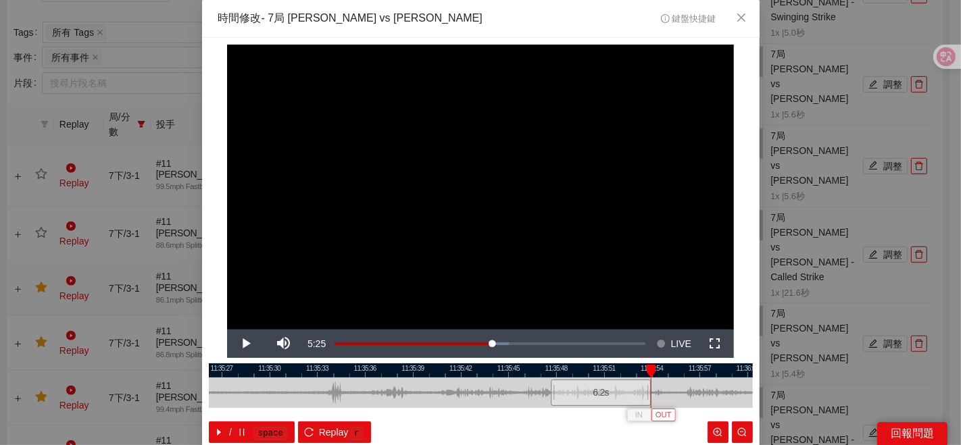
scroll to position [68, 0]
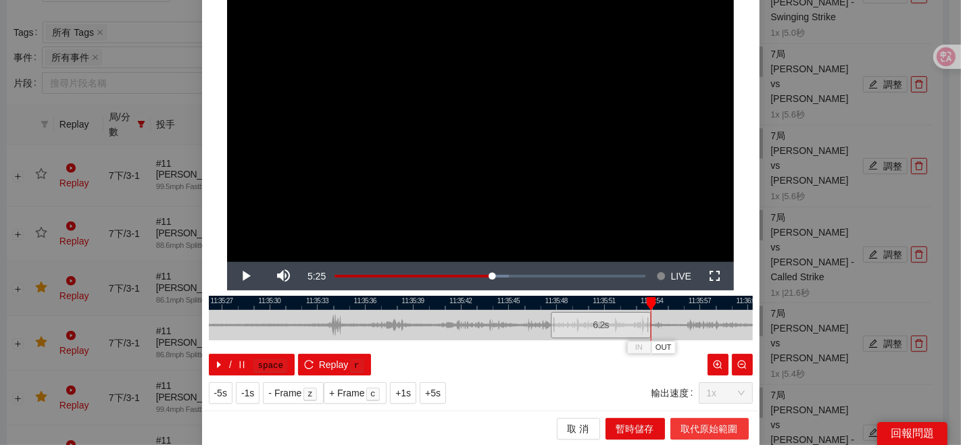
click at [681, 427] on span "取代原始範圍" at bounding box center [709, 429] width 57 height 15
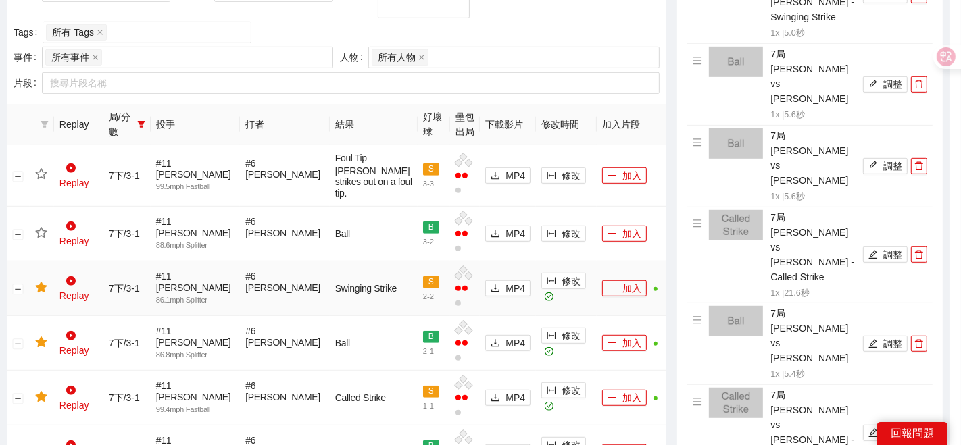
scroll to position [0, 0]
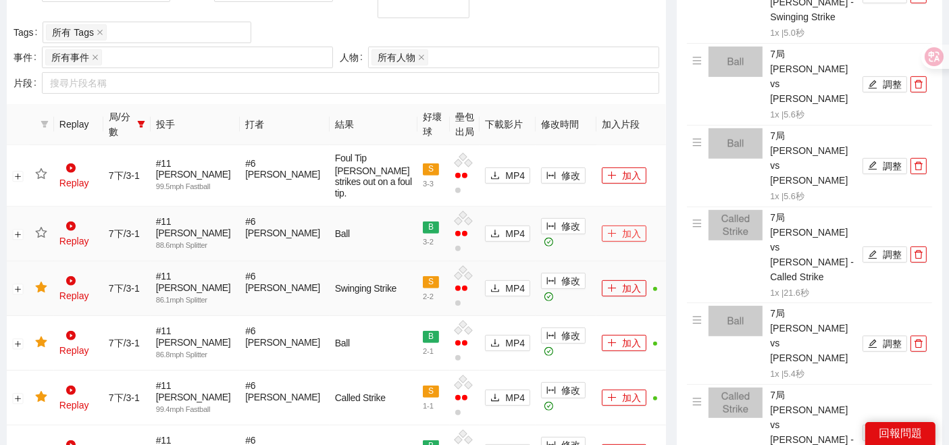
click at [612, 231] on button "加入" at bounding box center [624, 234] width 45 height 16
click at [45, 232] on icon "star" at bounding box center [40, 232] width 11 height 11
click at [541, 168] on button "修改" at bounding box center [563, 176] width 45 height 16
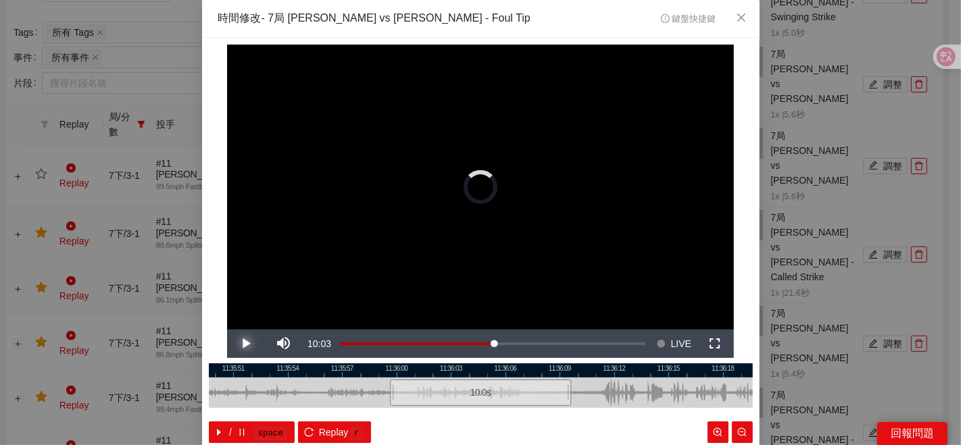
click at [245, 344] on span "Video Player" at bounding box center [246, 344] width 38 height 0
click at [489, 372] on div at bounding box center [481, 371] width 544 height 14
click at [545, 368] on div at bounding box center [481, 371] width 544 height 14
click at [537, 410] on button "IN" at bounding box center [538, 415] width 24 height 13
click at [237, 344] on span "Video Player" at bounding box center [246, 344] width 38 height 0
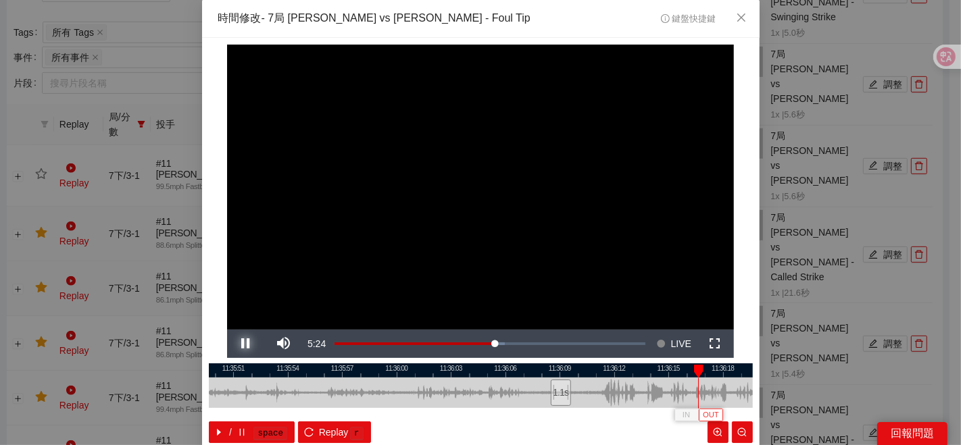
click at [227, 330] on button "Pause" at bounding box center [246, 344] width 38 height 28
click at [227, 330] on button "Play" at bounding box center [246, 344] width 38 height 28
click at [227, 330] on button "Pause" at bounding box center [246, 344] width 38 height 28
click at [735, 414] on span "OUT" at bounding box center [742, 415] width 16 height 12
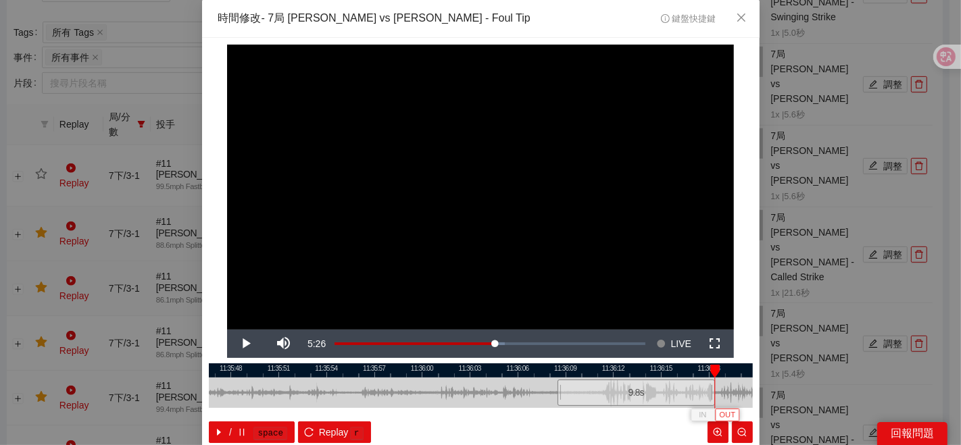
scroll to position [68, 0]
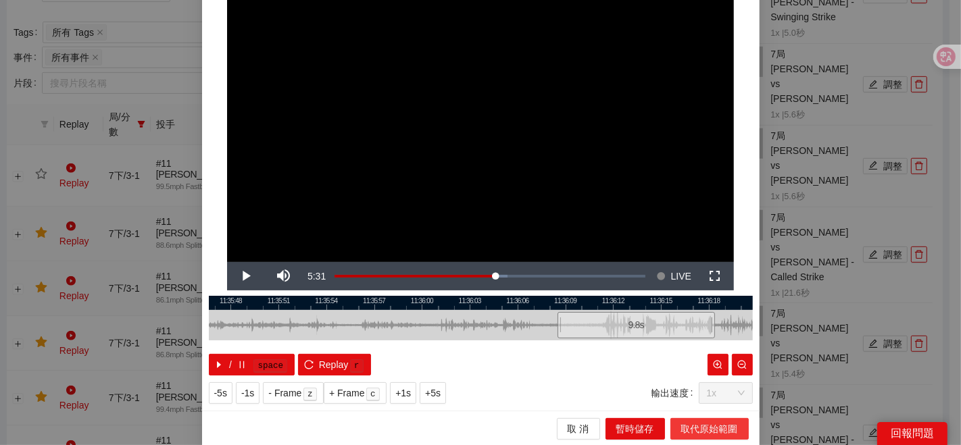
click at [693, 425] on span "取代原始範圍" at bounding box center [709, 429] width 57 height 15
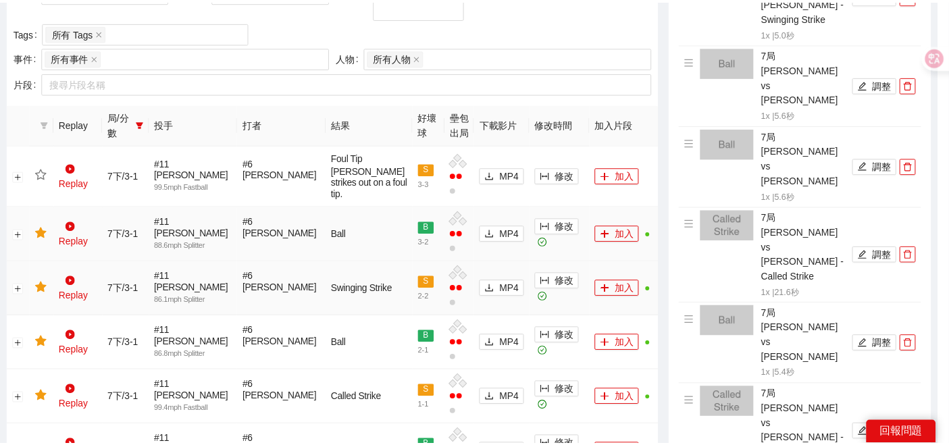
scroll to position [0, 0]
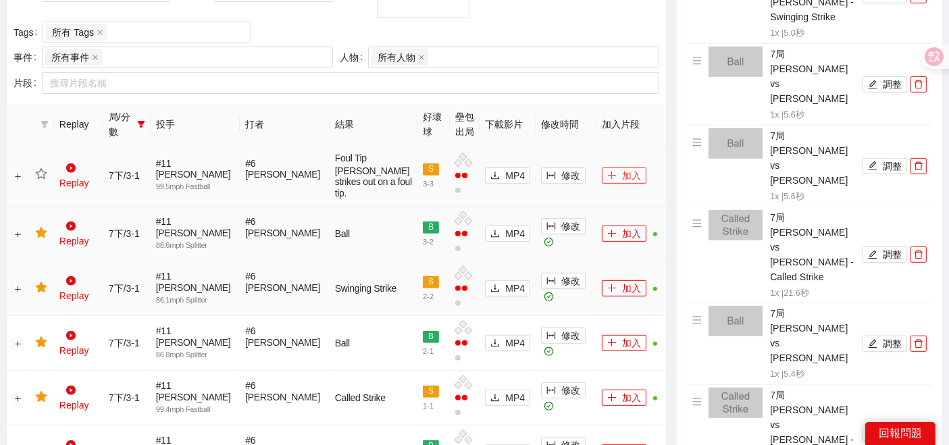
click at [619, 170] on button "加入" at bounding box center [624, 176] width 45 height 16
click at [45, 168] on icon "star" at bounding box center [41, 174] width 12 height 12
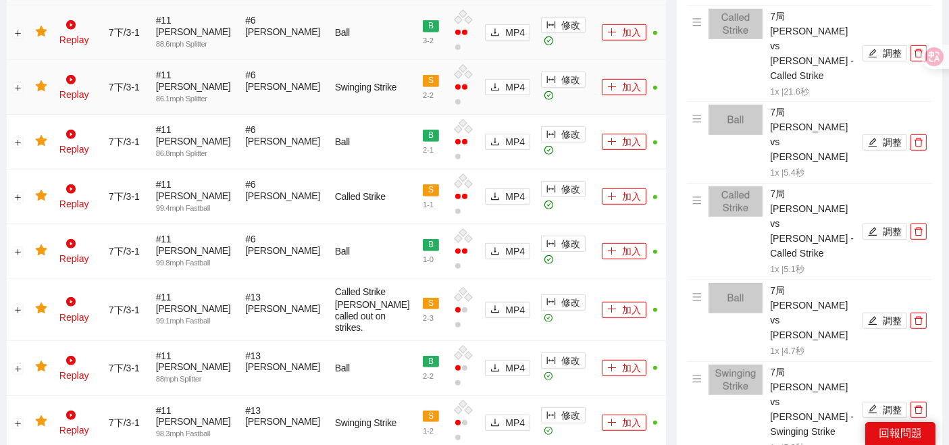
scroll to position [825, 0]
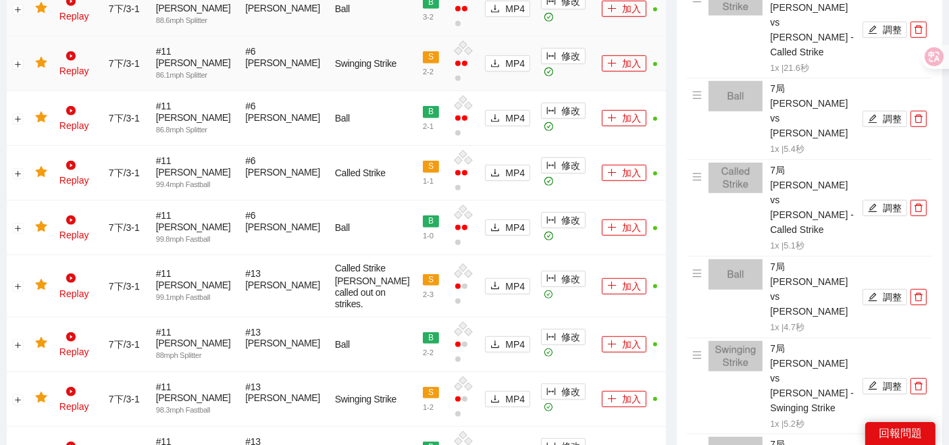
drag, startPoint x: 789, startPoint y: 263, endPoint x: 784, endPoint y: 257, distance: 8.1
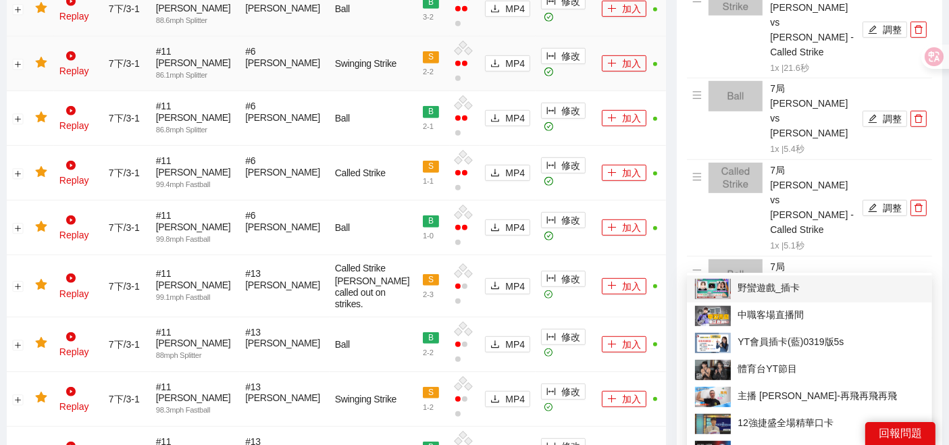
click at [774, 287] on span "野蠻遊戲_插卡" at bounding box center [809, 289] width 229 height 20
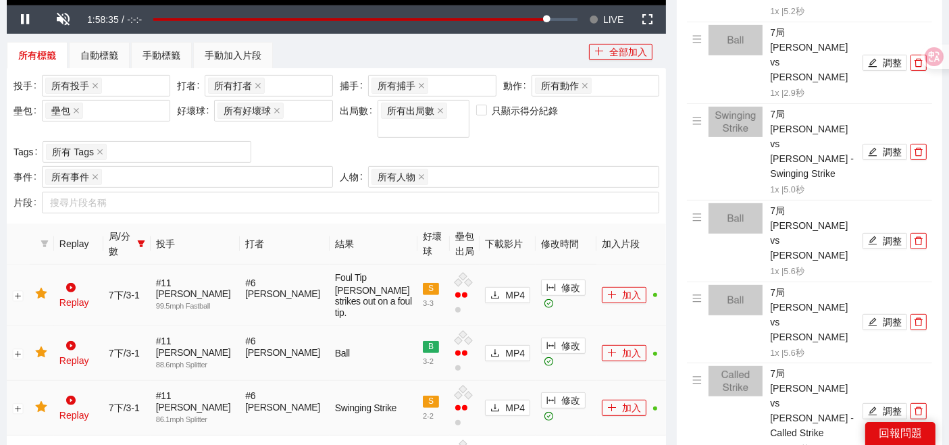
scroll to position [375, 0]
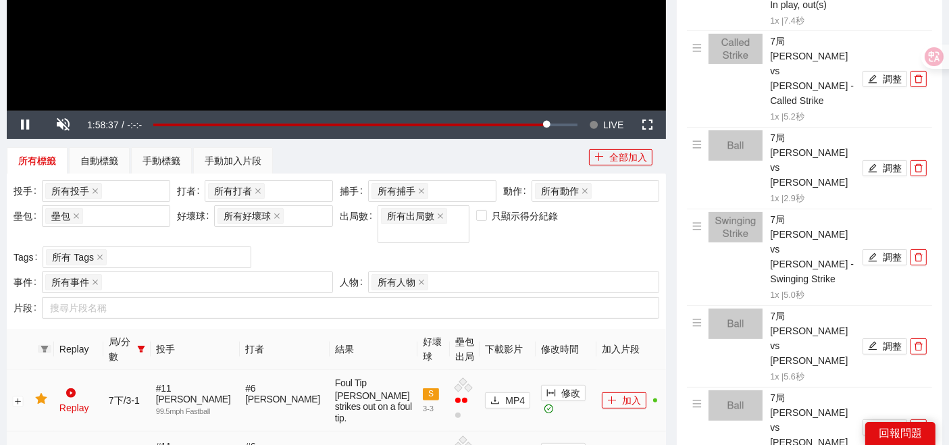
click at [45, 345] on icon "filter" at bounding box center [45, 349] width 8 height 8
click at [90, 378] on span "確 定" at bounding box center [97, 378] width 22 height 15
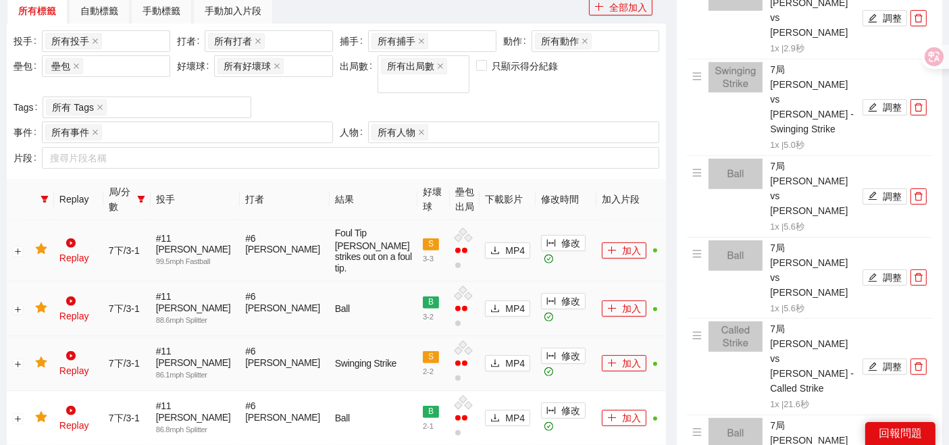
scroll to position [225, 0]
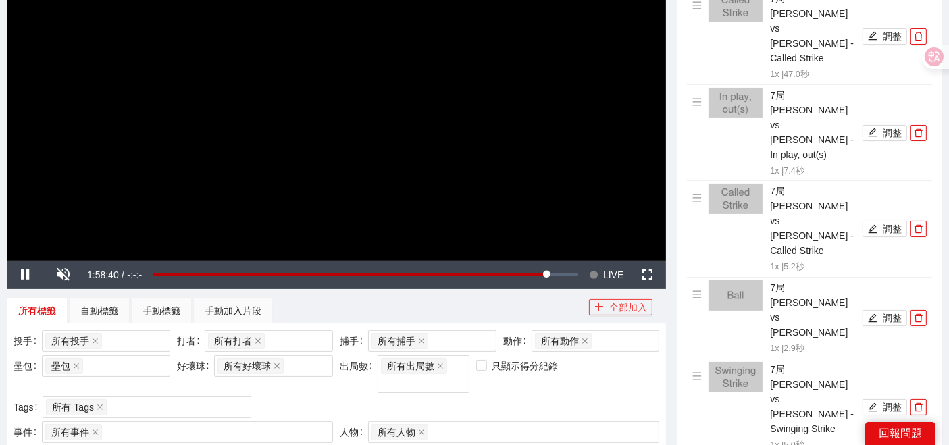
click at [616, 307] on button "全部加入" at bounding box center [621, 307] width 64 height 16
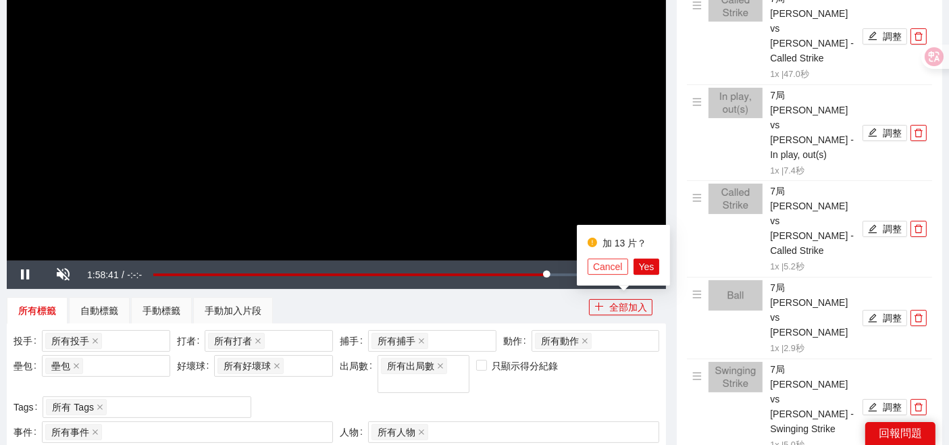
click at [603, 264] on span "Cancel" at bounding box center [608, 266] width 30 height 15
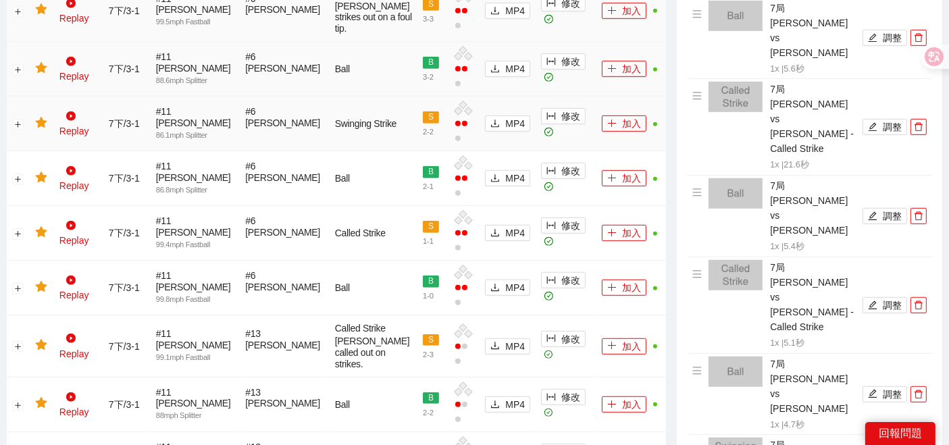
scroll to position [1051, 0]
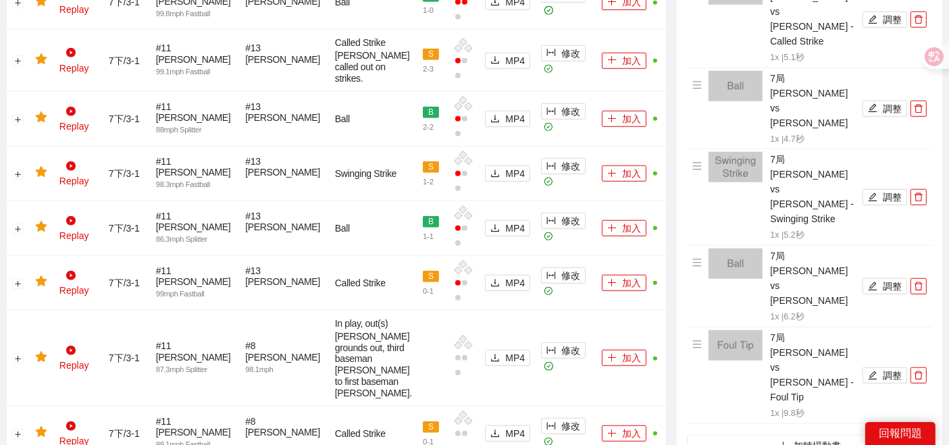
click at [922, 278] on span "Yes" at bounding box center [925, 279] width 16 height 15
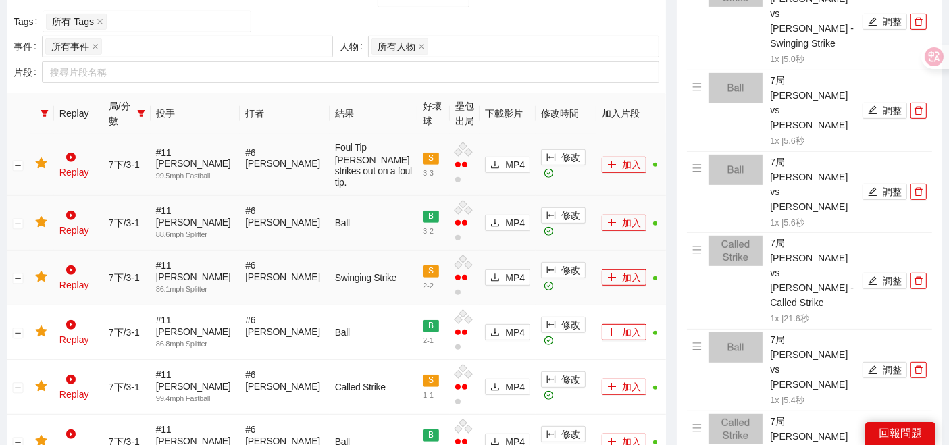
scroll to position [1212, 0]
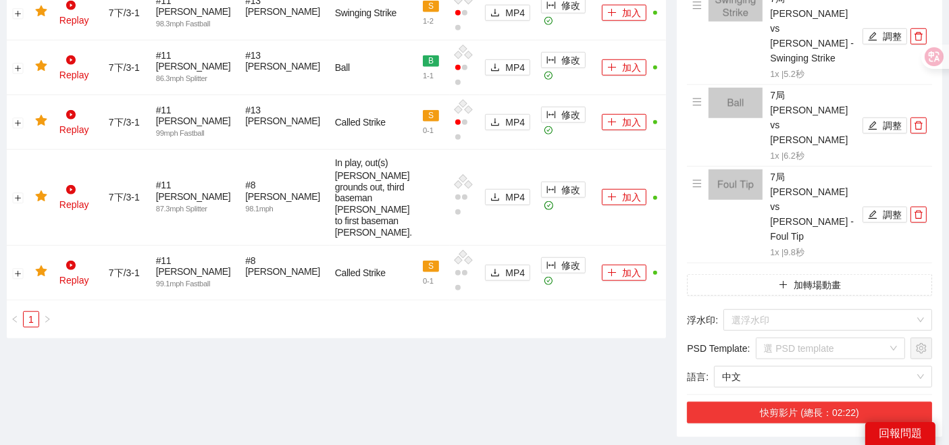
click at [759, 402] on button "快剪影片 (總長：02:22)" at bounding box center [809, 413] width 245 height 22
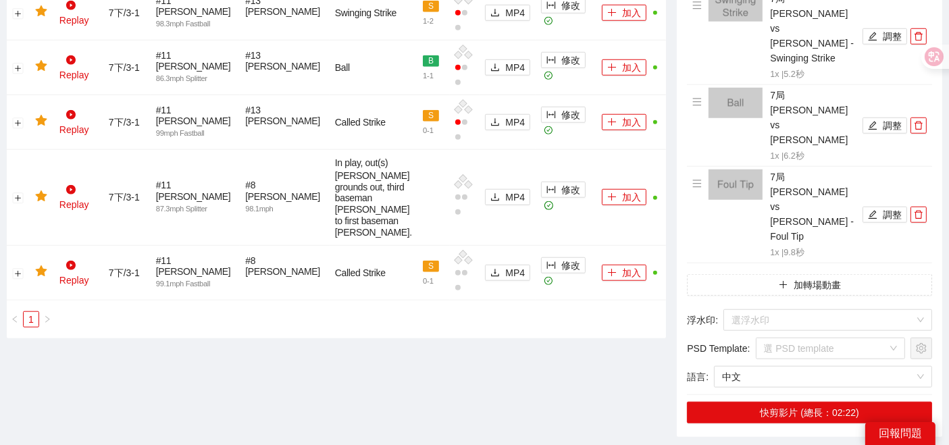
click at [920, 118] on span "Yes" at bounding box center [925, 118] width 16 height 15
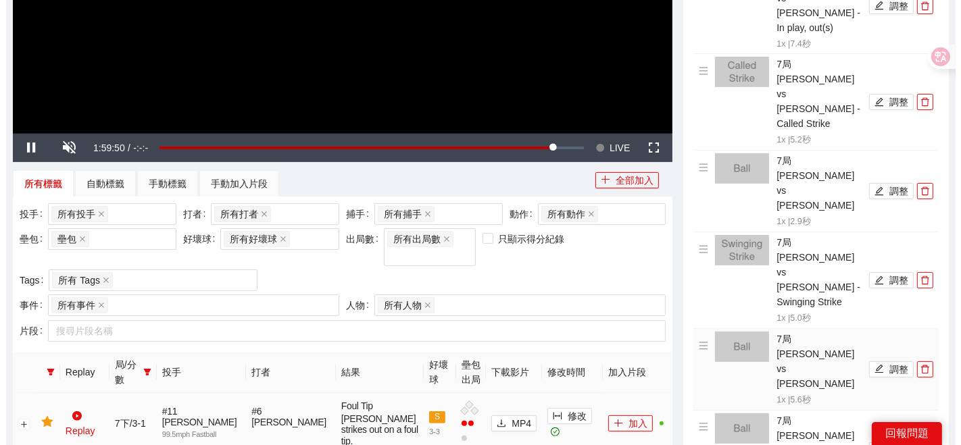
scroll to position [375, 0]
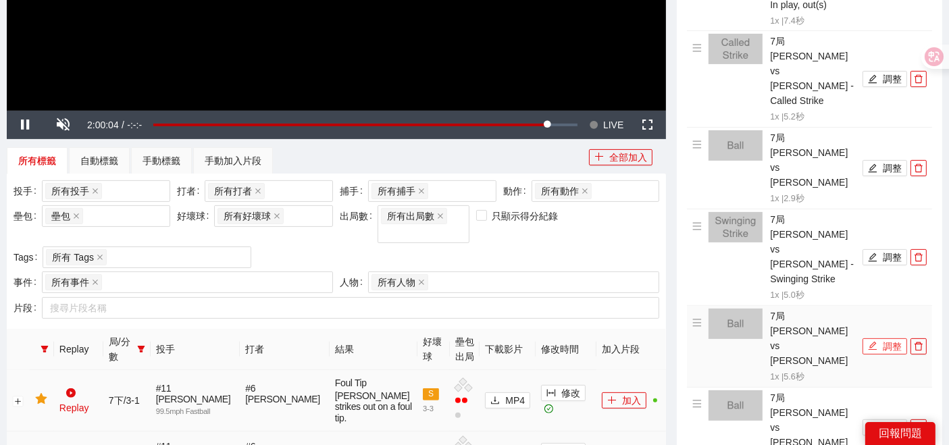
click at [878, 339] on button "調整" at bounding box center [885, 347] width 45 height 16
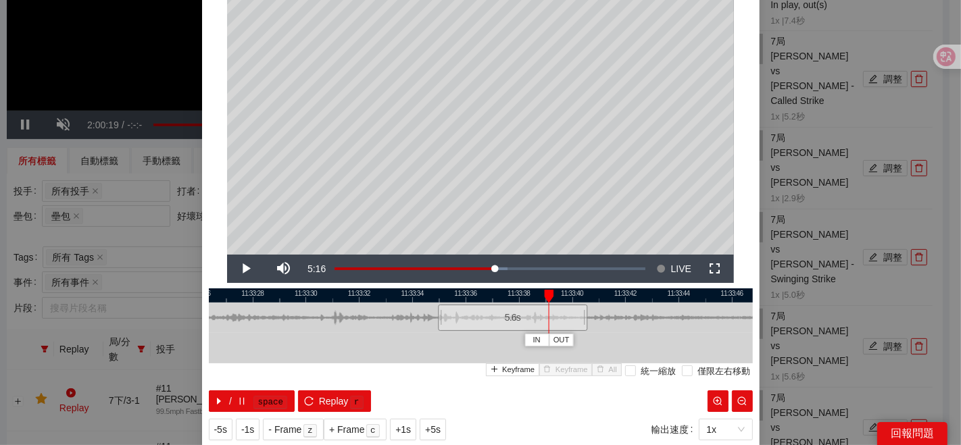
scroll to position [111, 0]
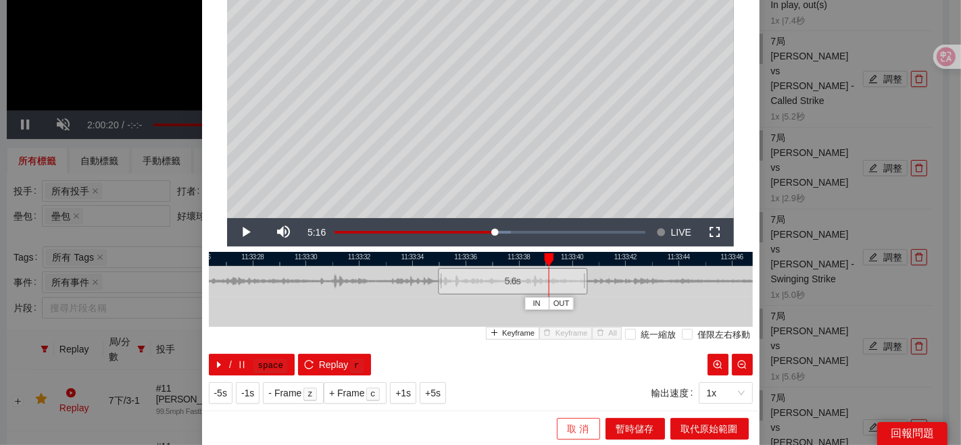
click at [578, 428] on span "取 消" at bounding box center [579, 429] width 22 height 15
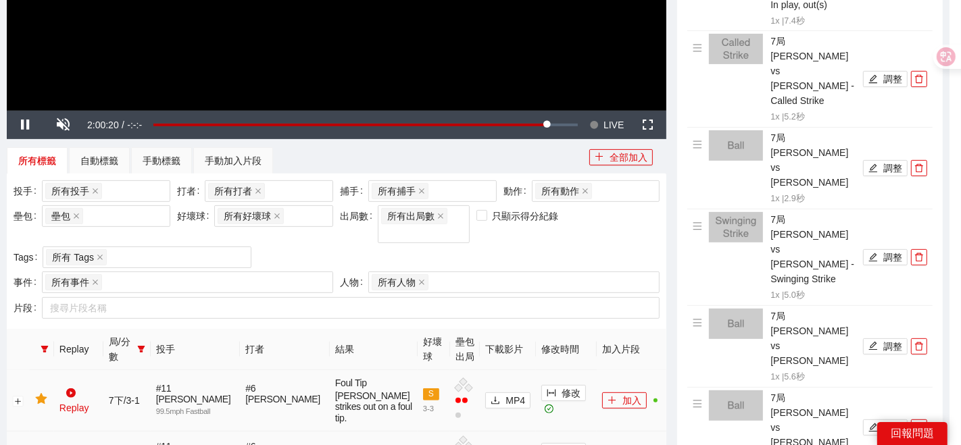
scroll to position [0, 0]
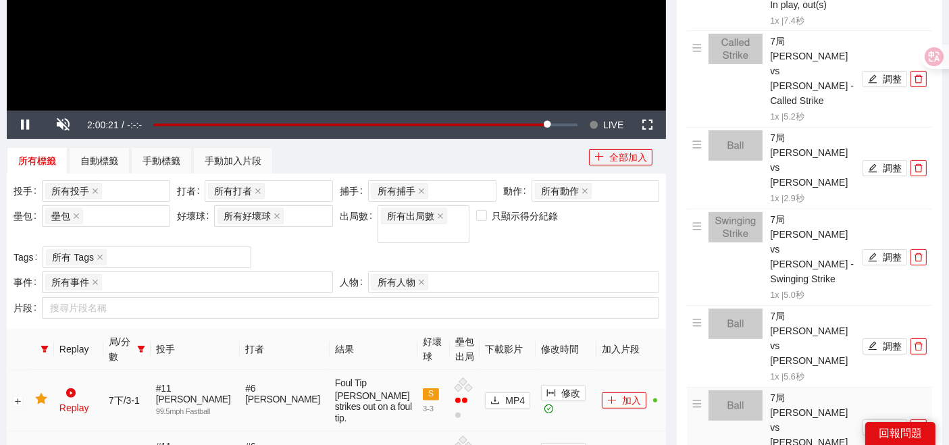
click at [874, 391] on li "7局 [PERSON_NAME] vs [PERSON_NAME] 1x | 5.6 秒 調整" at bounding box center [810, 429] width 234 height 76
click at [874, 423] on icon "edit" at bounding box center [872, 427] width 9 height 9
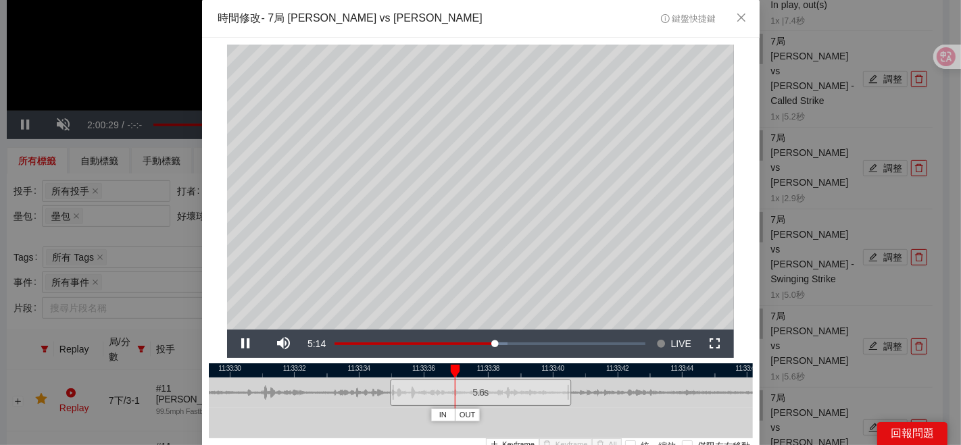
scroll to position [111, 0]
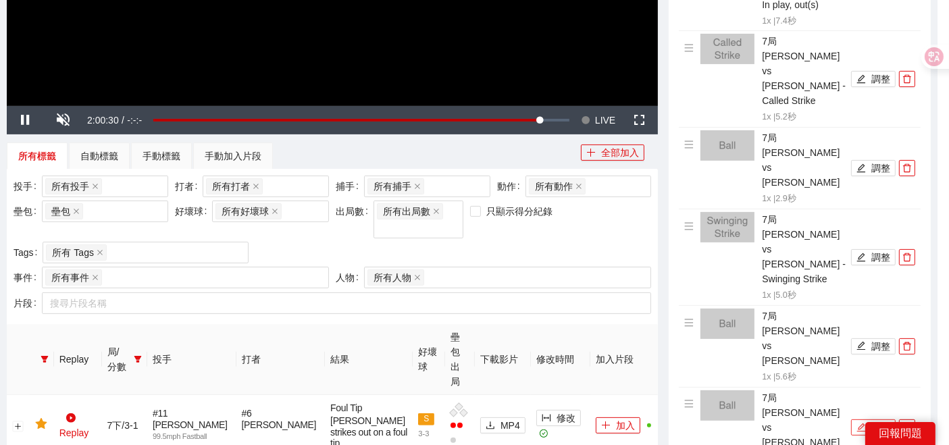
scroll to position [375, 0]
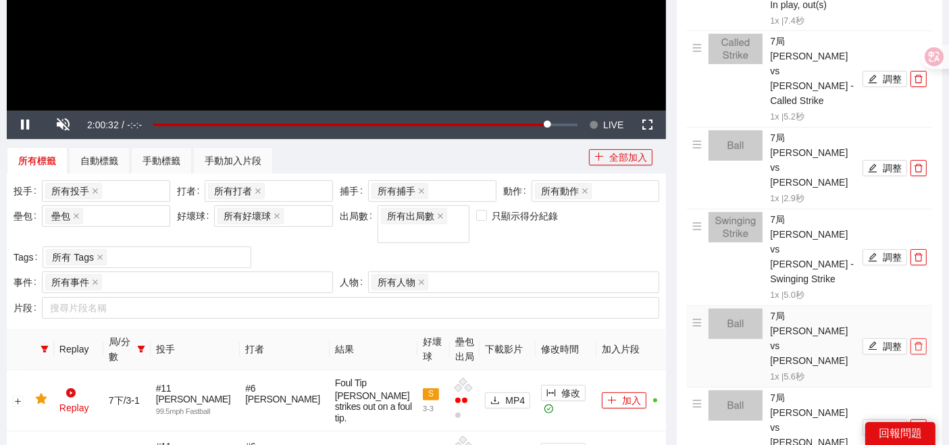
click at [919, 342] on icon "delete" at bounding box center [918, 346] width 9 height 9
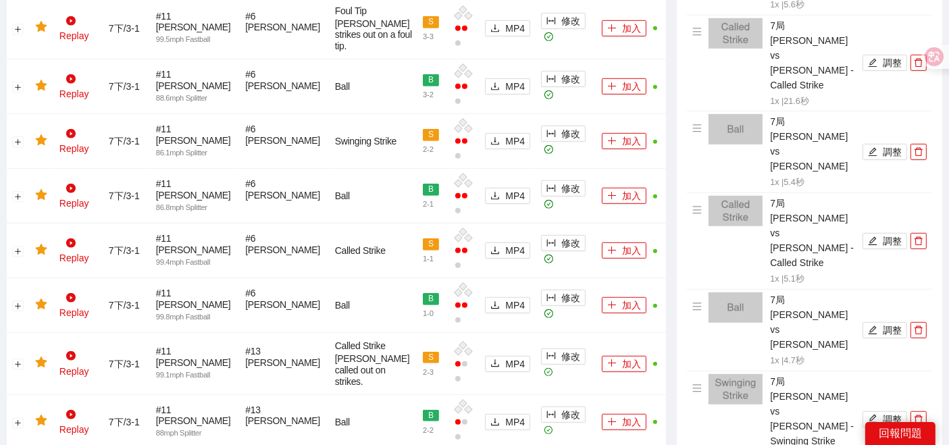
scroll to position [751, 0]
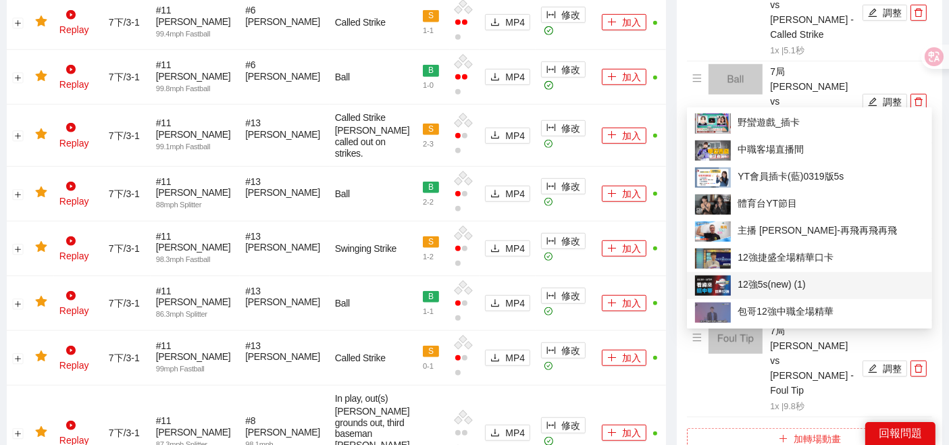
scroll to position [1051, 0]
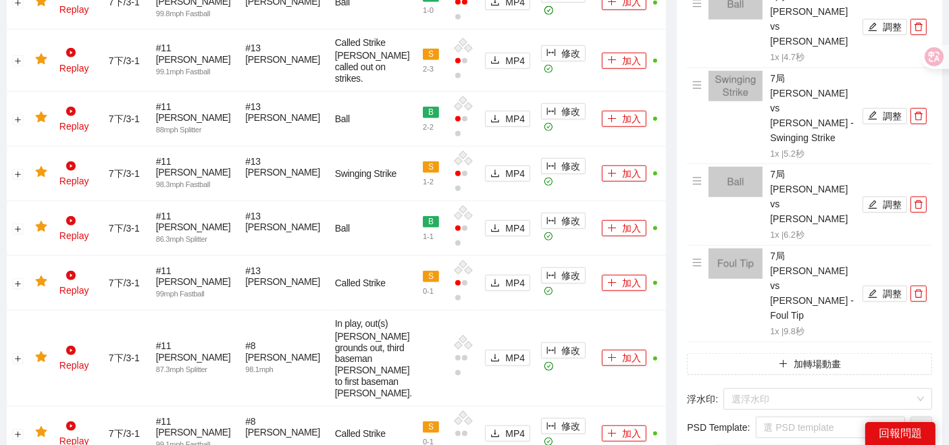
scroll to position [901, 0]
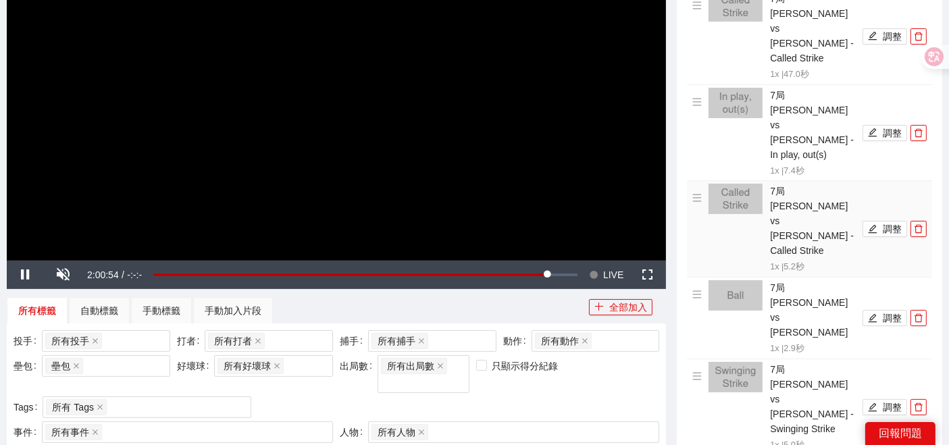
scroll to position [0, 0]
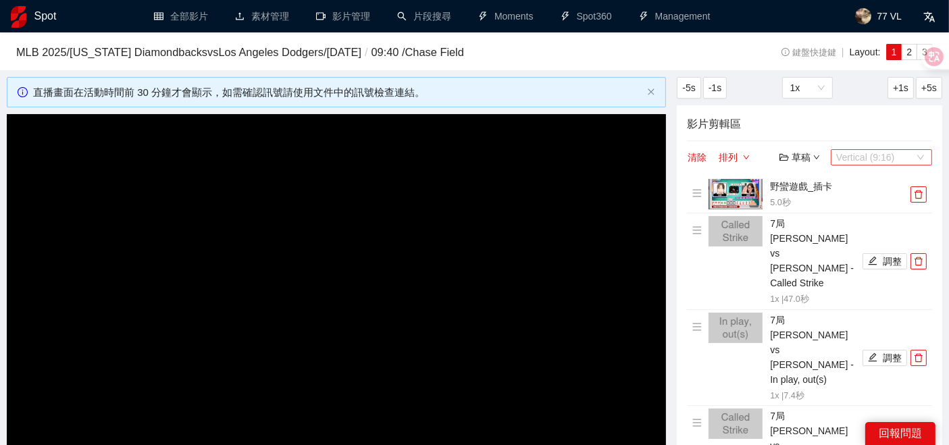
click at [893, 156] on span "Vertical (9:16)" at bounding box center [882, 157] width 91 height 15
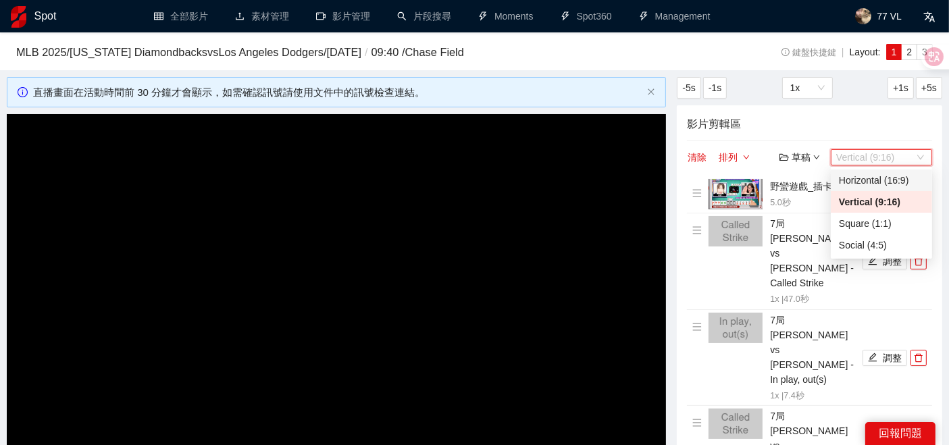
click at [873, 185] on div "Horizontal (16:9)" at bounding box center [881, 180] width 85 height 15
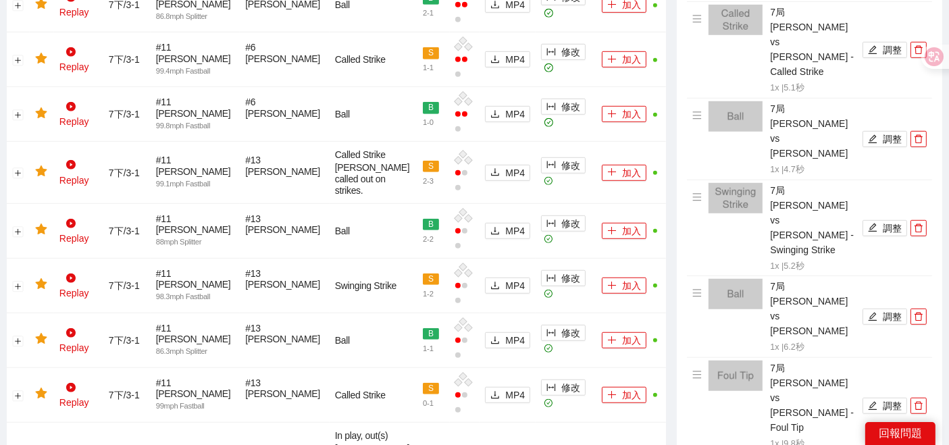
scroll to position [976, 0]
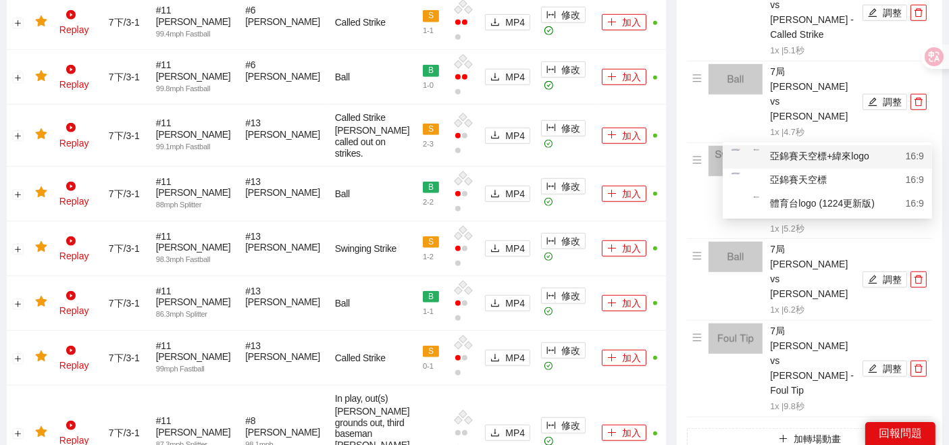
click at [775, 156] on div "亞錦賽天空標+緯來logo" at bounding box center [800, 157] width 139 height 17
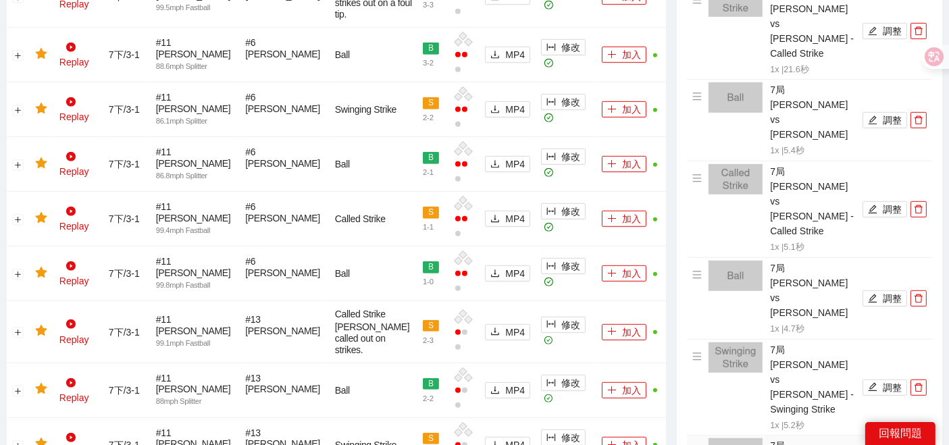
scroll to position [826, 0]
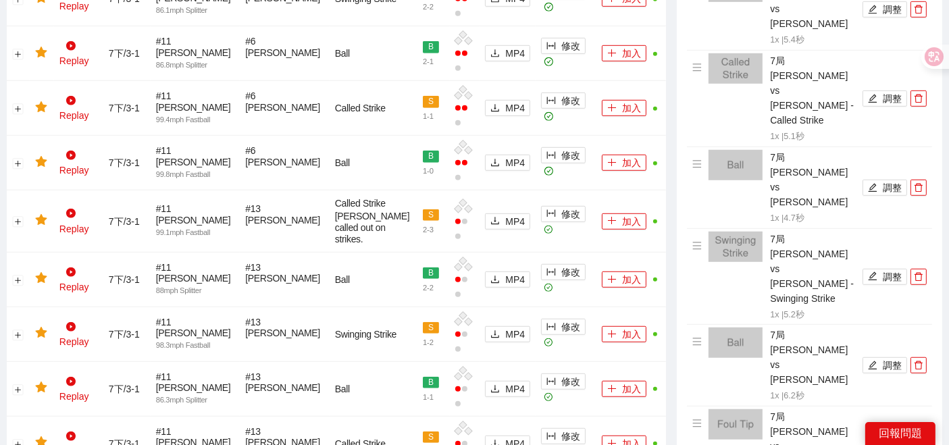
scroll to position [976, 0]
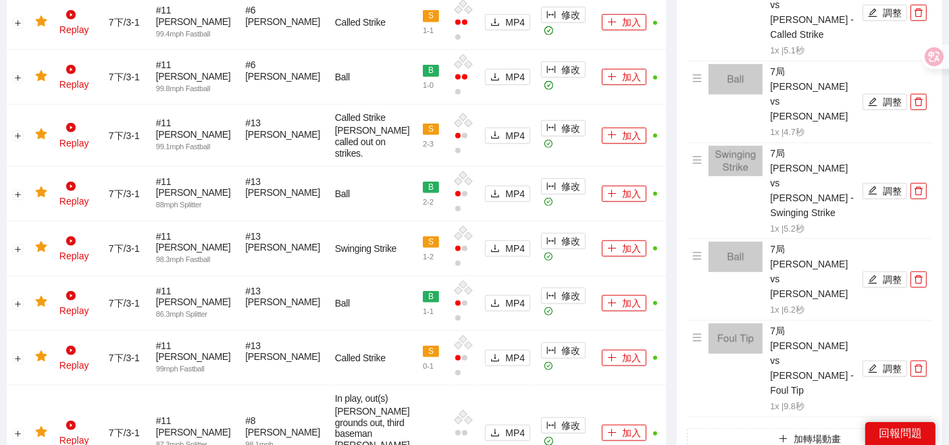
type textarea "**********"
drag, startPoint x: 804, startPoint y: 311, endPoint x: 639, endPoint y: 312, distance: 165.6
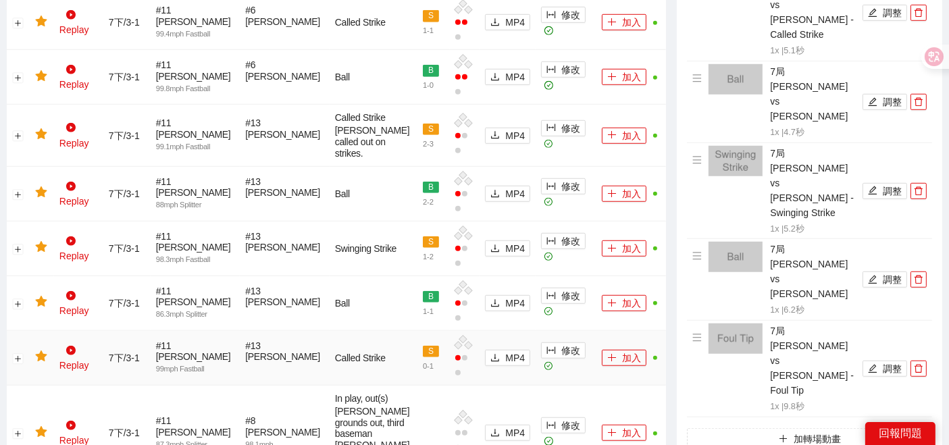
type textarea "*"
type textarea "**"
type textarea "***"
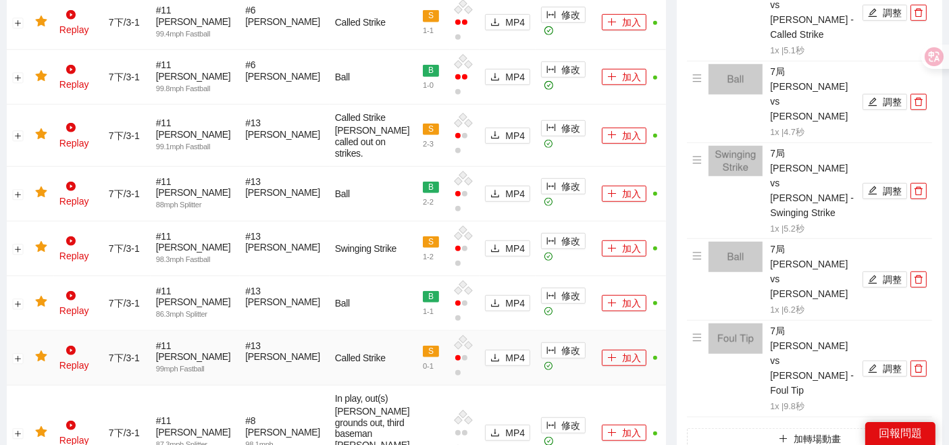
type textarea "*"
type textarea "**"
type textarea "***"
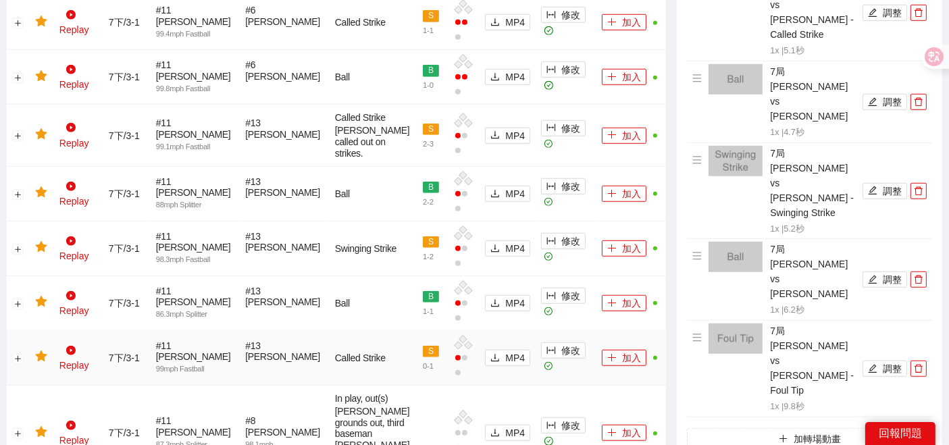
type textarea "**"
type textarea "***"
type textarea "****"
type textarea "***"
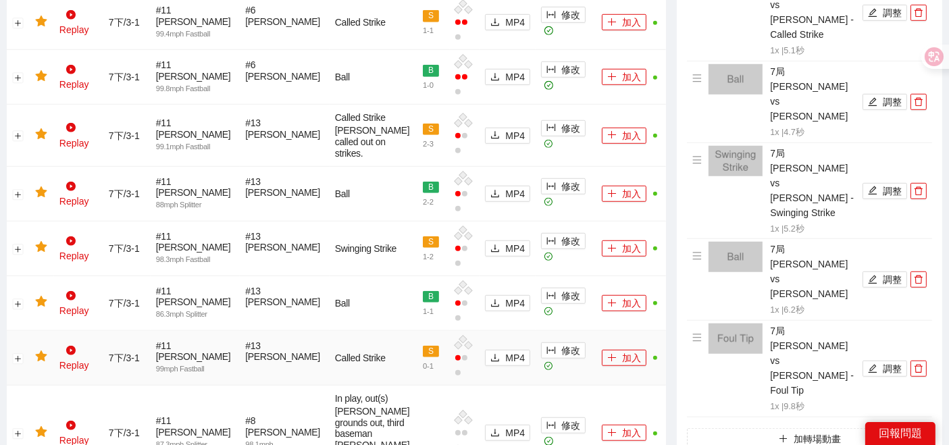
type textarea "****"
type textarea "*****"
type textarea "****"
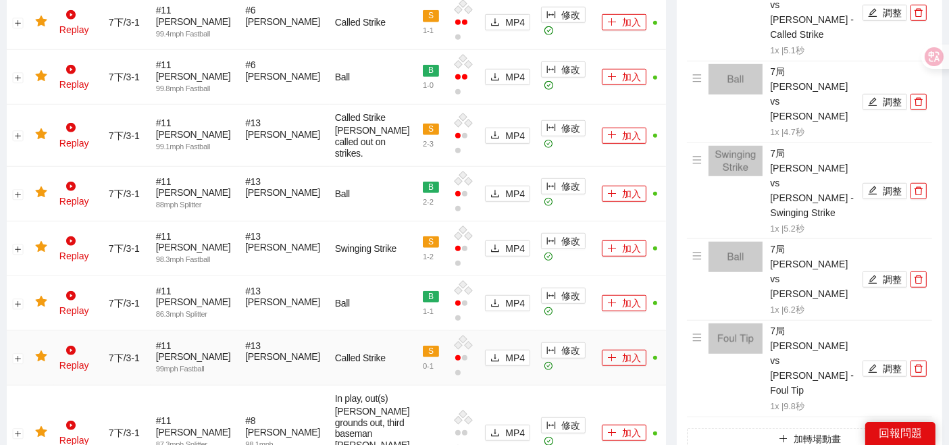
type textarea "****"
type textarea "*****"
type textarea "******"
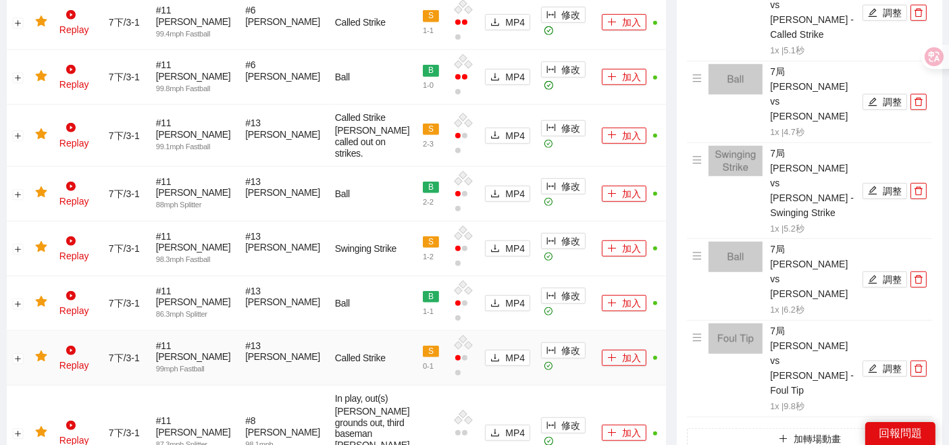
type textarea "*****"
type textarea "****"
type textarea "*****"
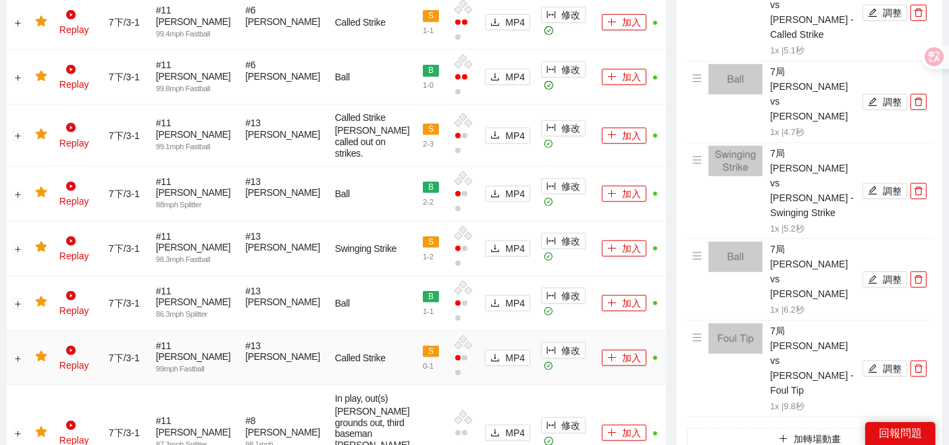
type textarea "*****"
type textarea "******"
type textarea "*****"
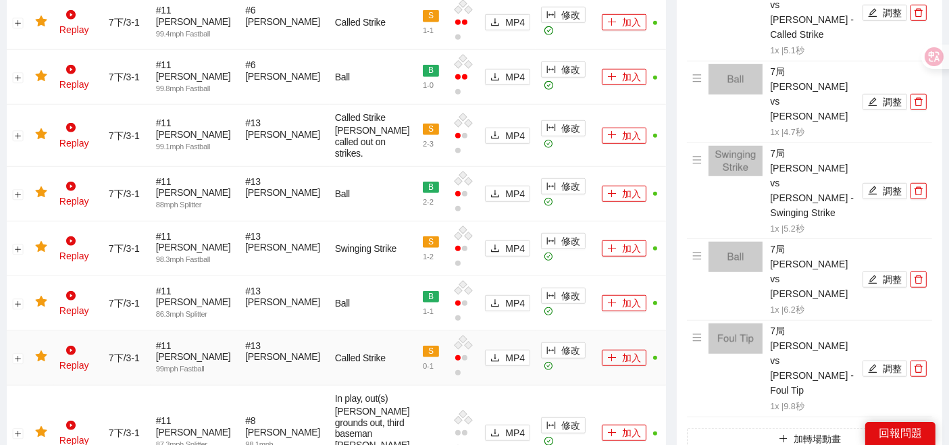
type textarea "*****"
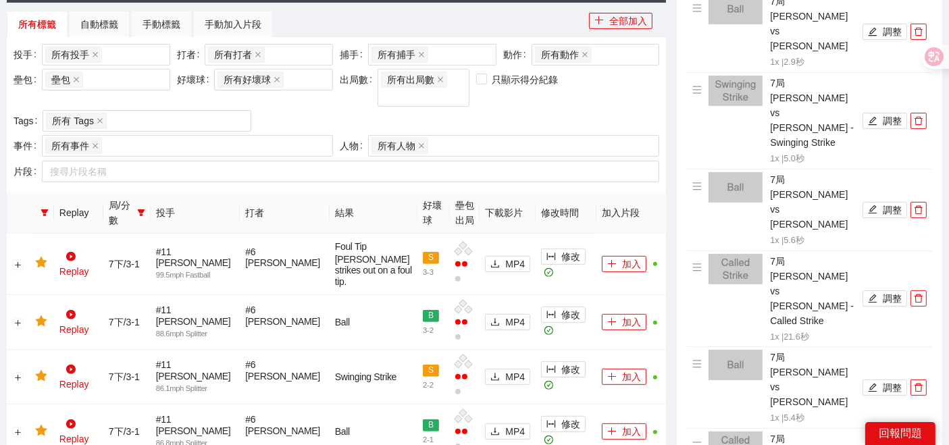
scroll to position [150, 0]
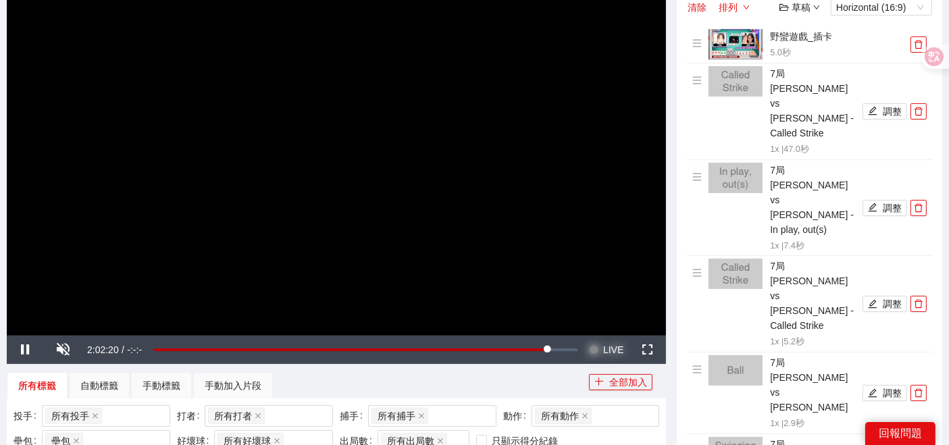
click at [611, 343] on span "LIVE" at bounding box center [613, 350] width 20 height 28
click at [109, 347] on span "2:11:27" at bounding box center [103, 350] width 32 height 11
click at [23, 350] on span "Video Player" at bounding box center [26, 350] width 38 height 0
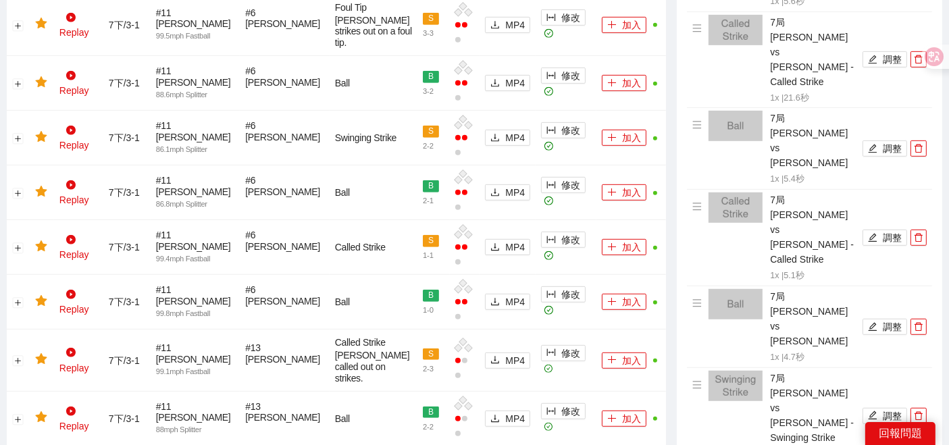
scroll to position [1212, 0]
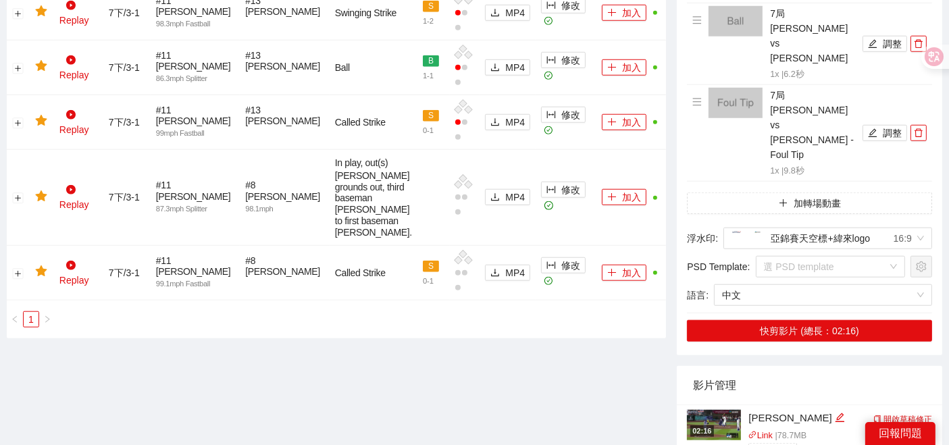
click at [895, 431] on icon "download" at bounding box center [897, 434] width 8 height 7
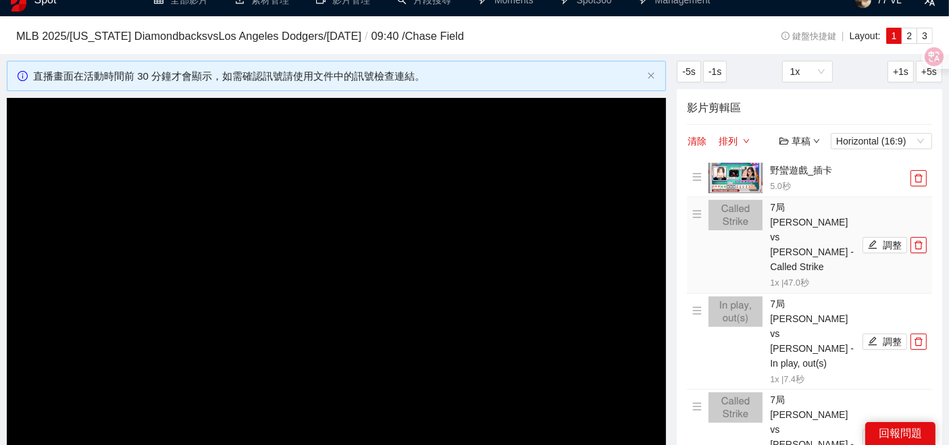
scroll to position [0, 0]
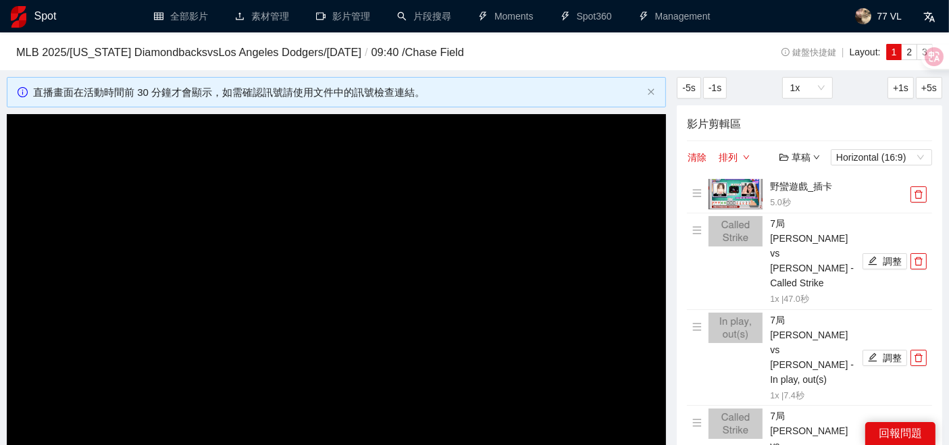
click at [807, 152] on div "草稿" at bounding box center [800, 157] width 41 height 15
click at [814, 155] on icon "down" at bounding box center [817, 157] width 7 height 7
click at [814, 156] on icon "down" at bounding box center [817, 157] width 7 height 7
click at [811, 226] on link "儲存新檔" at bounding box center [813, 229] width 50 height 11
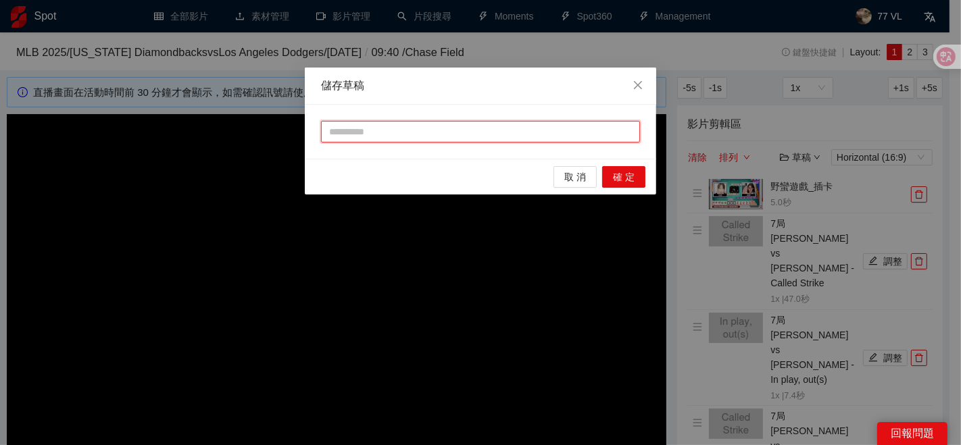
click at [453, 136] on input "text" at bounding box center [480, 132] width 319 height 22
type input "*"
type input "**"
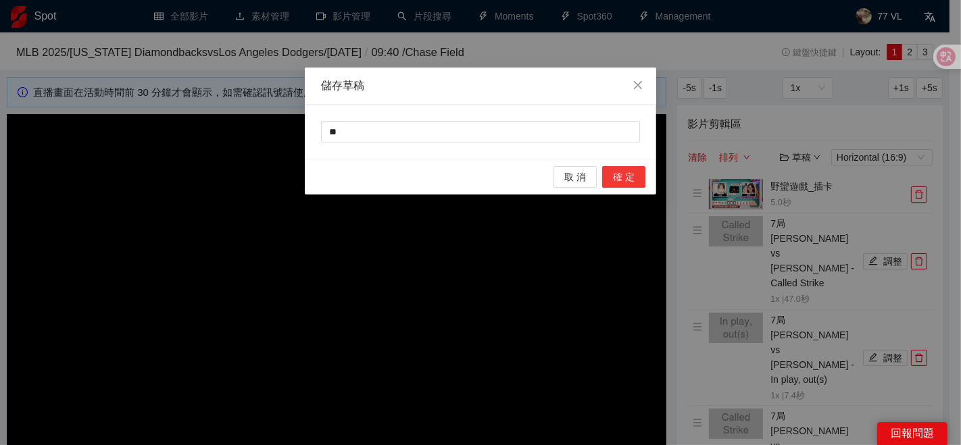
click at [618, 178] on span "確 定" at bounding box center [624, 177] width 22 height 15
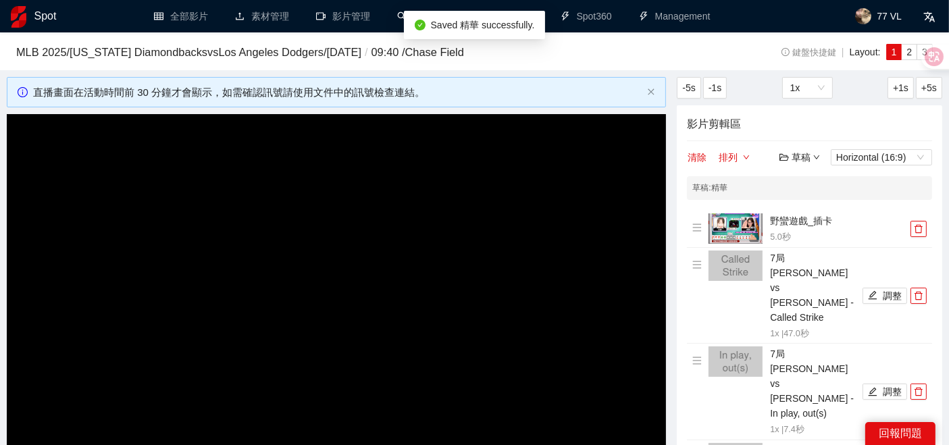
click at [801, 158] on div "草稿" at bounding box center [800, 157] width 41 height 15
click at [815, 226] on link "儲存新檔" at bounding box center [813, 229] width 50 height 11
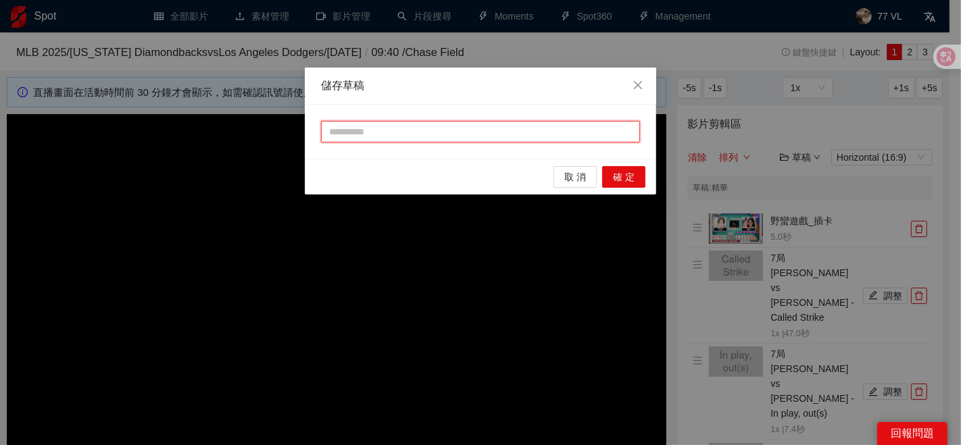
click at [397, 132] on input "text" at bounding box center [480, 132] width 319 height 22
type input "**"
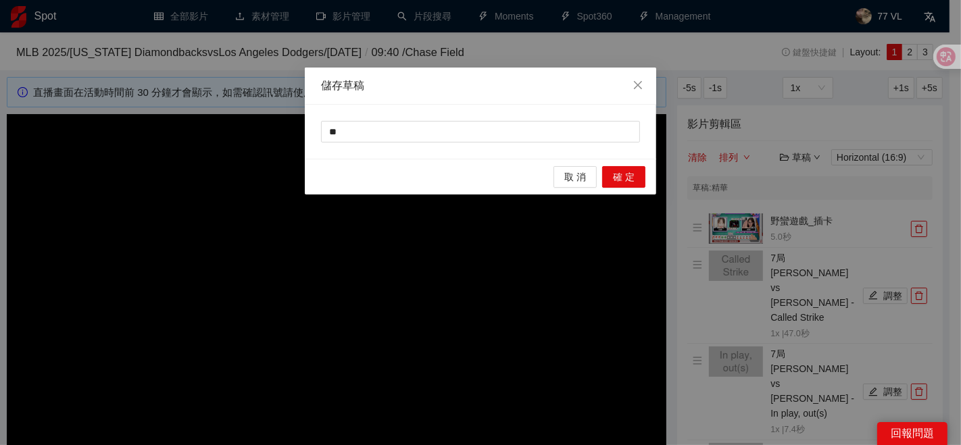
click at [618, 163] on div "取 消 確 定" at bounding box center [480, 177] width 351 height 36
click at [620, 170] on span "確 定" at bounding box center [624, 177] width 22 height 15
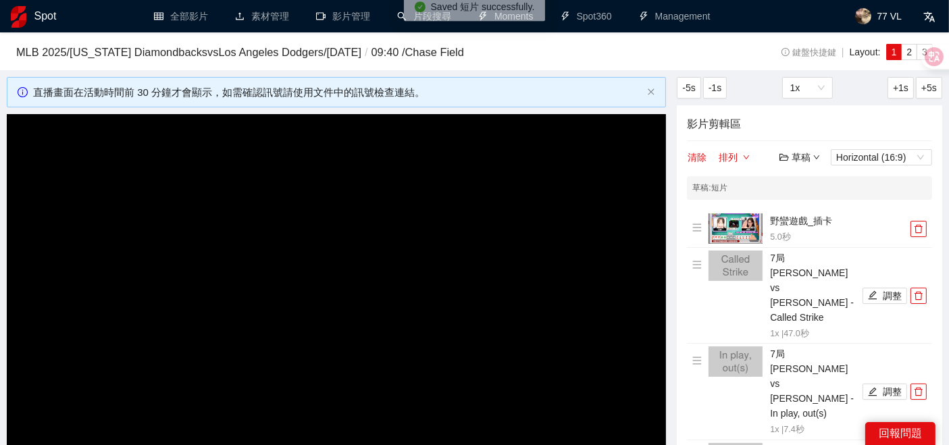
click at [803, 158] on div "草稿" at bounding box center [800, 157] width 41 height 15
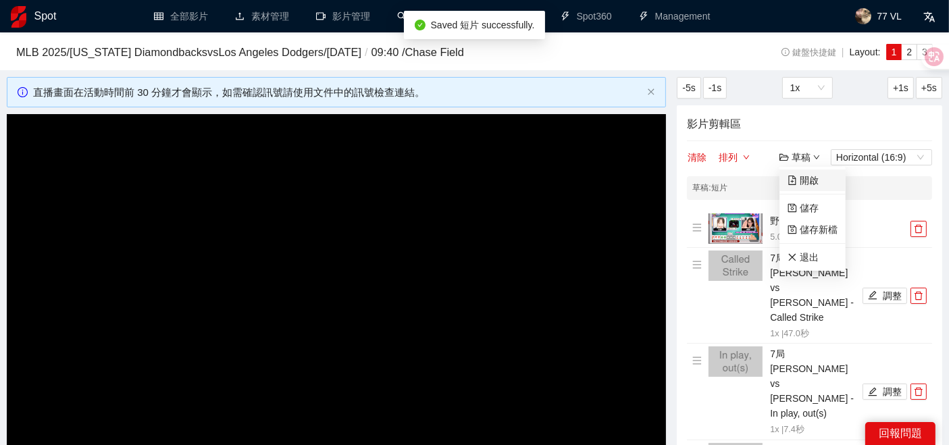
click at [803, 178] on link "開啟" at bounding box center [803, 180] width 31 height 11
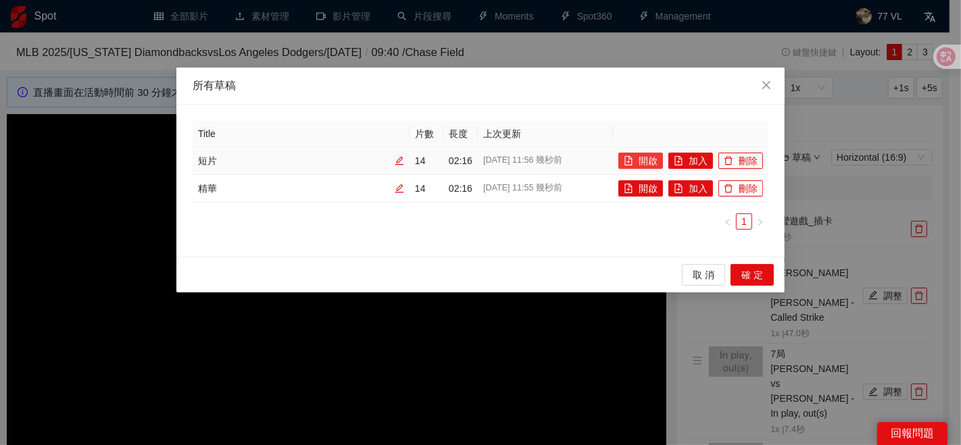
click at [645, 160] on button "開啟" at bounding box center [640, 161] width 45 height 16
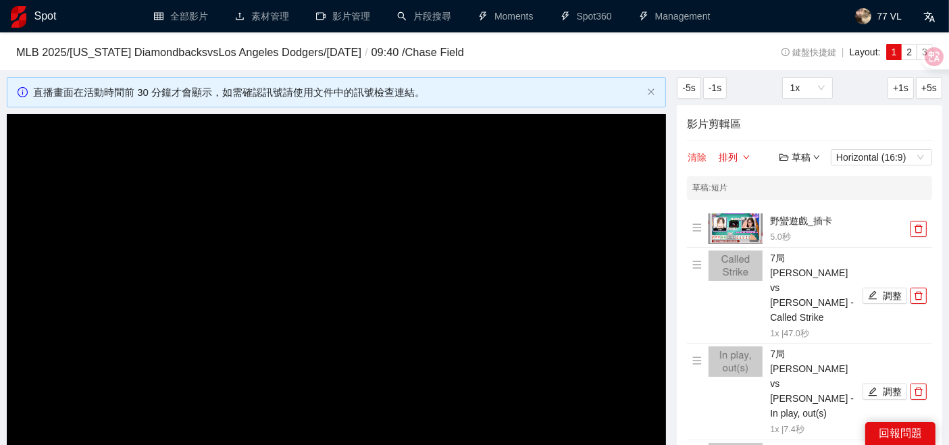
click at [692, 154] on button "清除" at bounding box center [697, 157] width 20 height 16
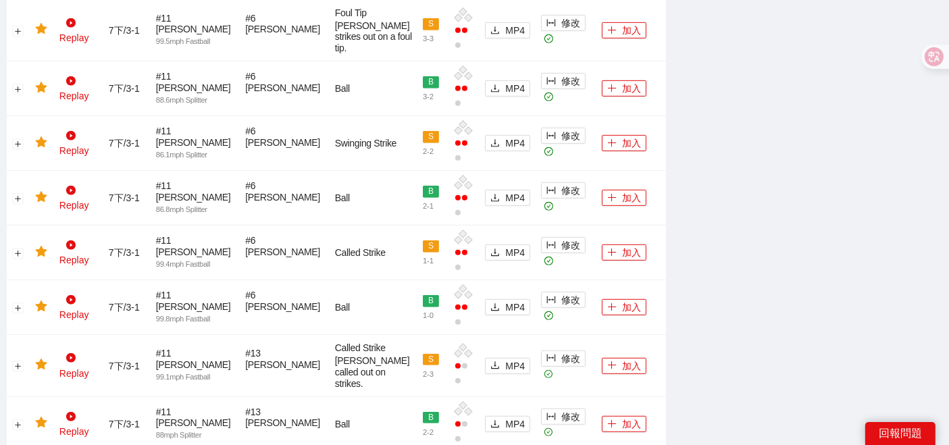
scroll to position [600, 0]
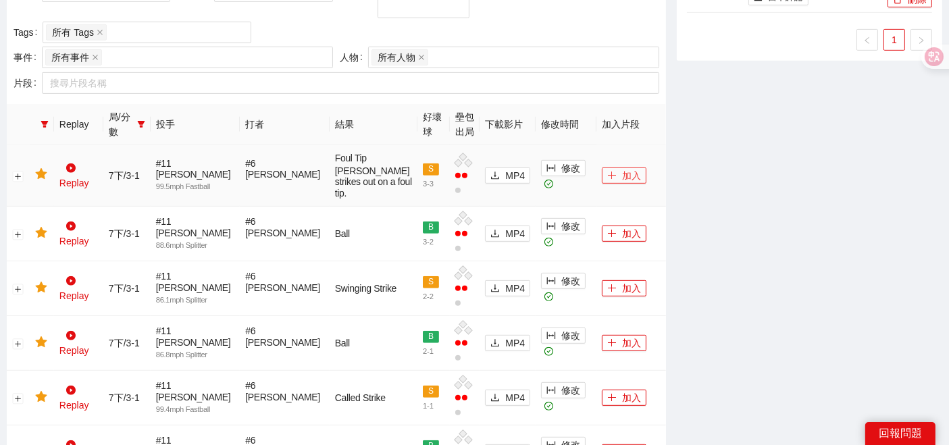
click at [607, 171] on icon "plus" at bounding box center [611, 175] width 9 height 9
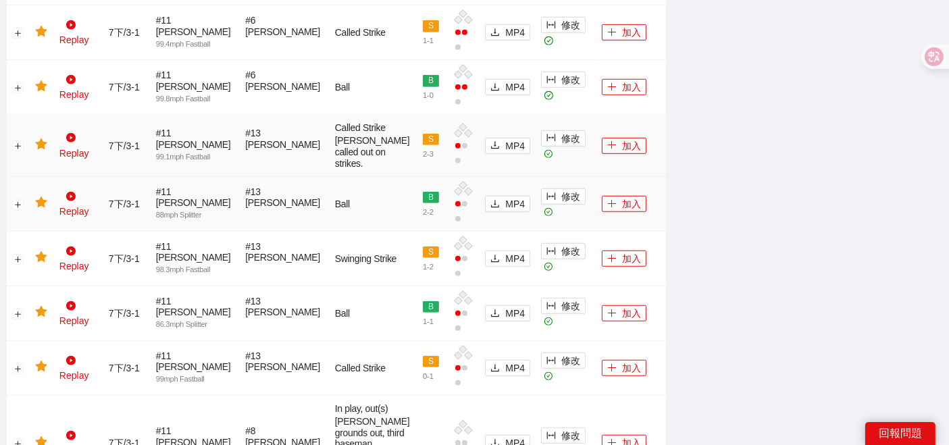
scroll to position [901, 0]
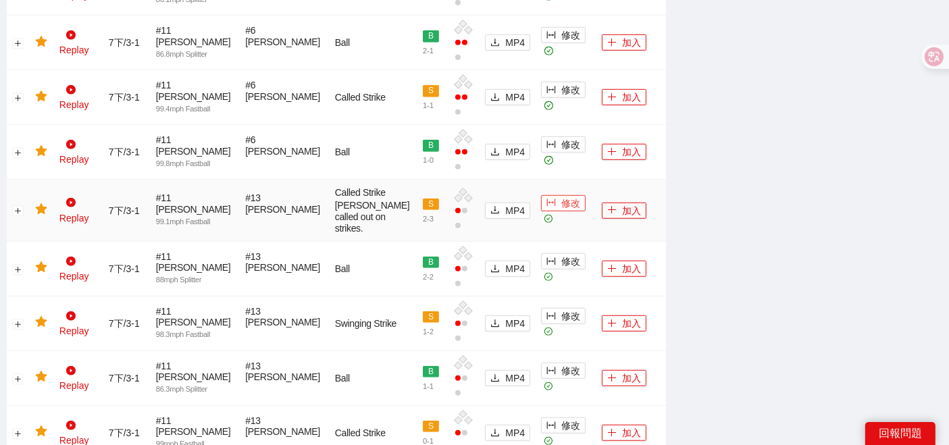
click at [562, 196] on span "修改" at bounding box center [571, 203] width 19 height 15
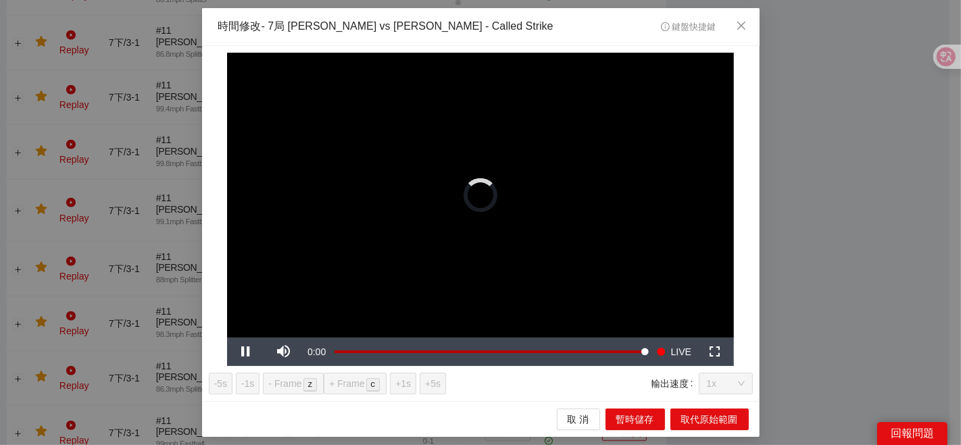
click at [588, 405] on div "取 消 暫時儲存 取代原始範圍" at bounding box center [480, 419] width 557 height 36
click at [584, 415] on span "取 消" at bounding box center [579, 419] width 22 height 15
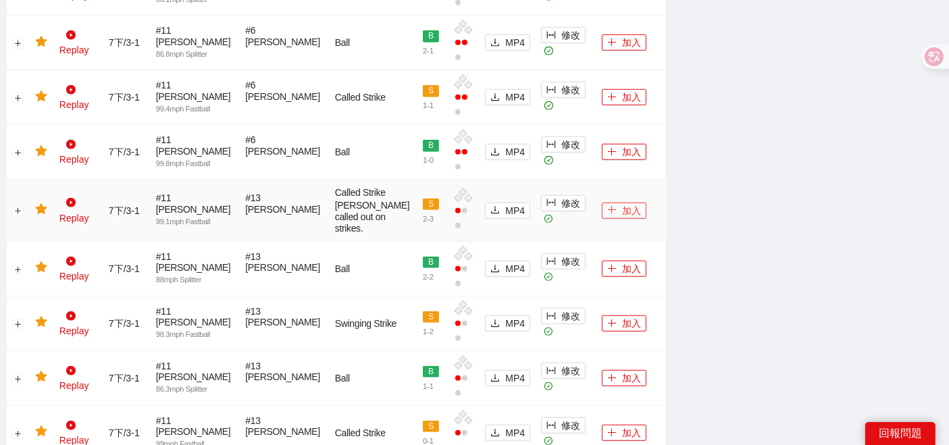
click at [614, 203] on button "加入" at bounding box center [624, 211] width 45 height 16
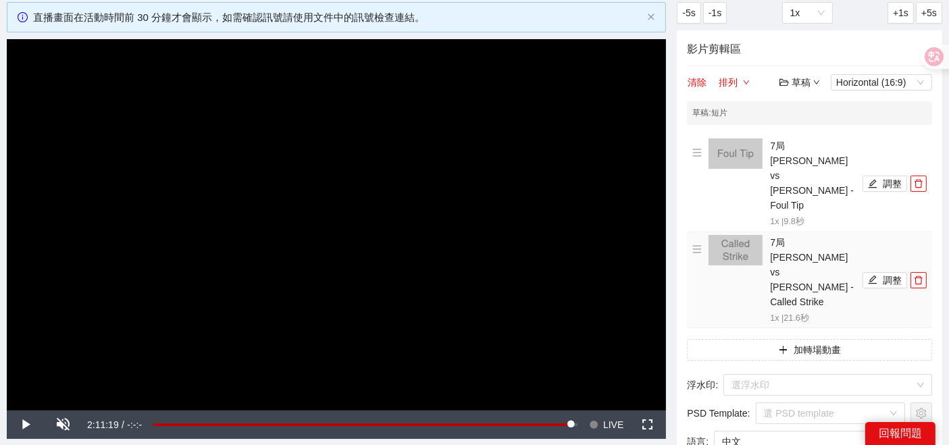
scroll to position [150, 0]
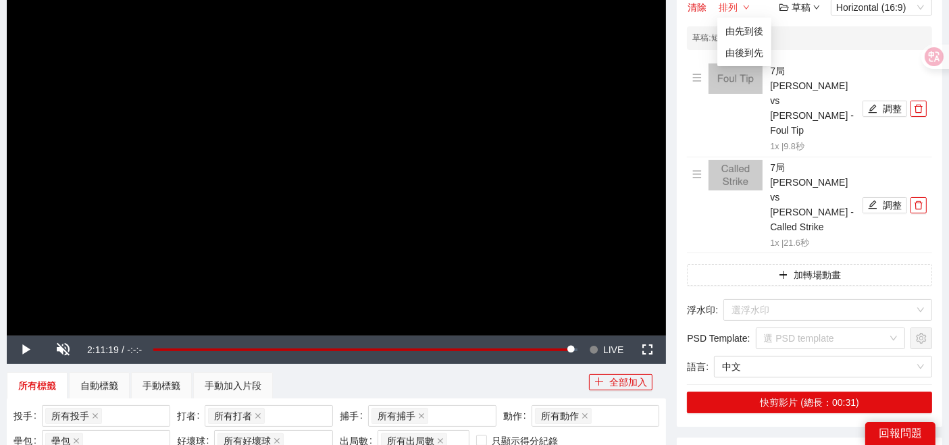
click at [740, 8] on button "排列" at bounding box center [734, 7] width 32 height 16
click at [742, 34] on link "由先到後" at bounding box center [745, 31] width 38 height 11
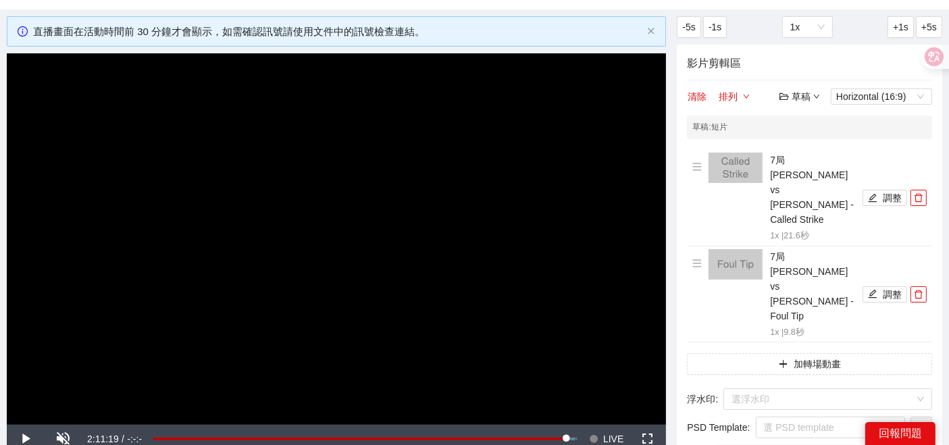
scroll to position [75, 0]
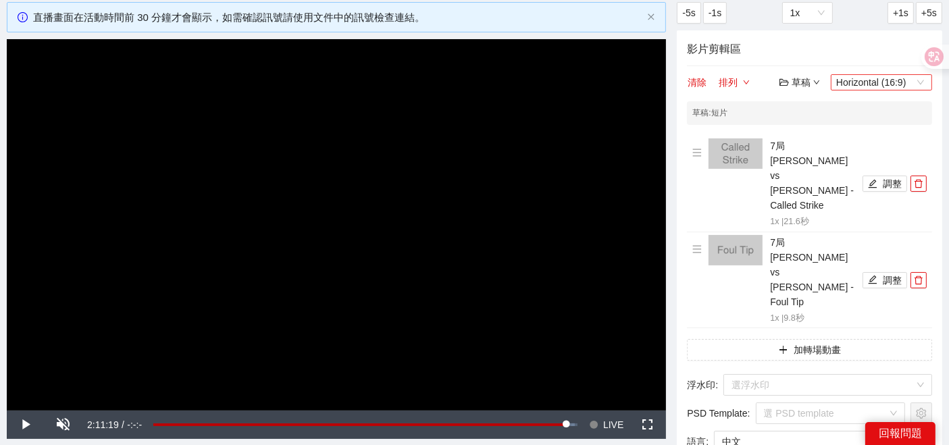
click at [864, 85] on span "Horizontal (16:9)" at bounding box center [882, 82] width 91 height 15
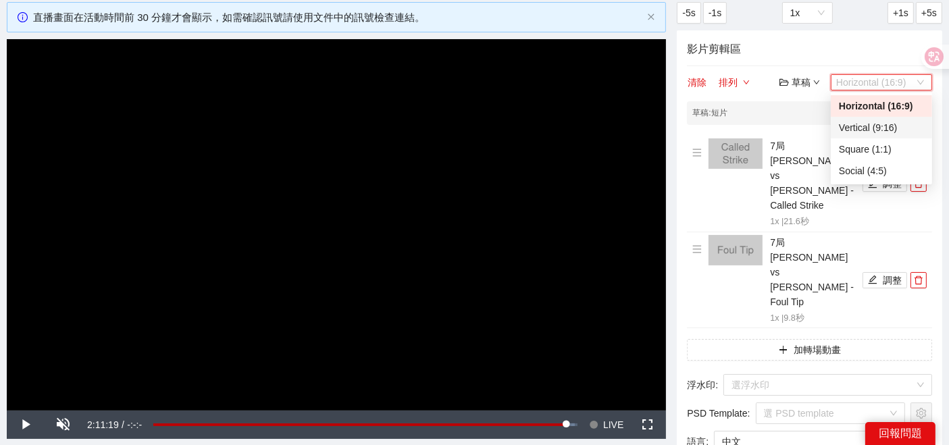
click at [866, 128] on div "Vertical (9:16)" at bounding box center [881, 127] width 85 height 15
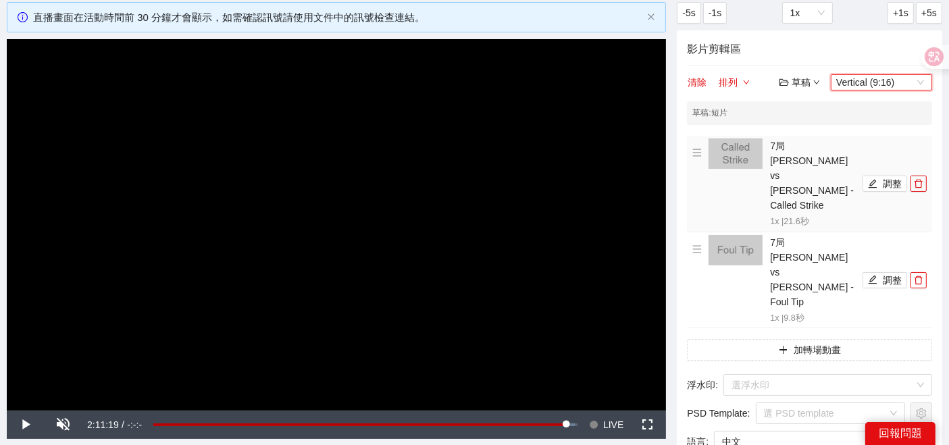
scroll to position [150, 0]
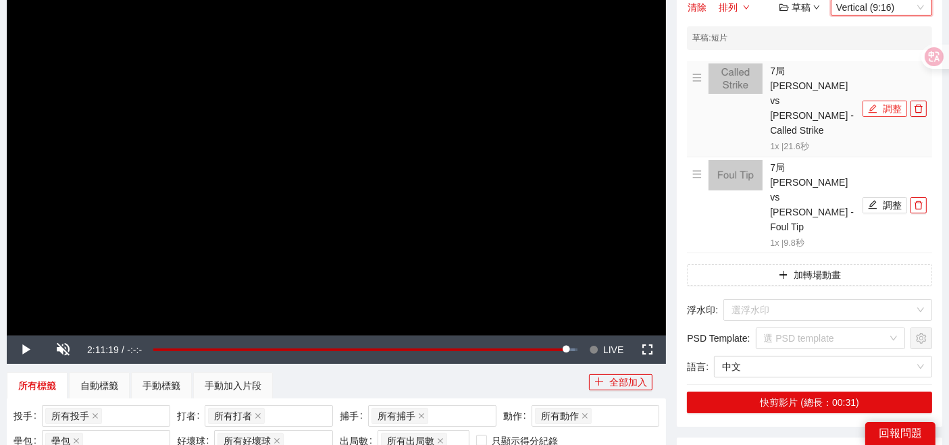
click at [872, 104] on icon "edit" at bounding box center [872, 108] width 9 height 9
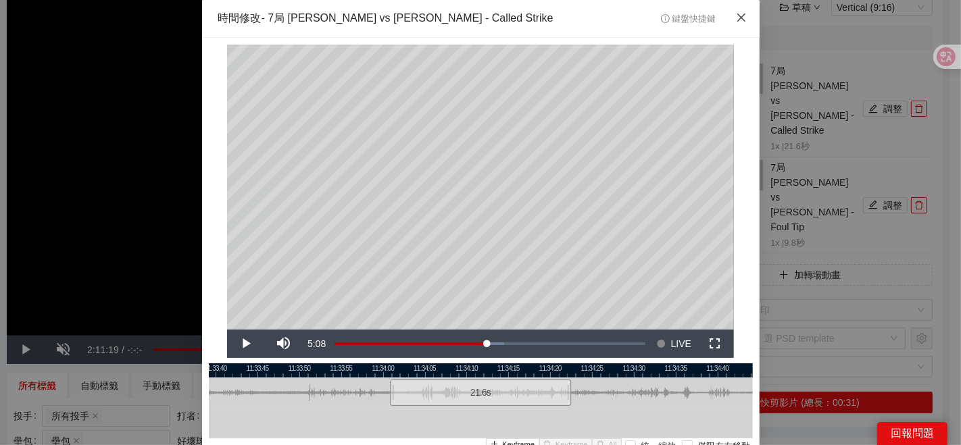
click at [736, 18] on icon "close" at bounding box center [741, 17] width 11 height 11
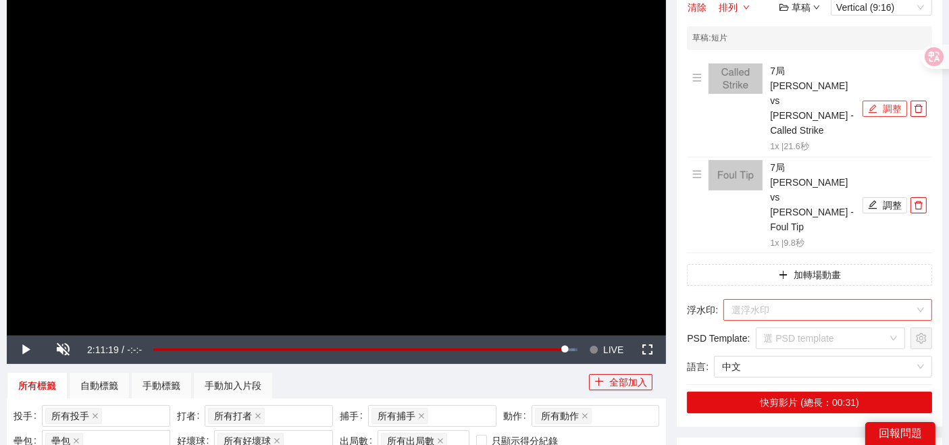
click at [915, 299] on div "選浮水印" at bounding box center [828, 310] width 209 height 22
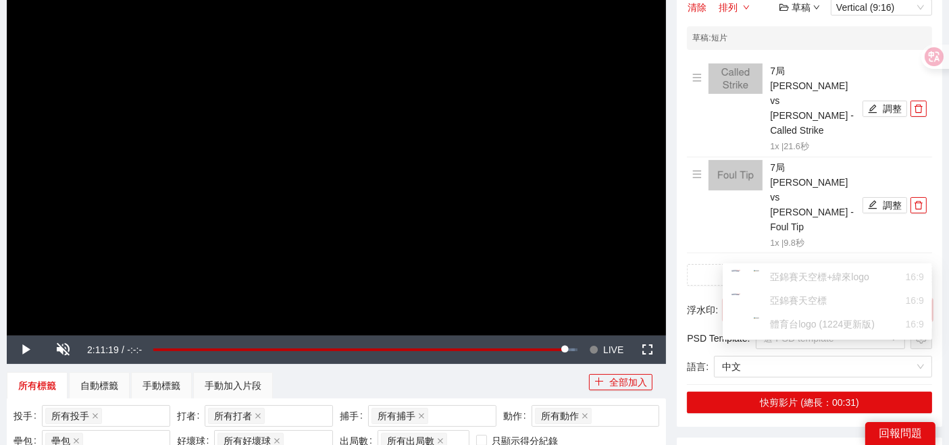
click at [822, 300] on input "search" at bounding box center [823, 310] width 183 height 20
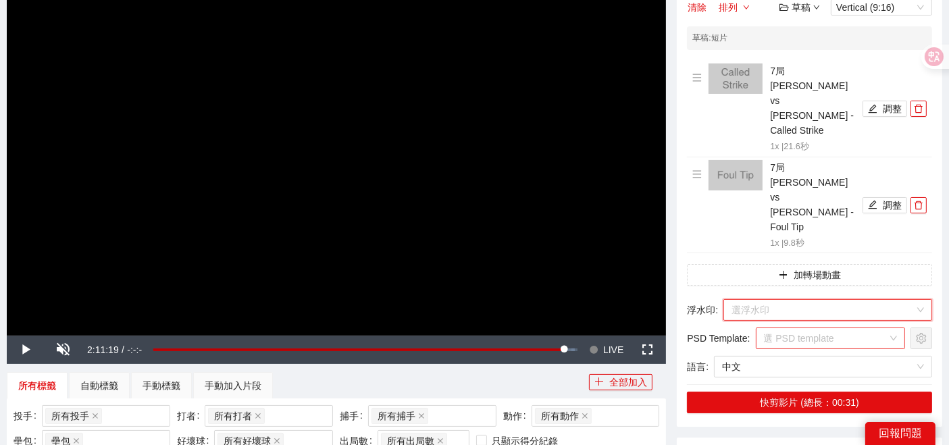
click at [804, 328] on input "search" at bounding box center [826, 338] width 124 height 20
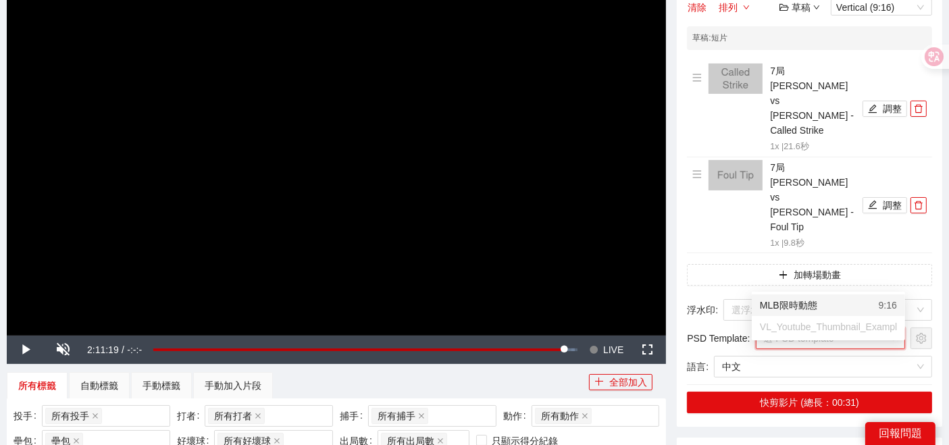
click at [803, 300] on div "MLB限時動態" at bounding box center [788, 305] width 57 height 15
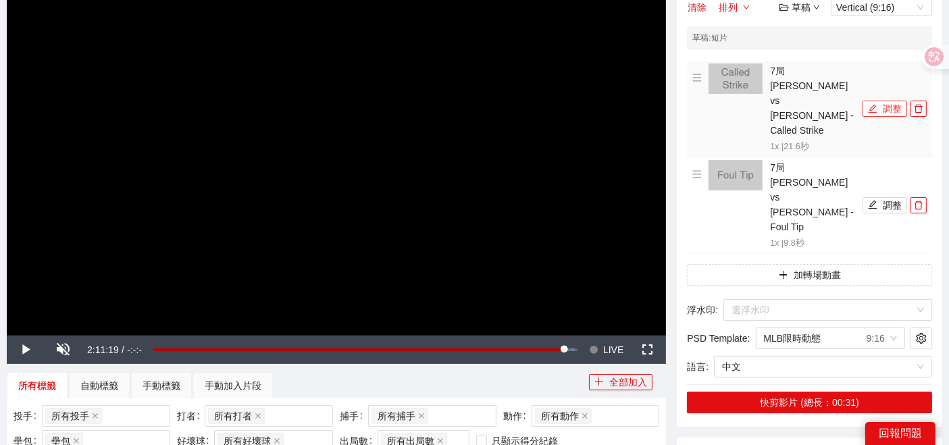
click at [877, 104] on icon "edit" at bounding box center [872, 108] width 9 height 9
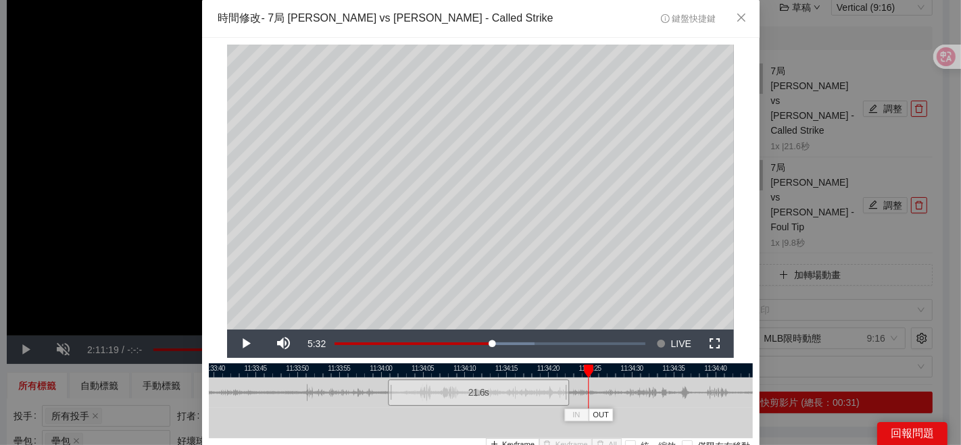
click at [386, 372] on div at bounding box center [479, 371] width 544 height 14
click at [384, 372] on div at bounding box center [481, 371] width 544 height 14
click at [383, 370] on div at bounding box center [481, 371] width 544 height 14
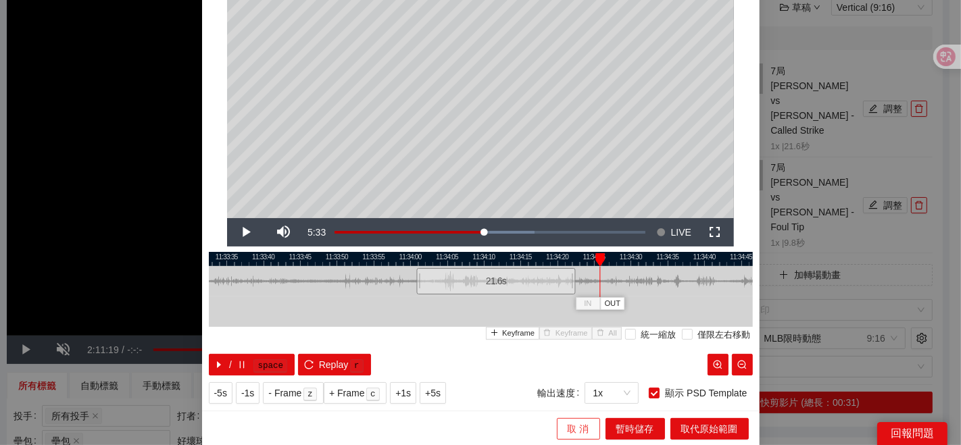
click at [575, 426] on span "取 消" at bounding box center [579, 429] width 22 height 15
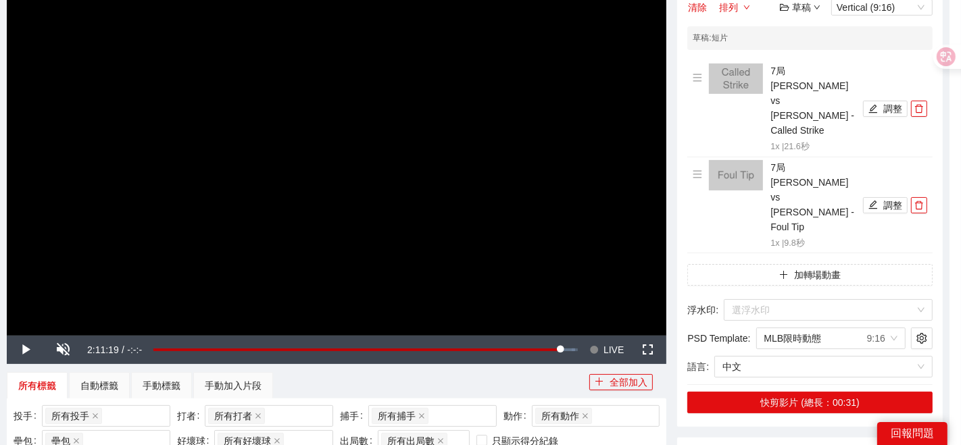
scroll to position [0, 0]
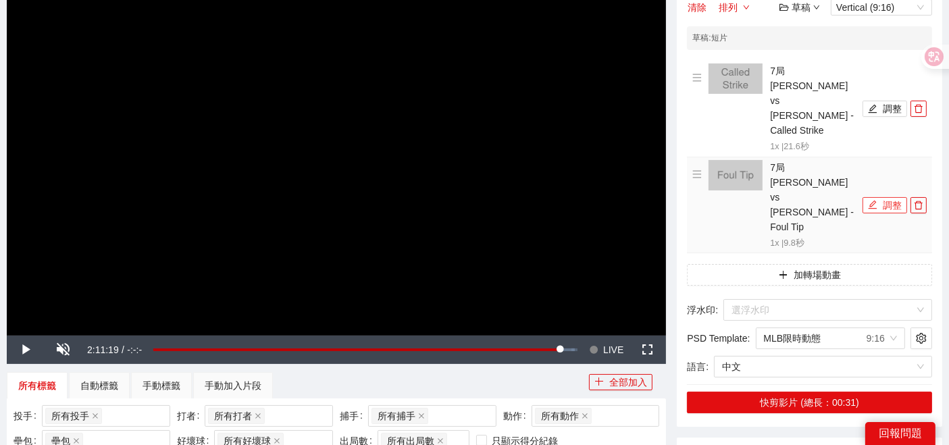
click at [875, 200] on icon "edit" at bounding box center [872, 204] width 9 height 9
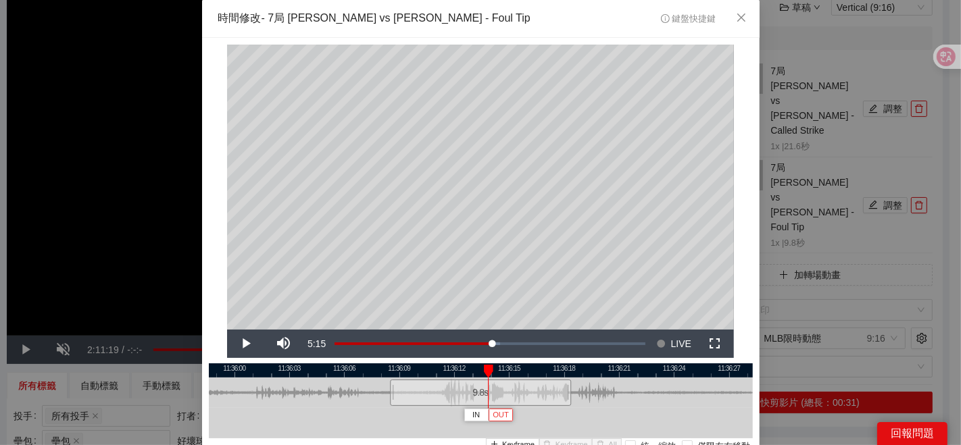
click at [493, 418] on span "OUT" at bounding box center [501, 415] width 16 height 12
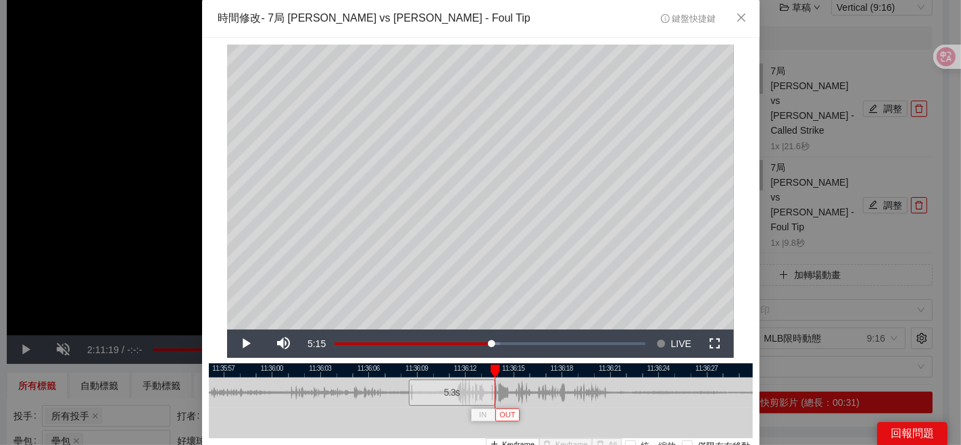
scroll to position [111, 0]
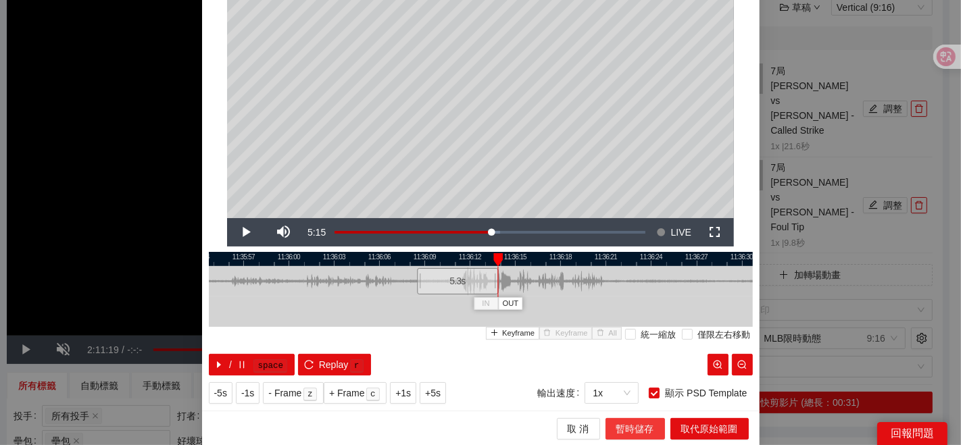
click at [627, 427] on span "暫時儲存" at bounding box center [635, 429] width 38 height 15
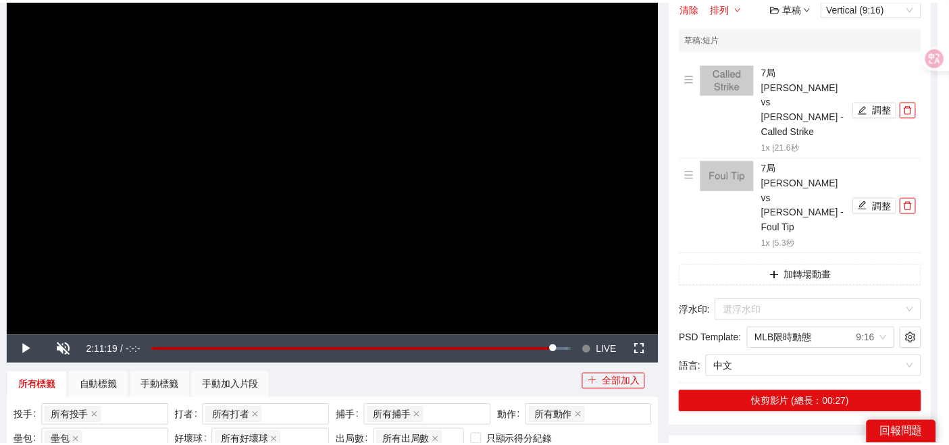
scroll to position [0, 0]
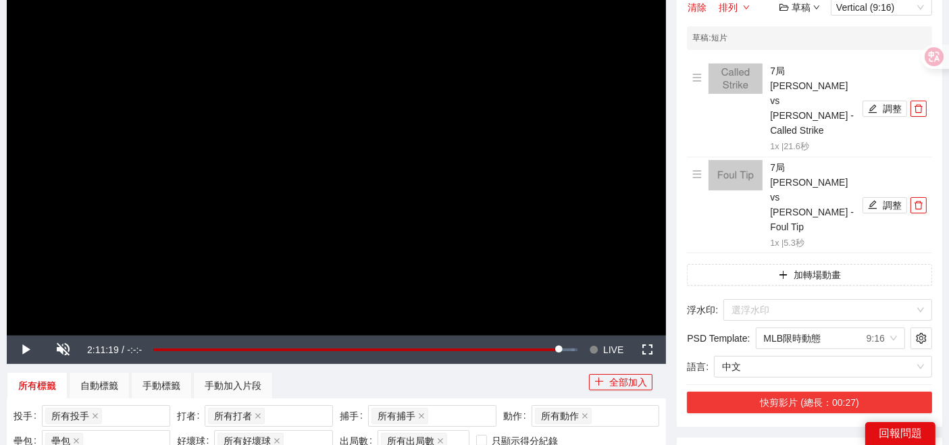
click at [803, 392] on button "快剪影片 (總長：00:27)" at bounding box center [809, 403] width 245 height 22
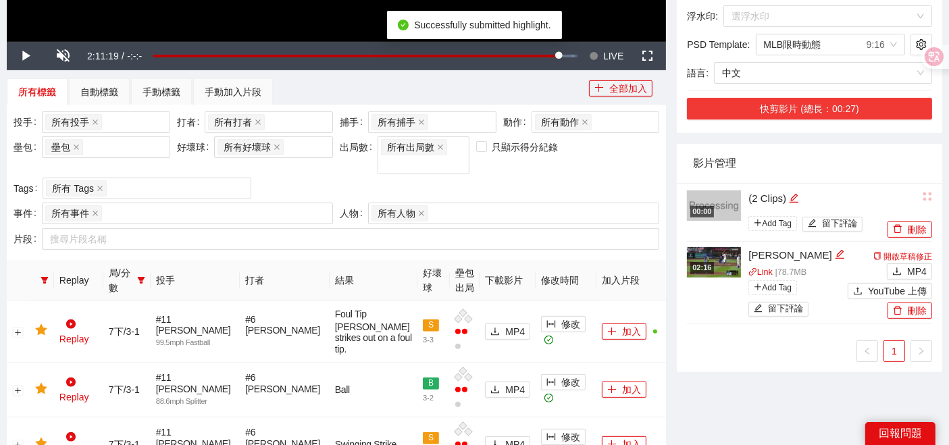
scroll to position [450, 0]
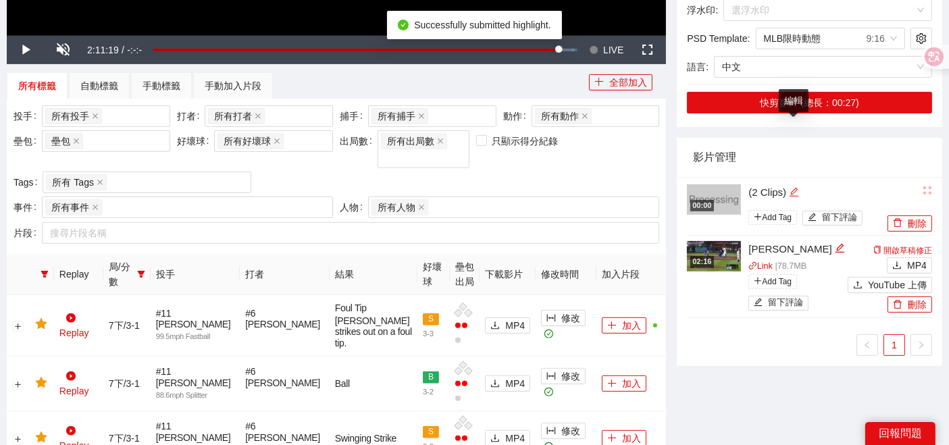
click at [795, 187] on icon "edit" at bounding box center [794, 192] width 10 height 10
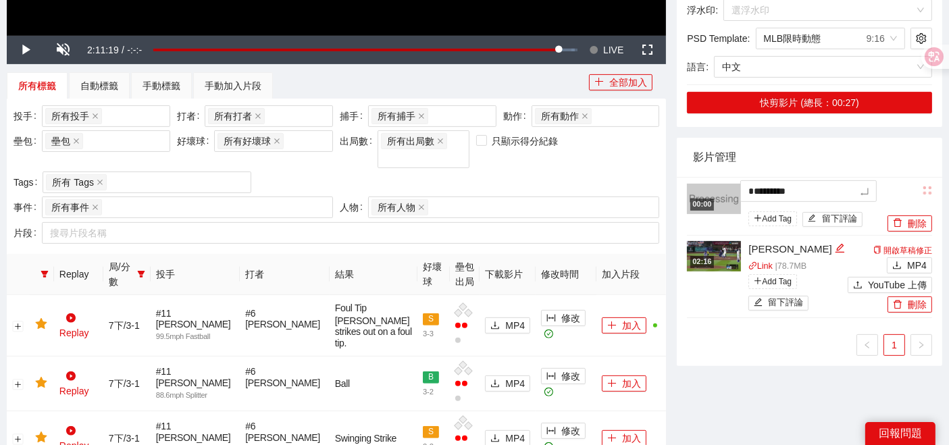
drag, startPoint x: 789, startPoint y: 132, endPoint x: 655, endPoint y: 134, distance: 133.8
click at [655, 134] on div "**********" at bounding box center [474, 371] width 947 height 1489
type textarea "*"
type textarea "**"
type textarea "***"
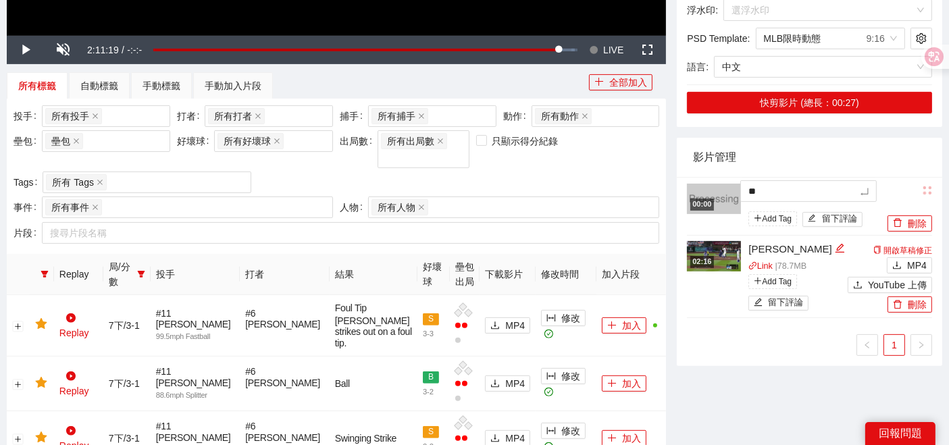
type textarea "***"
type textarea "*"
type textarea "**"
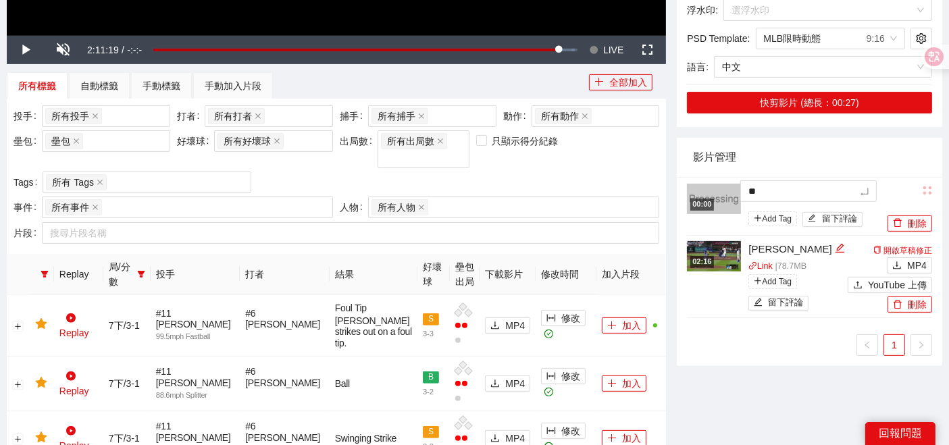
type textarea "**"
type textarea "***"
type textarea "****"
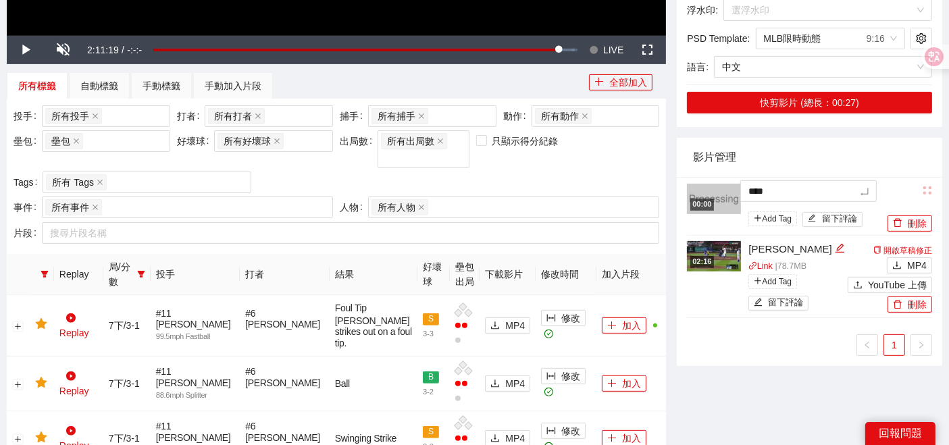
type textarea "*****"
type textarea "***"
type textarea "****"
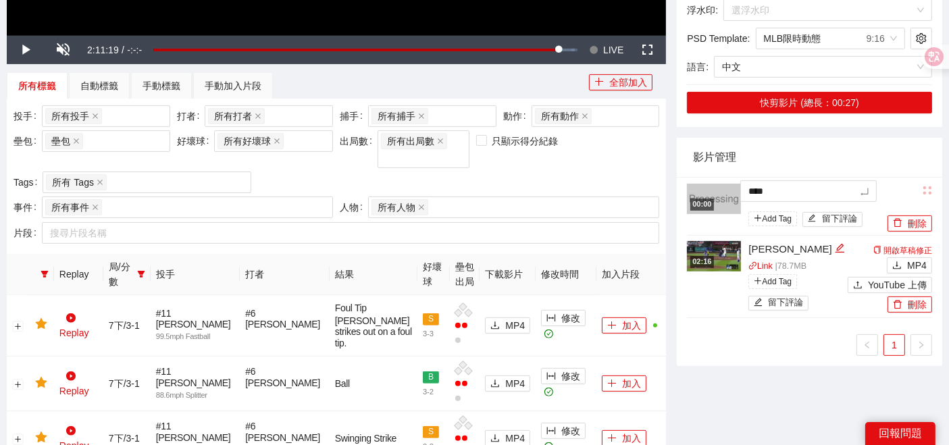
type textarea "*****"
type textarea "****"
click at [888, 182] on div "刪除" at bounding box center [909, 206] width 48 height 49
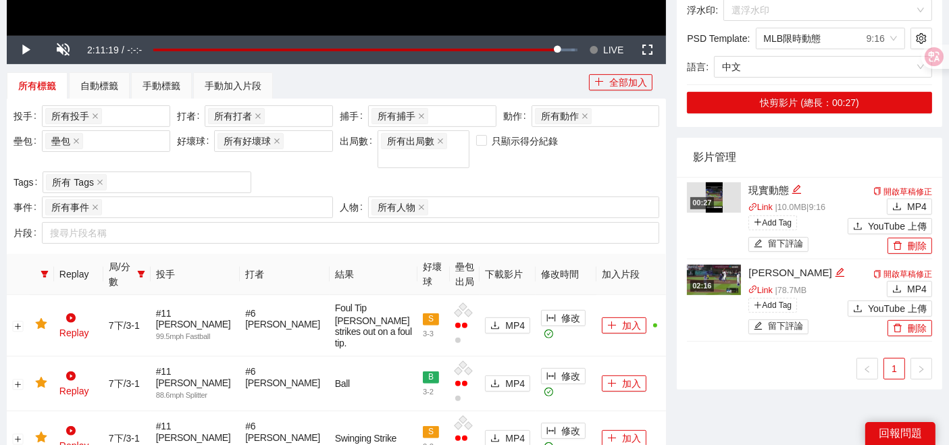
scroll to position [300, 0]
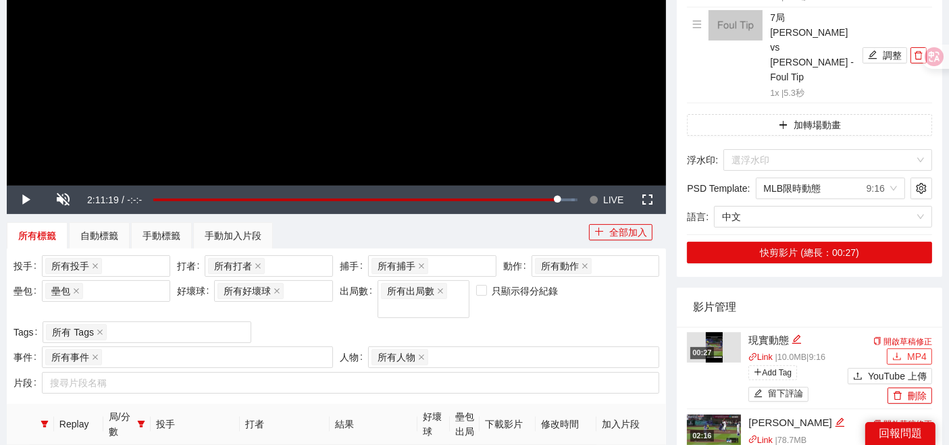
click at [899, 352] on icon "download" at bounding box center [897, 356] width 9 height 9
click at [607, 197] on span "LIVE" at bounding box center [613, 200] width 20 height 28
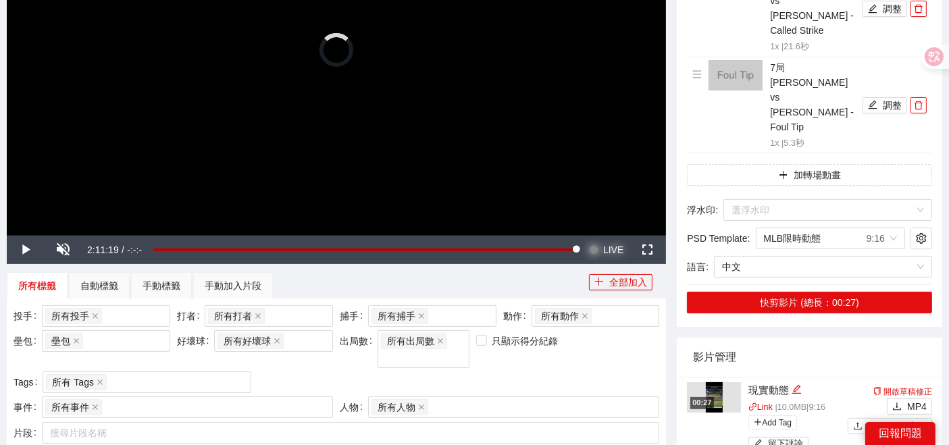
scroll to position [225, 0]
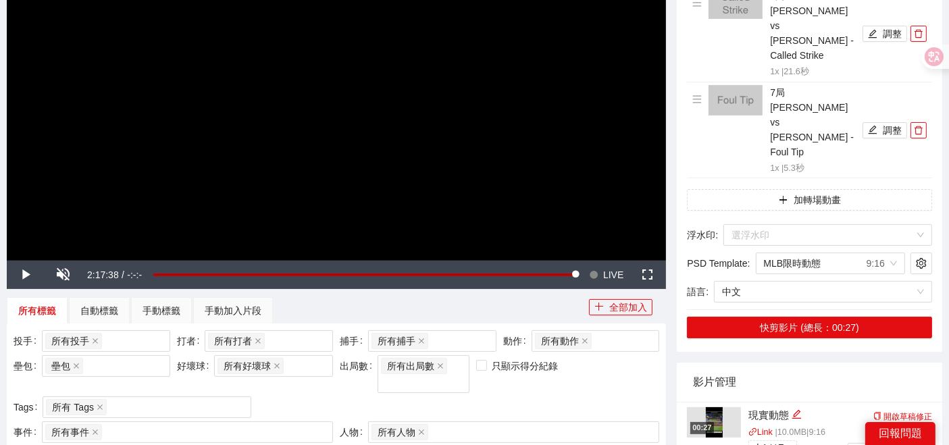
click at [932, 372] on span "Yes" at bounding box center [925, 370] width 16 height 15
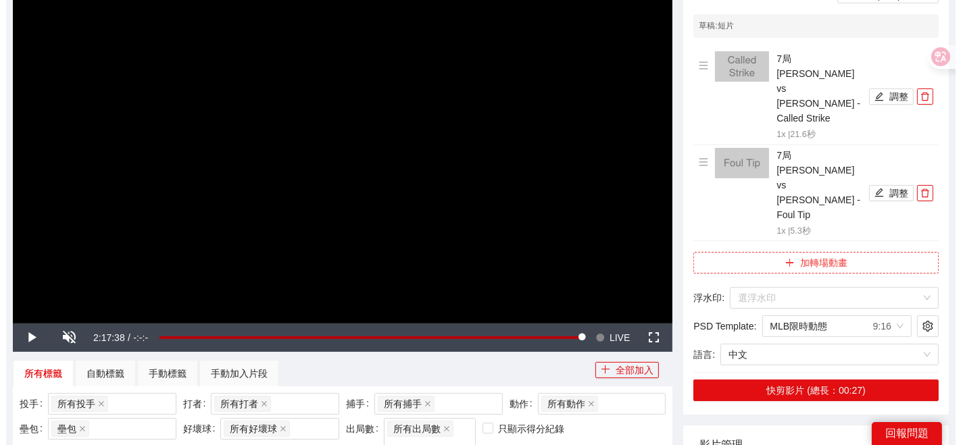
scroll to position [75, 0]
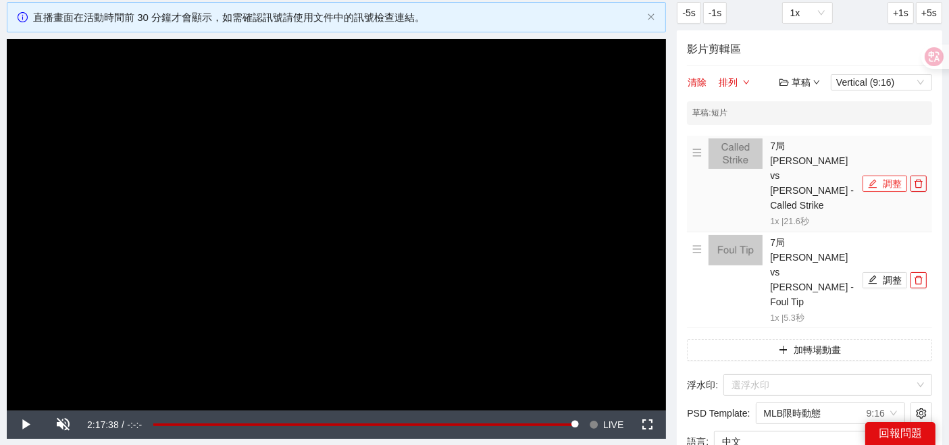
click at [884, 176] on button "調整" at bounding box center [885, 184] width 45 height 16
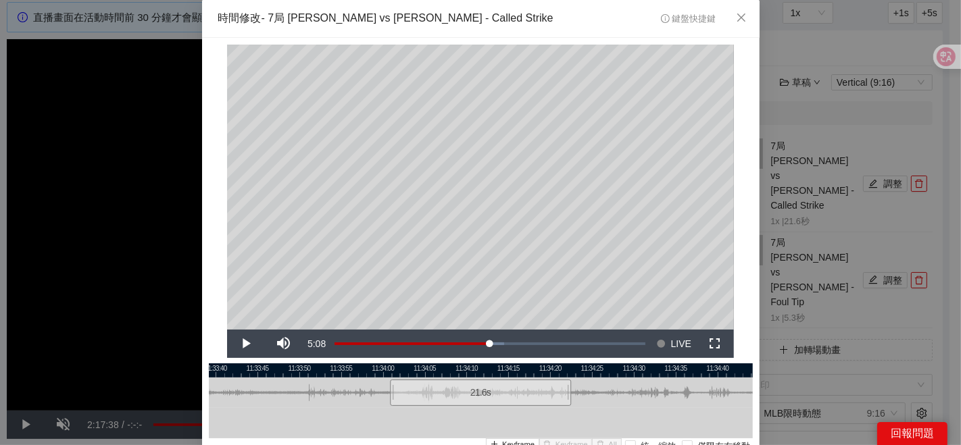
click at [388, 368] on div at bounding box center [481, 371] width 544 height 14
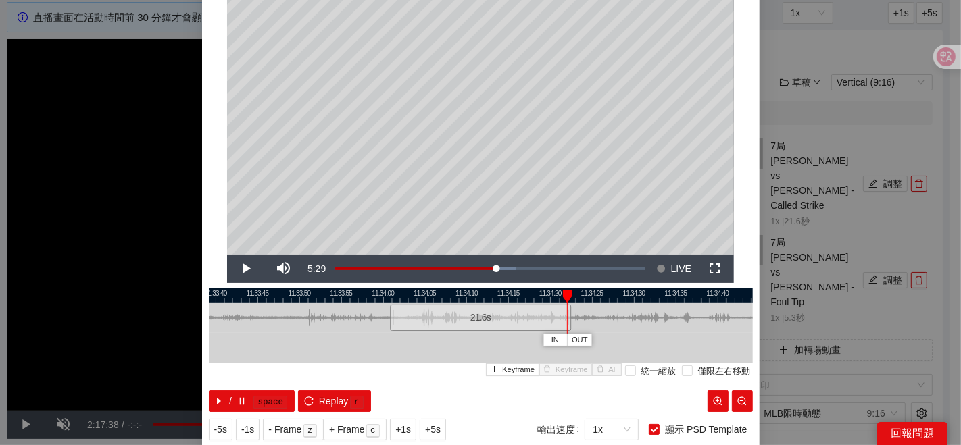
click at [389, 300] on div at bounding box center [481, 296] width 544 height 14
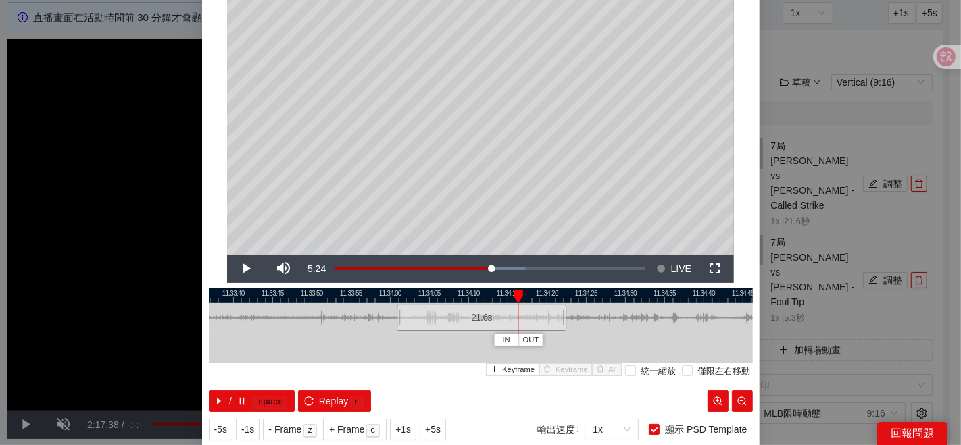
scroll to position [111, 0]
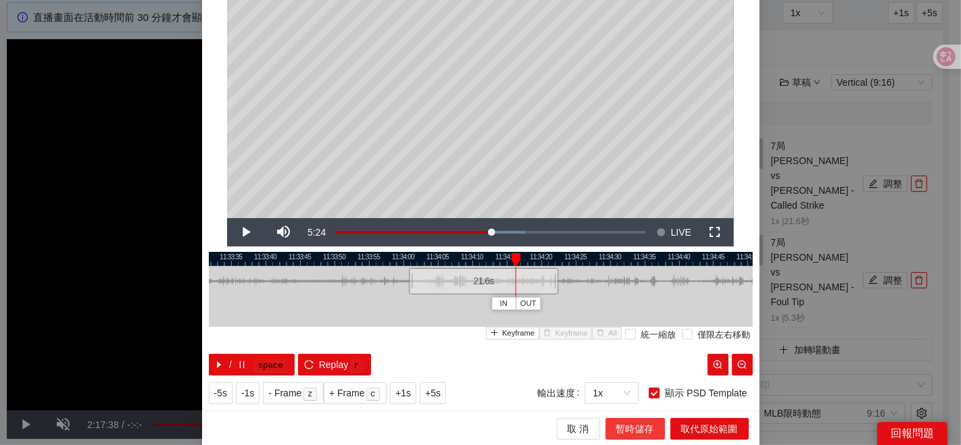
click at [620, 427] on span "暫時儲存" at bounding box center [635, 429] width 38 height 15
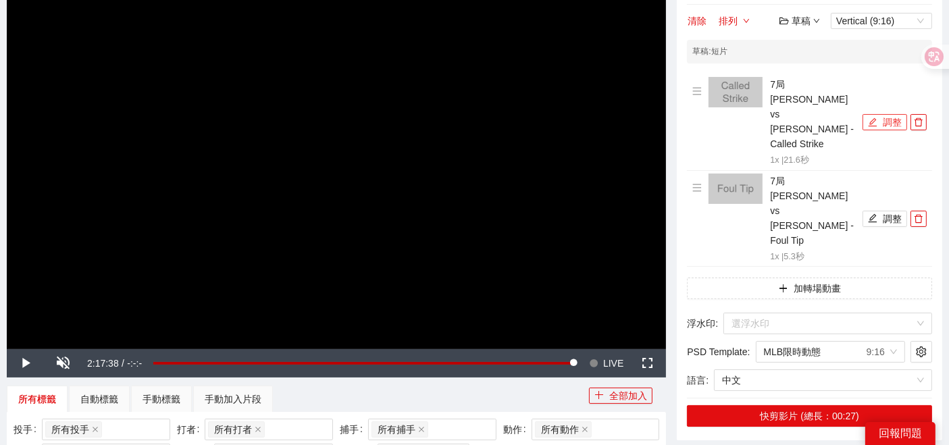
scroll to position [150, 0]
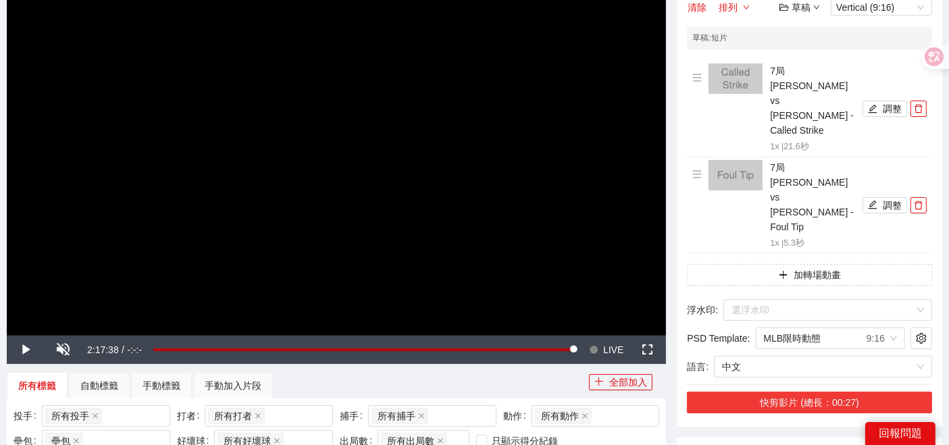
click at [808, 392] on button "快剪影片 (總長：00:27)" at bounding box center [809, 403] width 245 height 22
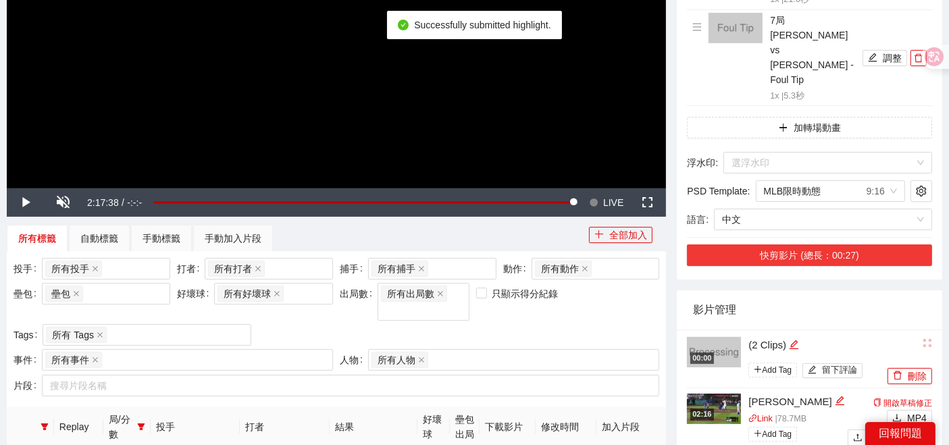
scroll to position [375, 0]
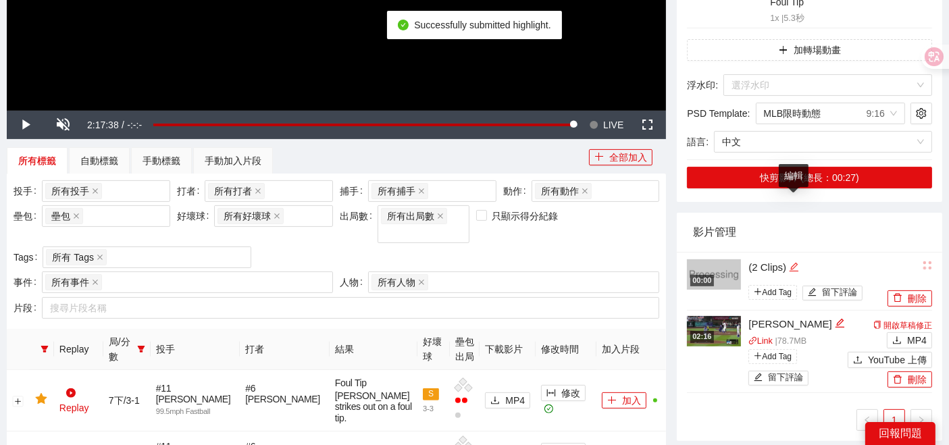
click at [793, 263] on icon "edit" at bounding box center [794, 267] width 9 height 9
drag, startPoint x: 812, startPoint y: 206, endPoint x: 566, endPoint y: 208, distance: 245.3
click at [620, 210] on div "**********" at bounding box center [474, 446] width 947 height 1489
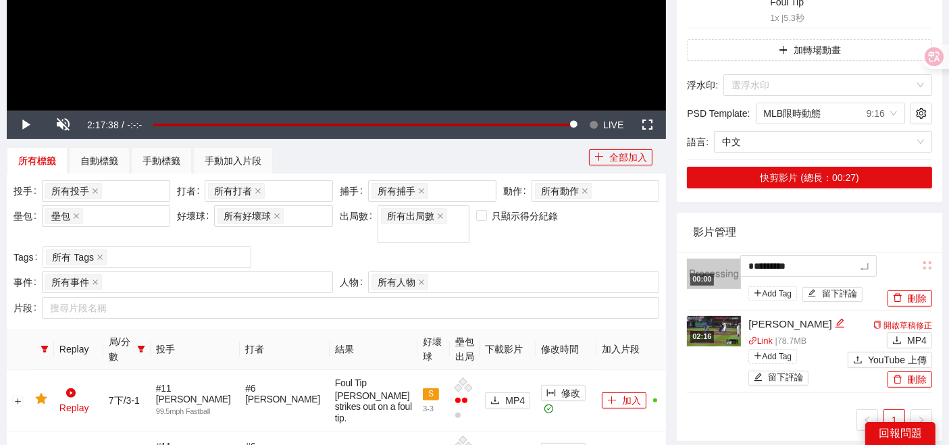
type textarea "*"
type textarea "**"
type textarea "***"
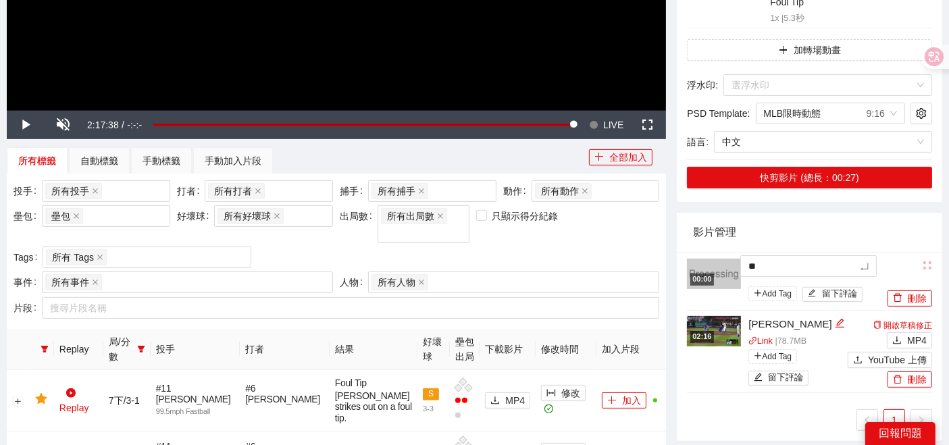
type textarea "***"
type textarea "*"
type textarea "**"
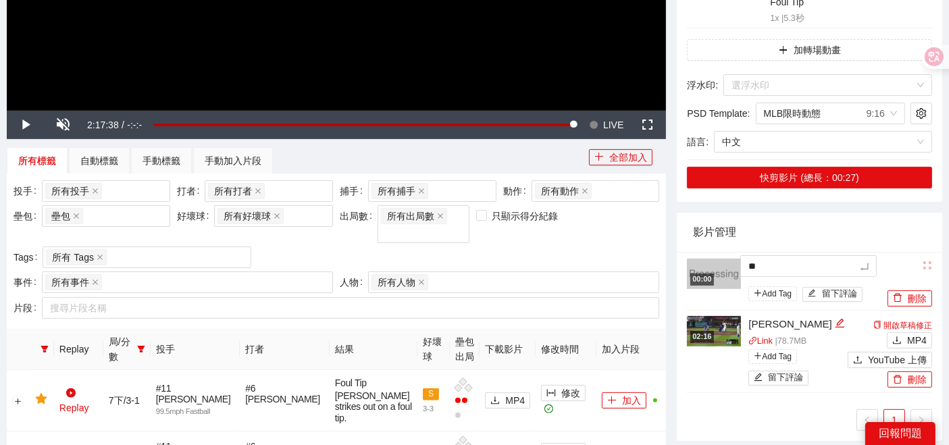
type textarea "**"
type textarea "***"
type textarea "****"
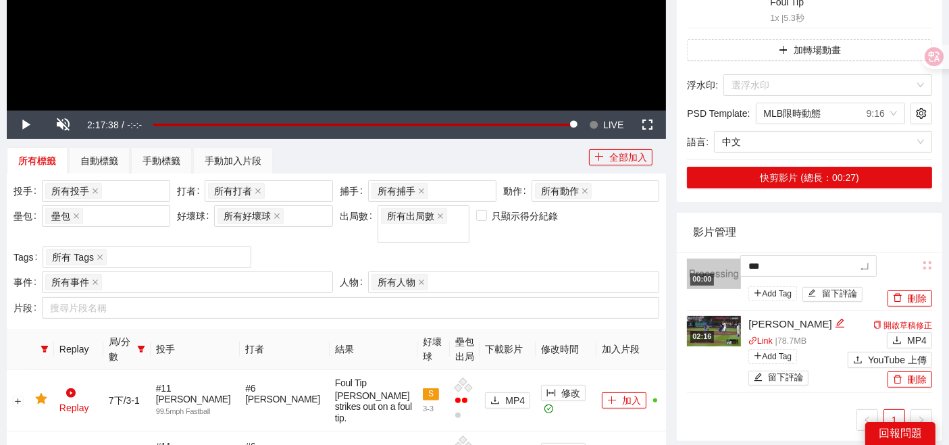
type textarea "****"
type textarea "*****"
type textarea "***"
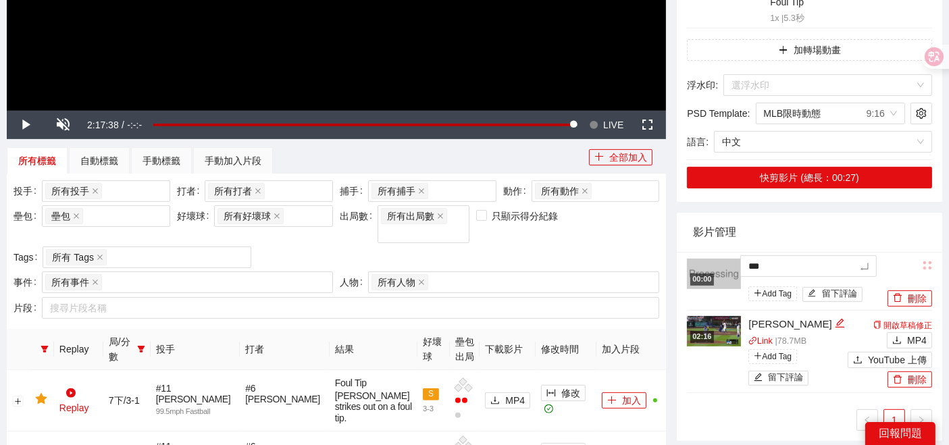
type textarea "****"
type textarea "*****"
type textarea "****"
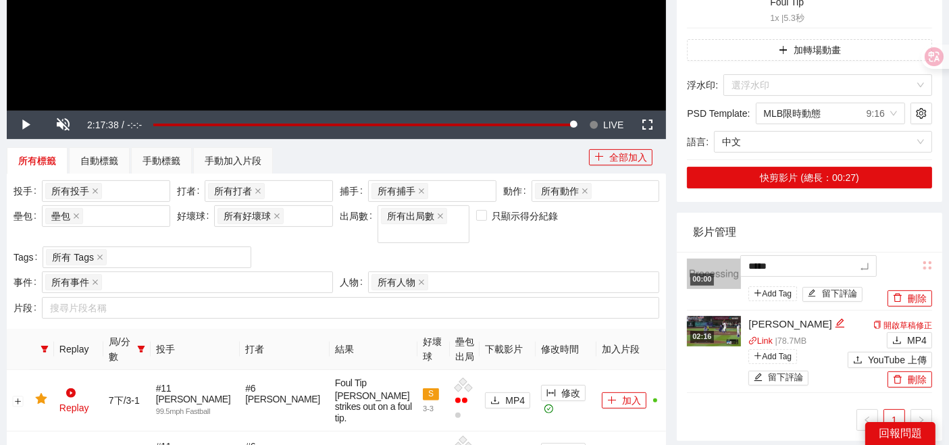
type textarea "****"
click at [889, 257] on div "刪除" at bounding box center [909, 281] width 48 height 49
click at [612, 117] on span "LIVE" at bounding box center [613, 125] width 20 height 28
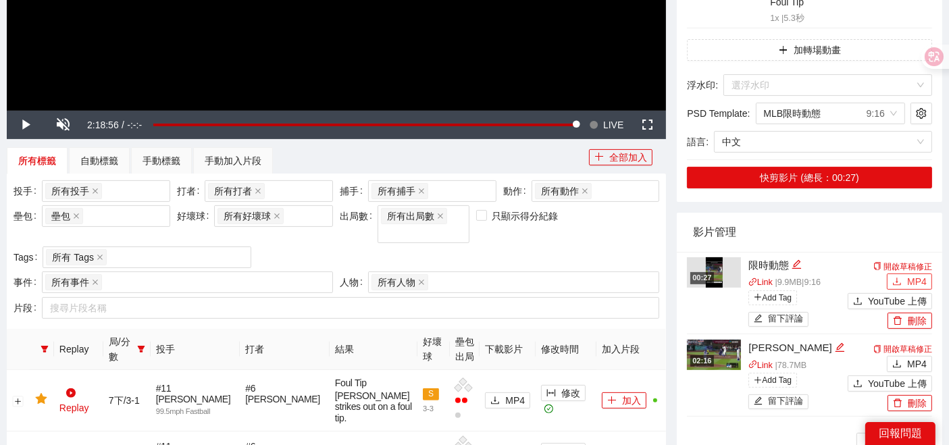
click at [902, 277] on icon "download" at bounding box center [897, 281] width 9 height 9
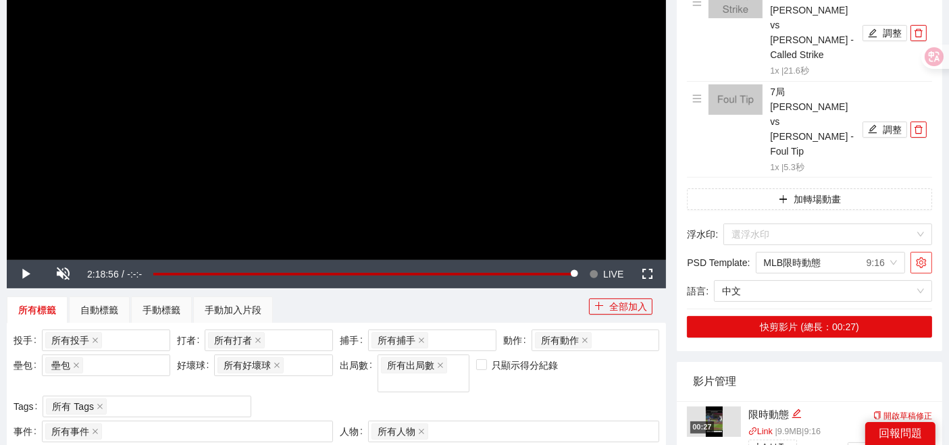
scroll to position [225, 0]
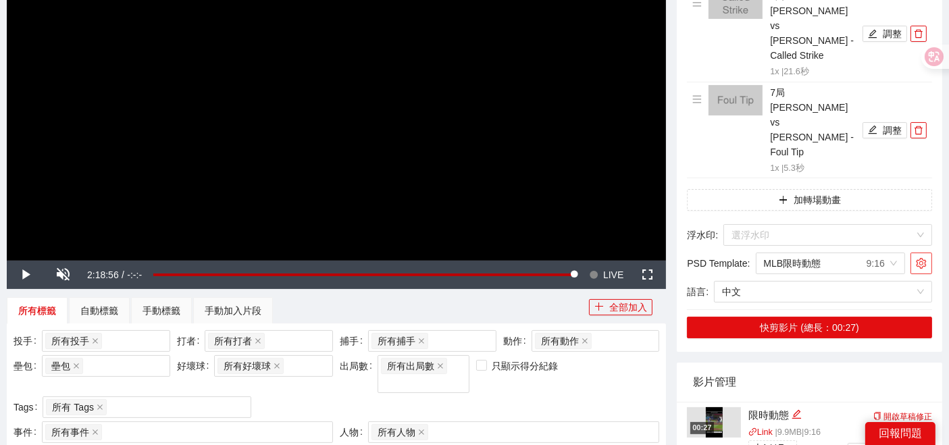
click at [924, 258] on icon "setting" at bounding box center [921, 263] width 11 height 11
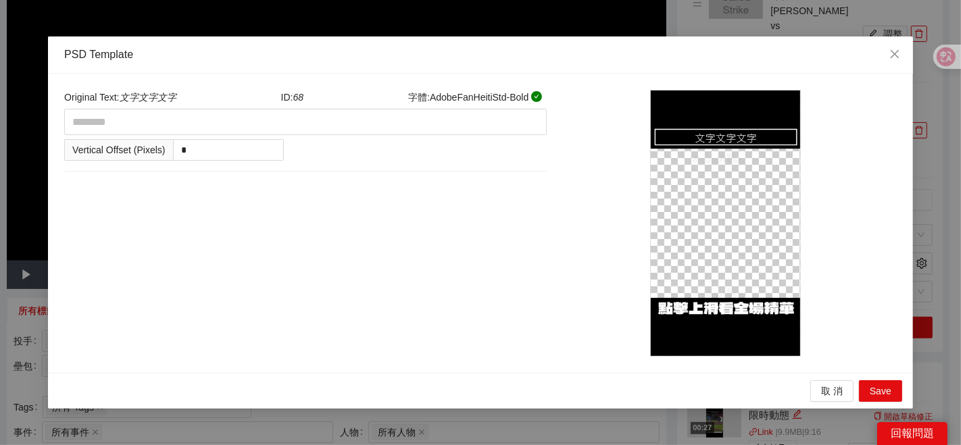
click at [276, 212] on div "Original Text: 文字文字文字 ID: 68 字體 : AdobeFanHeitiStd-Bold Vertical Offset (Pixels…" at bounding box center [305, 223] width 491 height 267
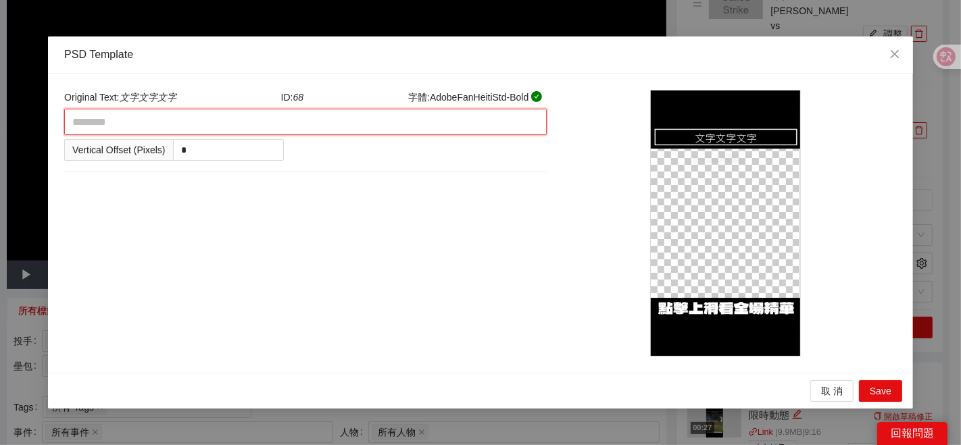
click at [118, 124] on textarea at bounding box center [305, 122] width 482 height 26
type textarea "*"
type textarea "**"
type textarea "***"
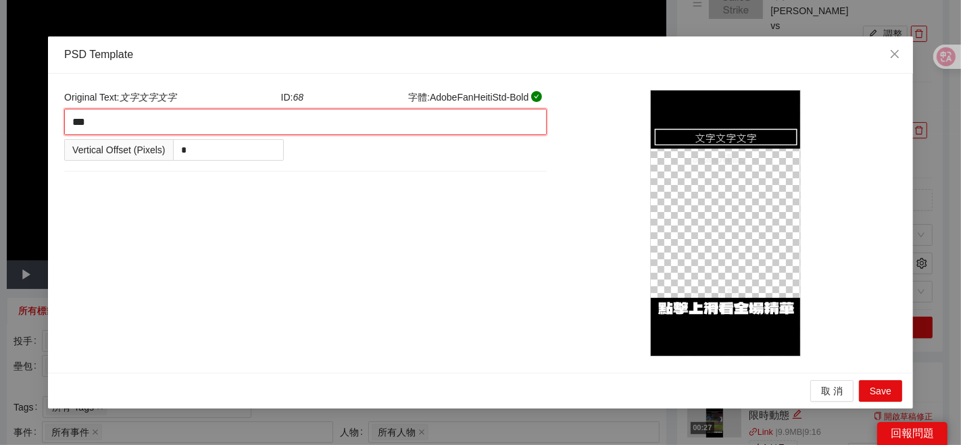
type textarea "*"
type textarea "**"
type textarea "***"
type textarea "****"
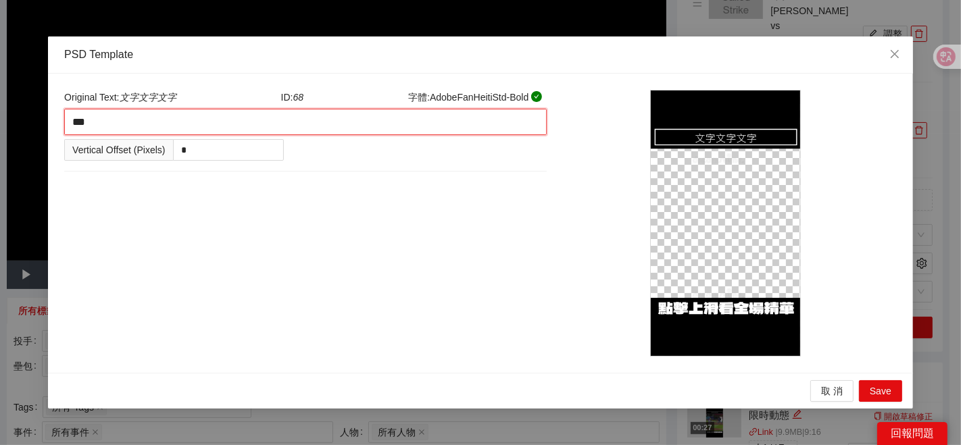
type textarea "****"
type textarea "**"
type textarea "****"
type textarea "***"
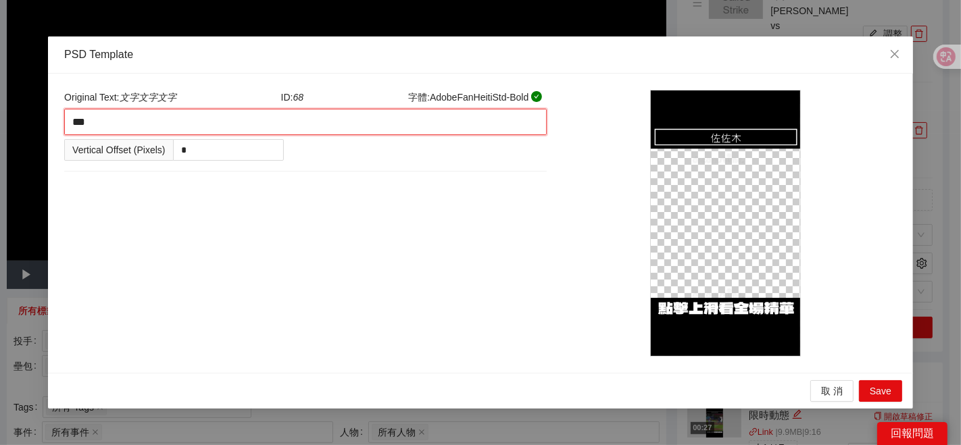
type textarea "****"
type textarea "*****"
type textarea "****"
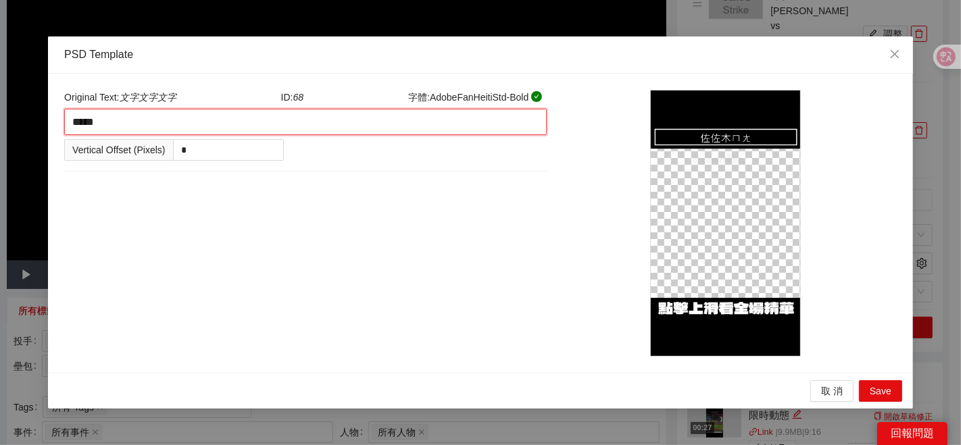
type textarea "****"
type textarea "*****"
type textarea "******"
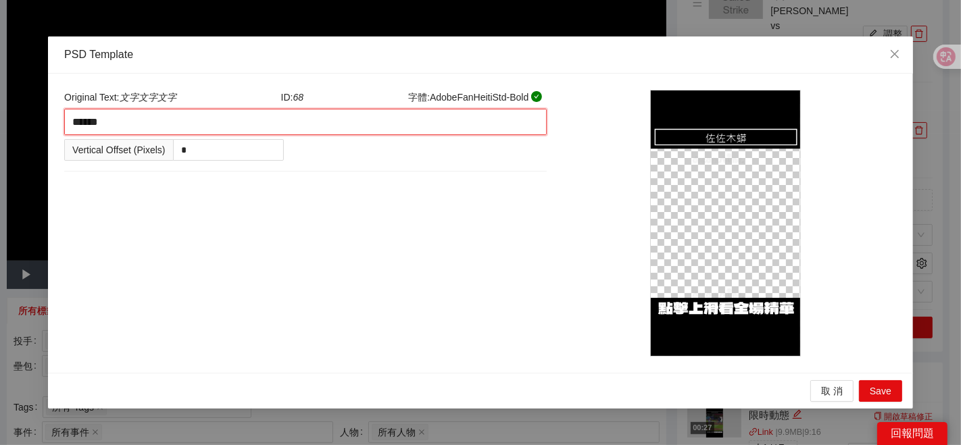
type textarea "*****"
type textarea "****"
type textarea "***"
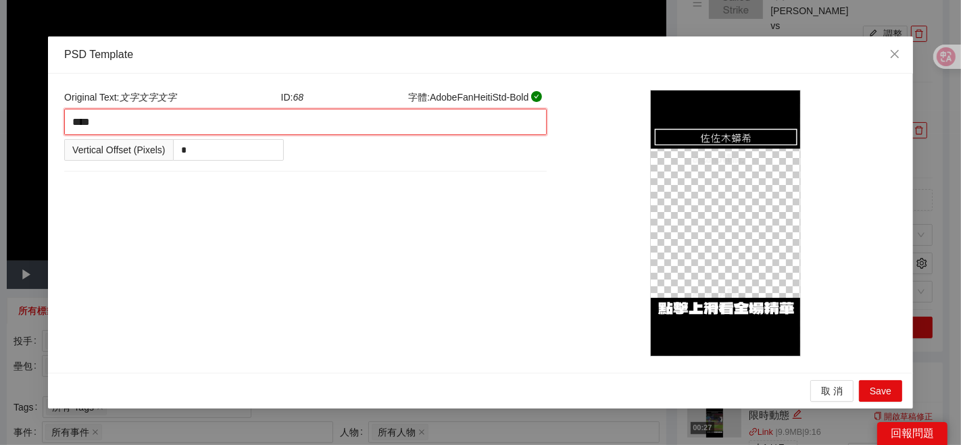
type textarea "***"
type textarea "****"
type textarea "*****"
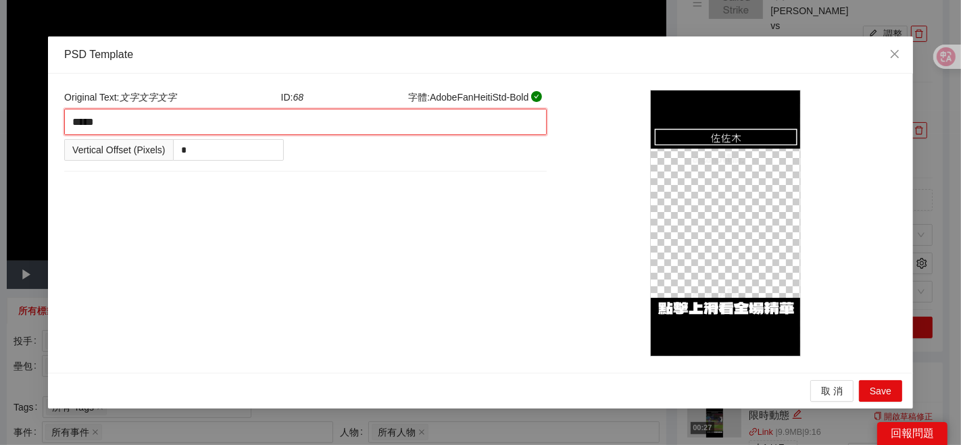
type textarea "****"
type textarea "*****"
type textarea "******"
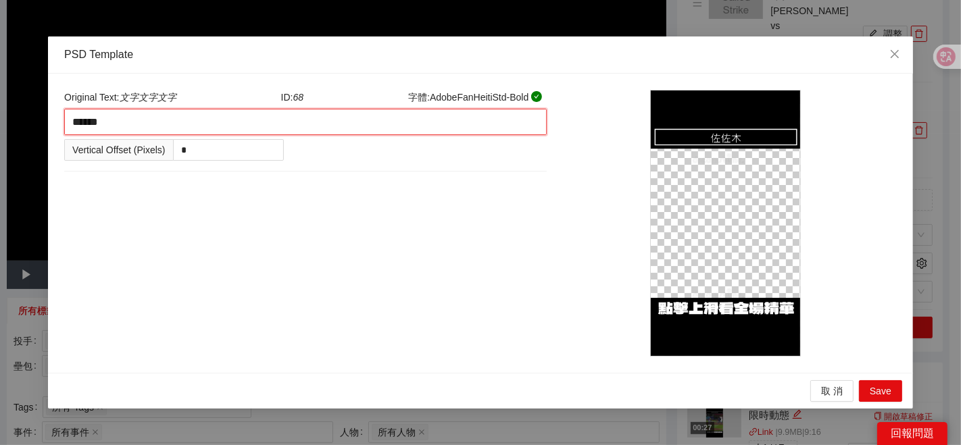
type textarea "*****"
type textarea "****"
type textarea "***"
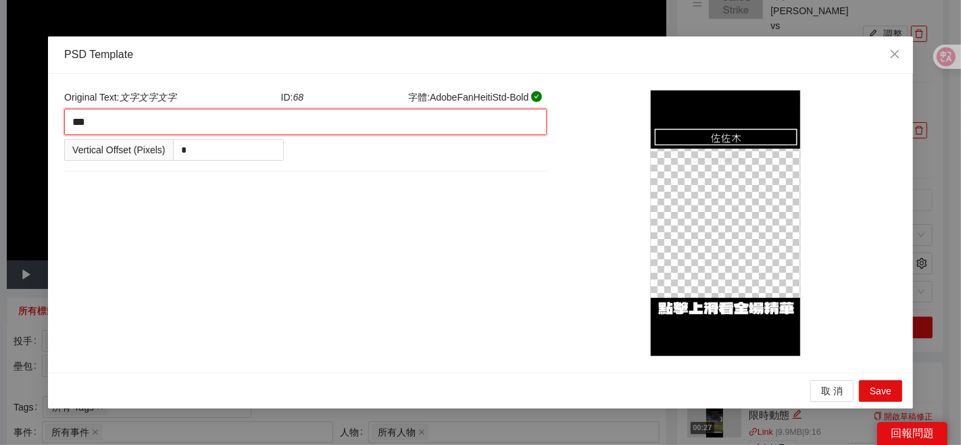
type textarea "****"
type textarea "*****"
type textarea "****"
type textarea "*****"
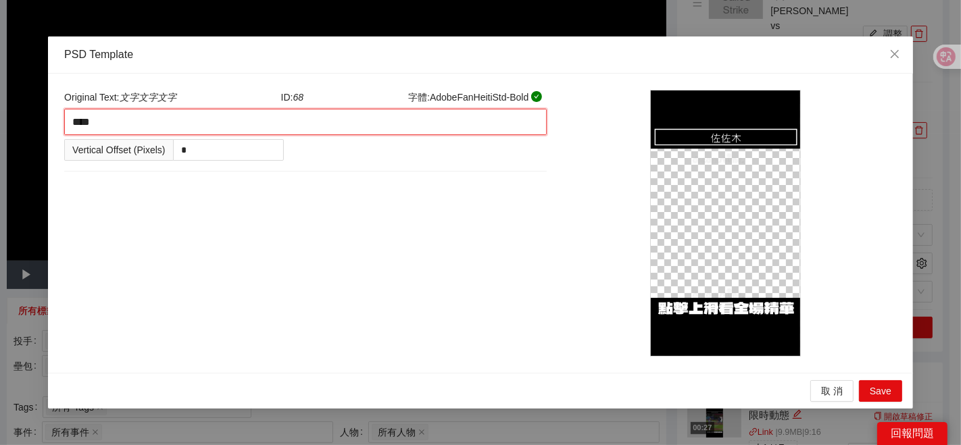
type textarea "*****"
type textarea "******"
type textarea "*****"
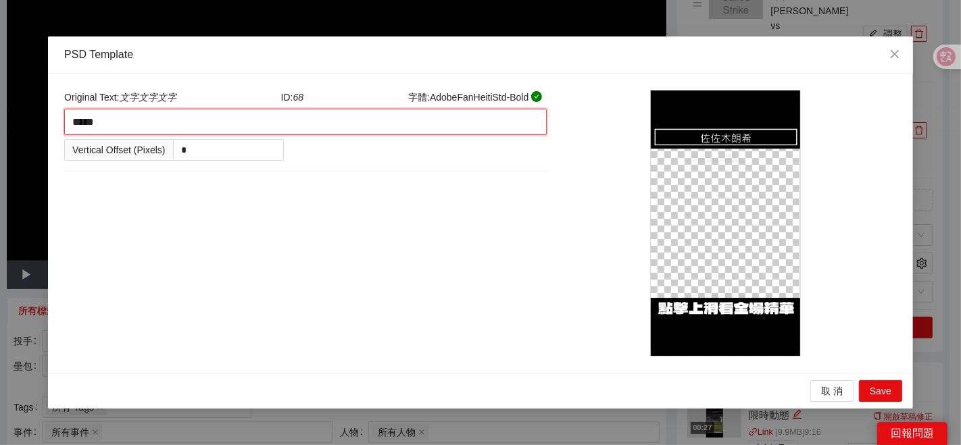
drag, startPoint x: 127, startPoint y: 126, endPoint x: 0, endPoint y: 130, distance: 127.1
click at [0, 130] on div "PSD Template Original Text: 文字文字文字 ID: 68 字體 : AdobeFanHeitiStd-Bold ***** Vert…" at bounding box center [480, 222] width 961 height 445
type textarea "******"
type textarea "*******"
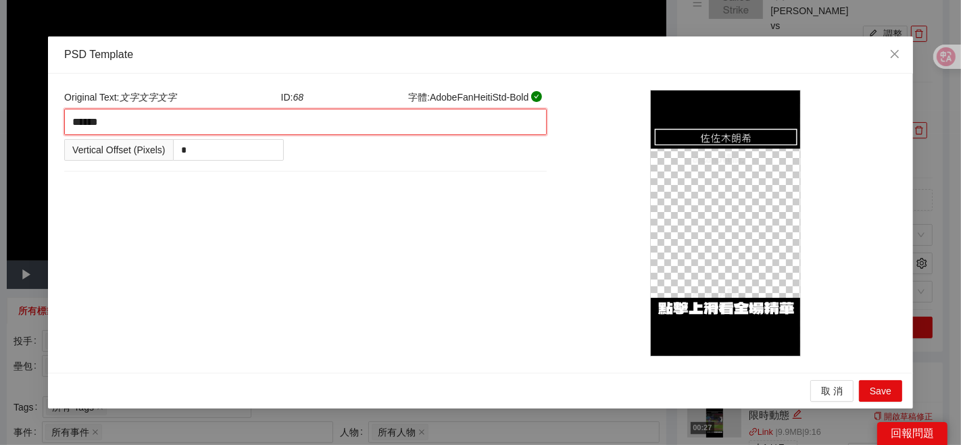
type textarea "*******"
type textarea "******"
type textarea "*******"
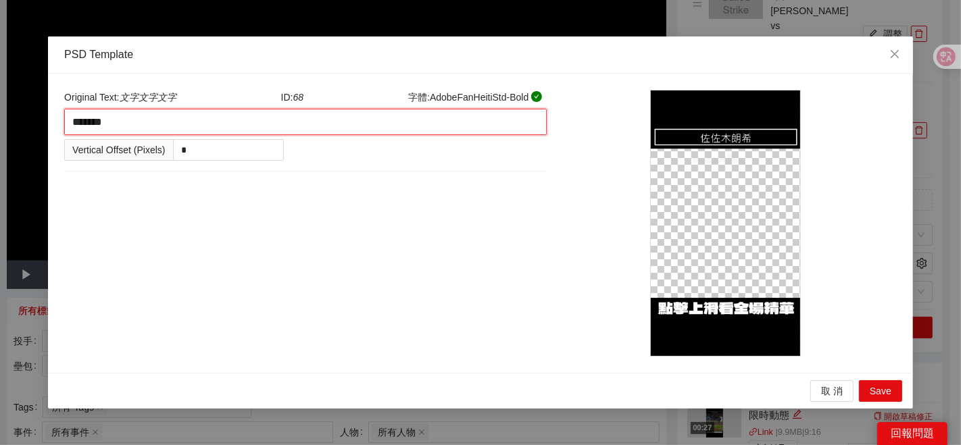
type textarea "*******"
type textarea "********"
type textarea "*********"
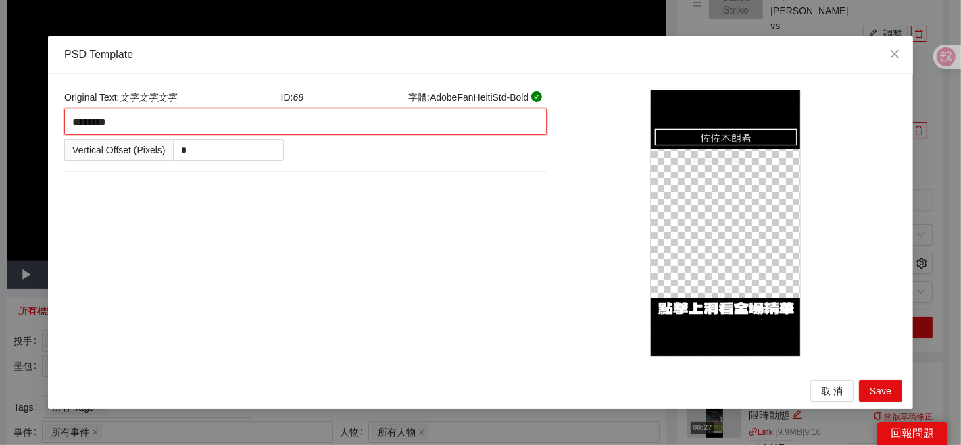
type textarea "*********"
type textarea "********"
type textarea "*********"
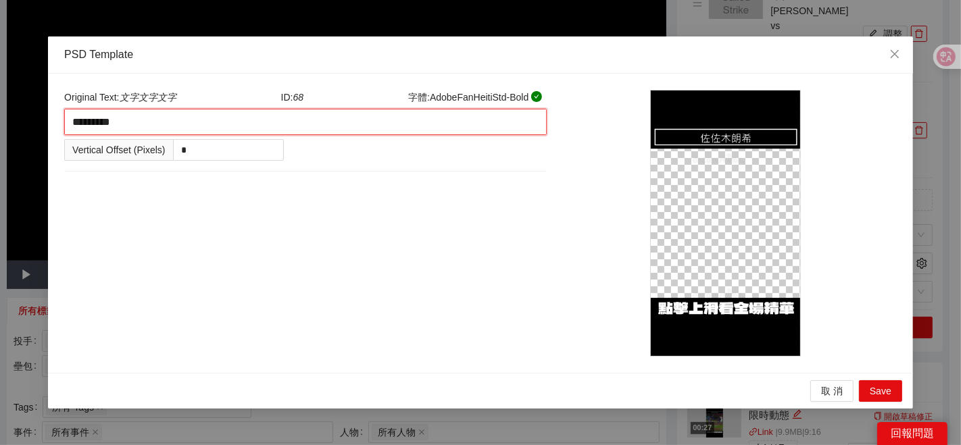
type textarea "**********"
type textarea "*********"
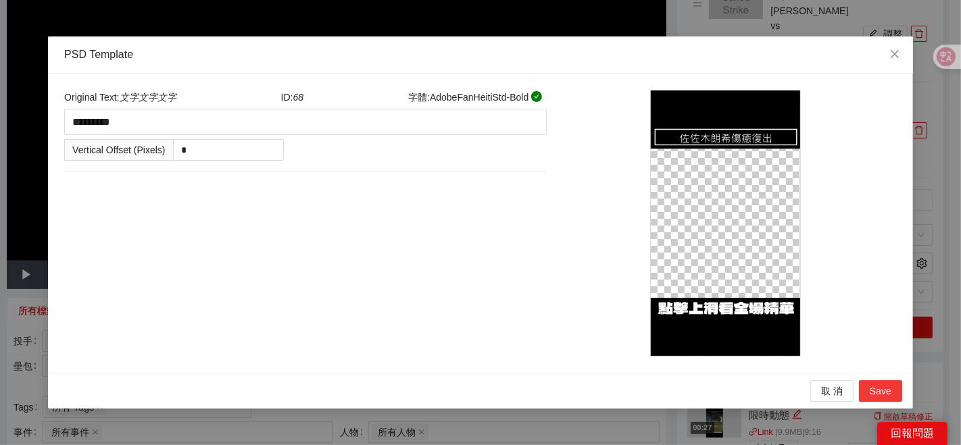
click at [887, 385] on span "Save" at bounding box center [881, 391] width 22 height 15
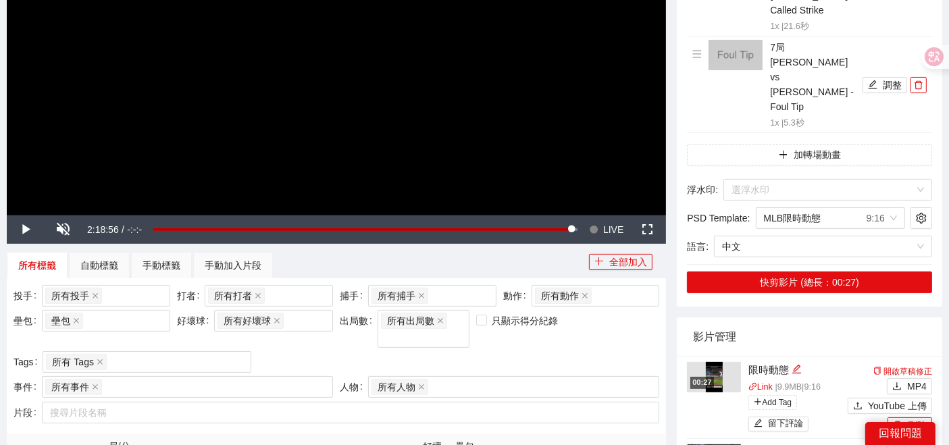
scroll to position [375, 0]
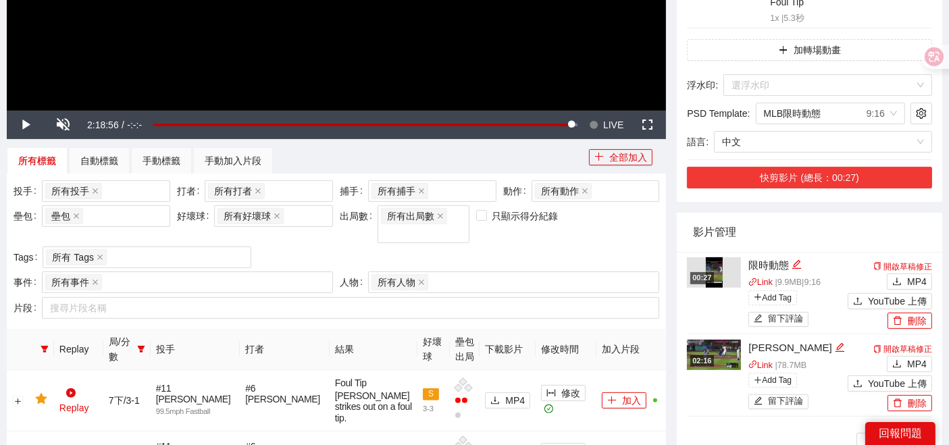
click at [791, 167] on button "快剪影片 (總長：00:27)" at bounding box center [809, 178] width 245 height 22
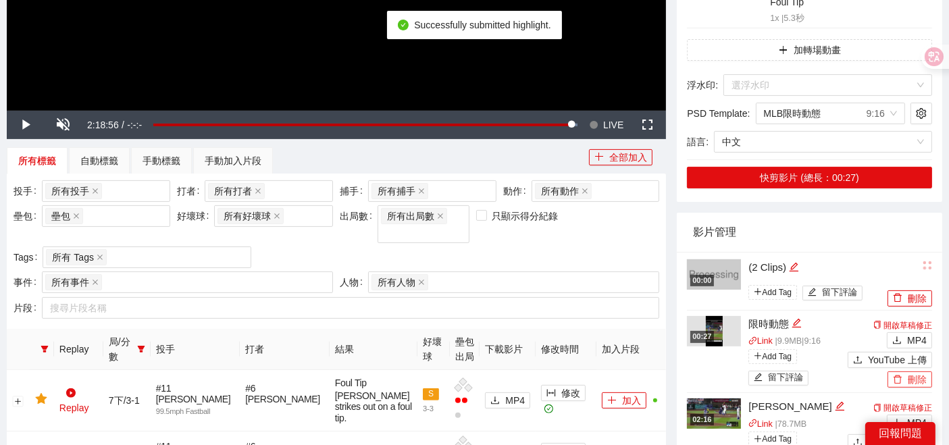
click at [912, 372] on button "刪除" at bounding box center [910, 380] width 45 height 16
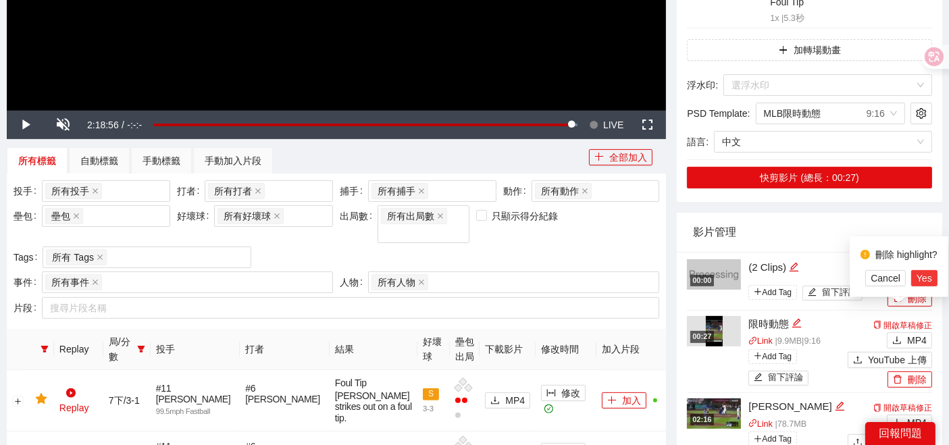
drag, startPoint x: 926, startPoint y: 280, endPoint x: 902, endPoint y: 267, distance: 27.8
click at [927, 280] on span "Yes" at bounding box center [925, 278] width 16 height 15
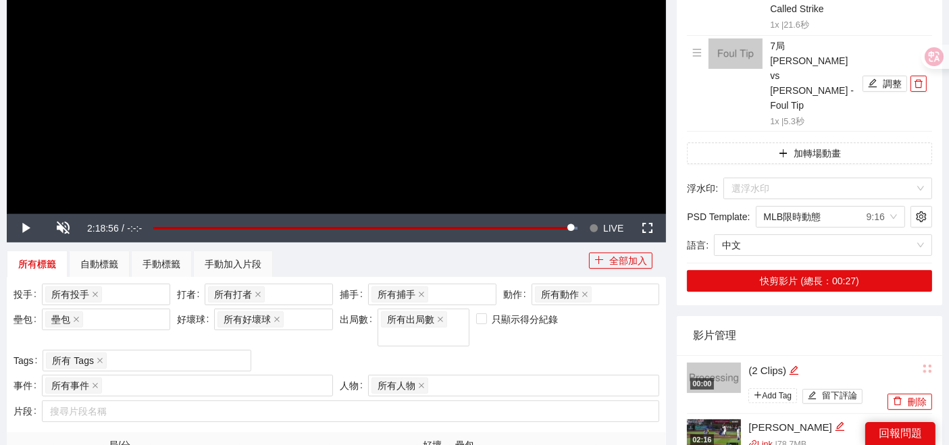
scroll to position [150, 0]
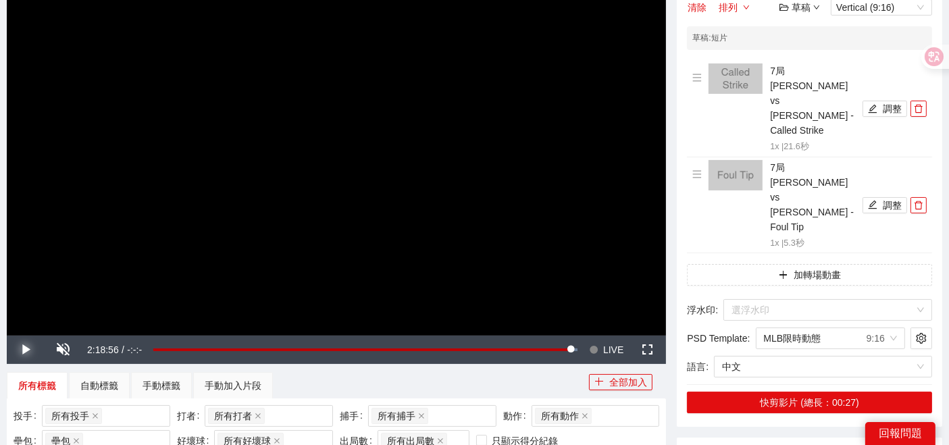
click at [21, 350] on span "Video Player" at bounding box center [26, 350] width 38 height 0
click at [666, 350] on span "Video Player" at bounding box center [647, 350] width 38 height 0
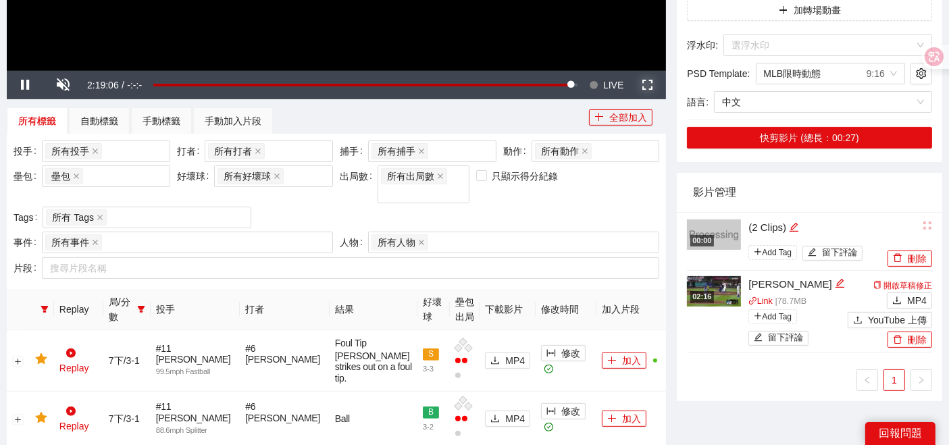
scroll to position [378, 0]
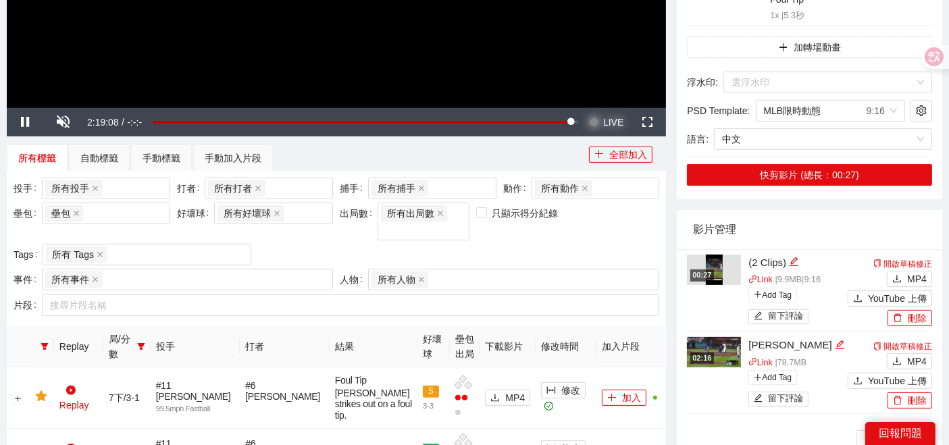
click at [610, 116] on span "LIVE" at bounding box center [613, 122] width 20 height 28
click at [907, 271] on button "MP4" at bounding box center [909, 279] width 45 height 16
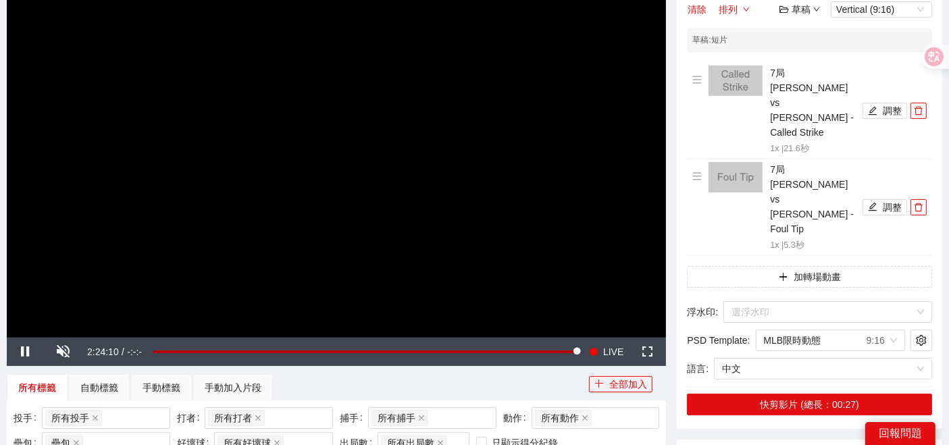
scroll to position [152, 0]
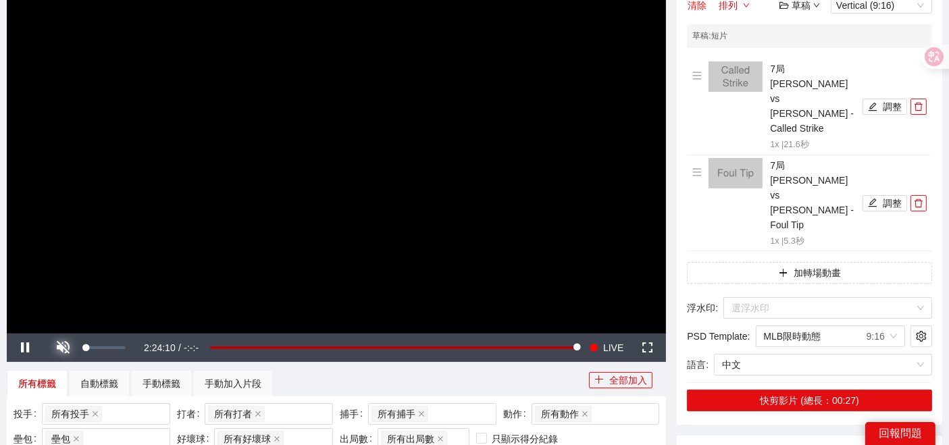
click at [66, 348] on span "Video Player" at bounding box center [64, 348] width 38 height 0
click at [27, 348] on span "Video Player" at bounding box center [26, 348] width 38 height 0
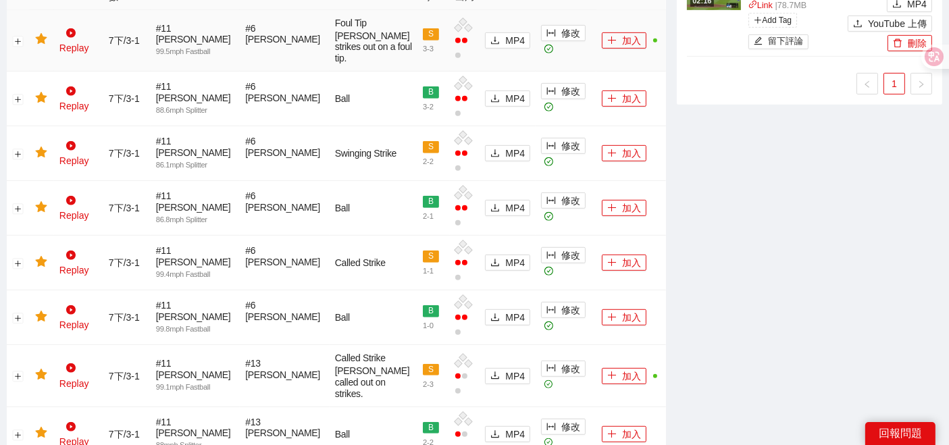
scroll to position [228, 0]
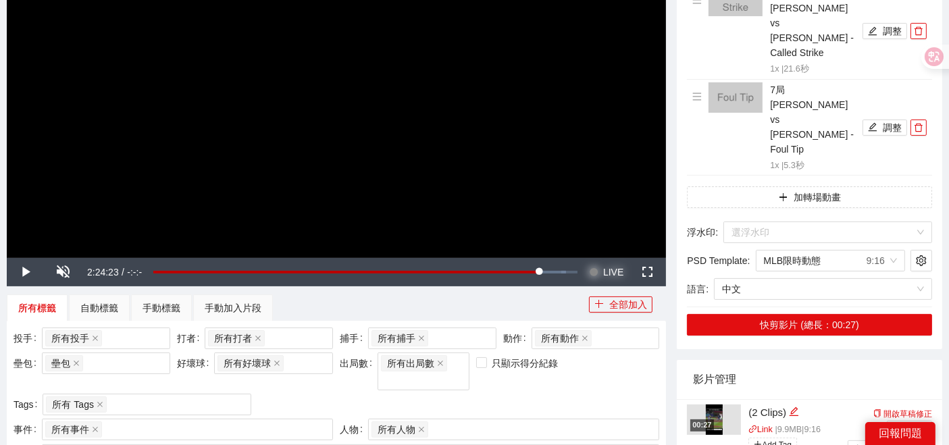
click at [602, 266] on button "Seek to live, currently behind live LIVE" at bounding box center [607, 272] width 44 height 28
click at [34, 272] on span "Video Player" at bounding box center [26, 272] width 38 height 0
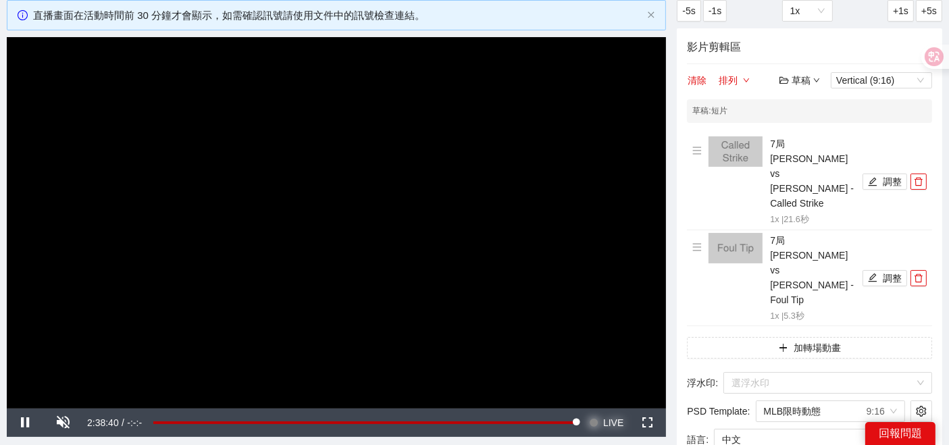
click at [602, 425] on button "Seek to live, currently behind live LIVE" at bounding box center [607, 423] width 44 height 28
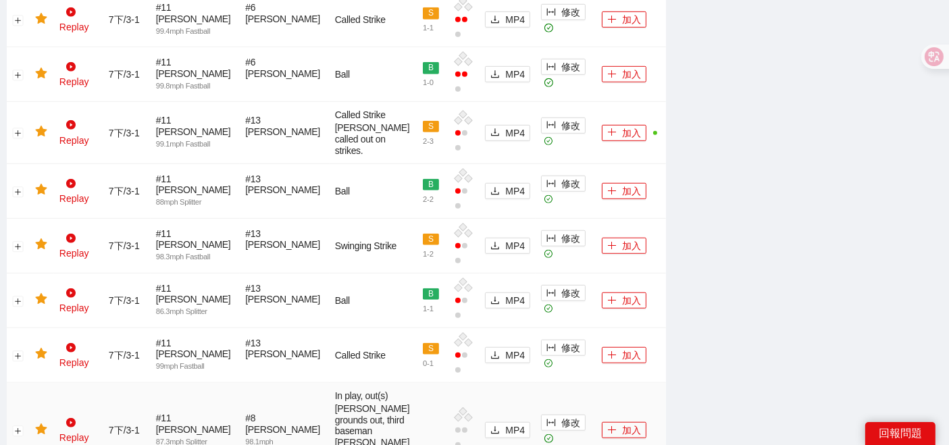
scroll to position [1212, 0]
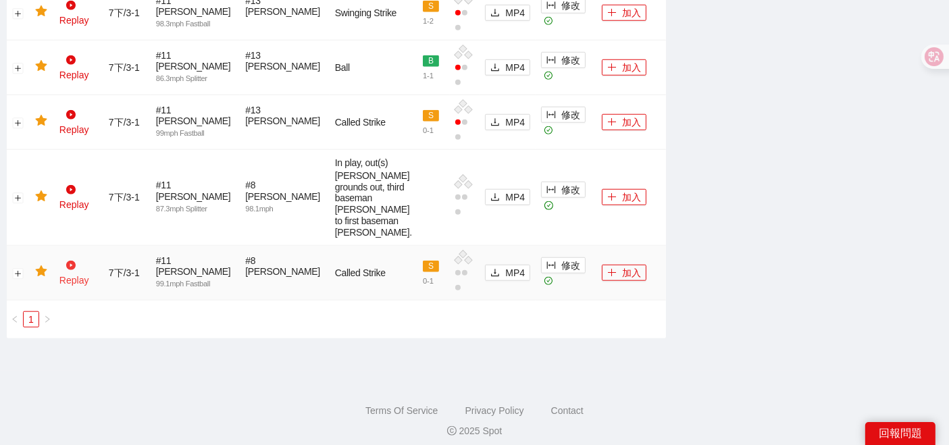
click at [76, 272] on link "Replay" at bounding box center [74, 273] width 30 height 26
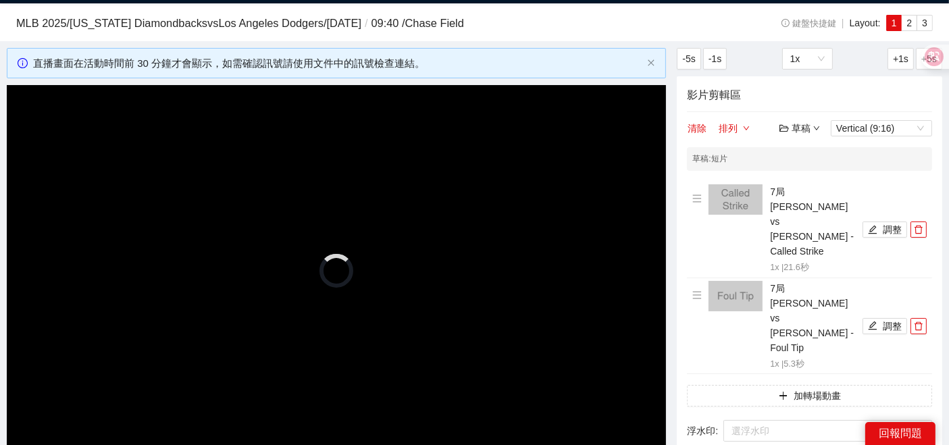
scroll to position [85, 0]
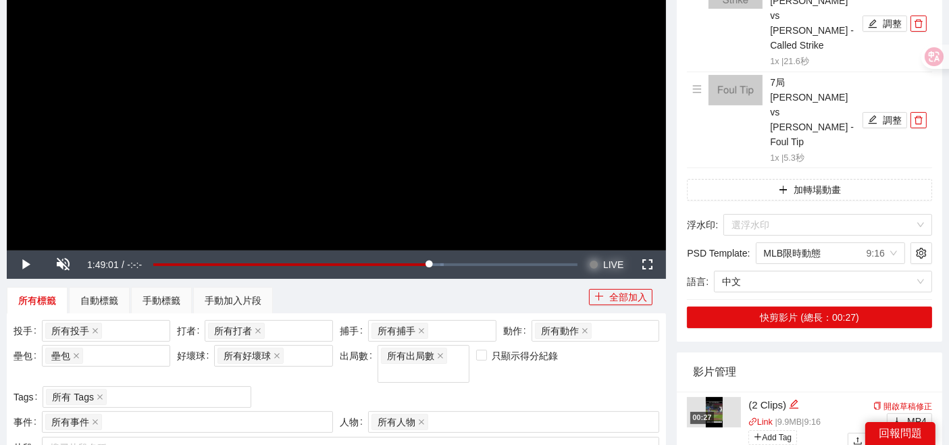
click at [607, 266] on span "LIVE" at bounding box center [613, 265] width 20 height 28
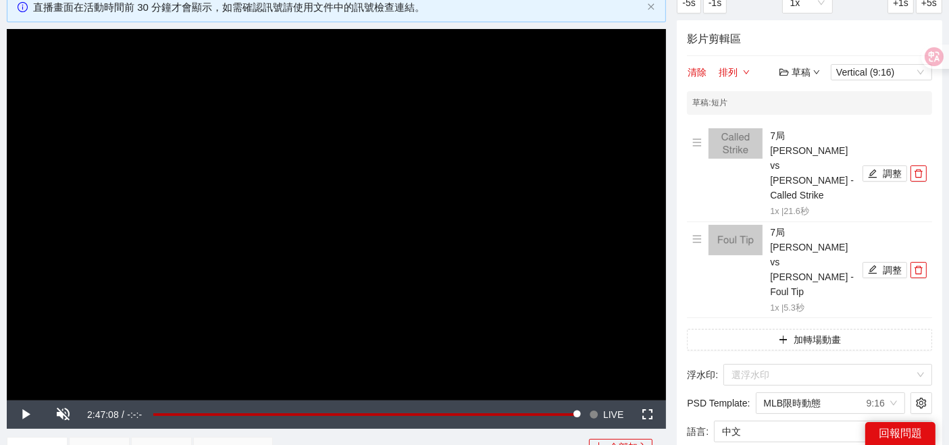
click at [388, 157] on video "Video Player" at bounding box center [337, 214] width 660 height 371
click at [72, 415] on span "Video Player" at bounding box center [64, 415] width 38 height 0
